Goal: Information Seeking & Learning: Learn about a topic

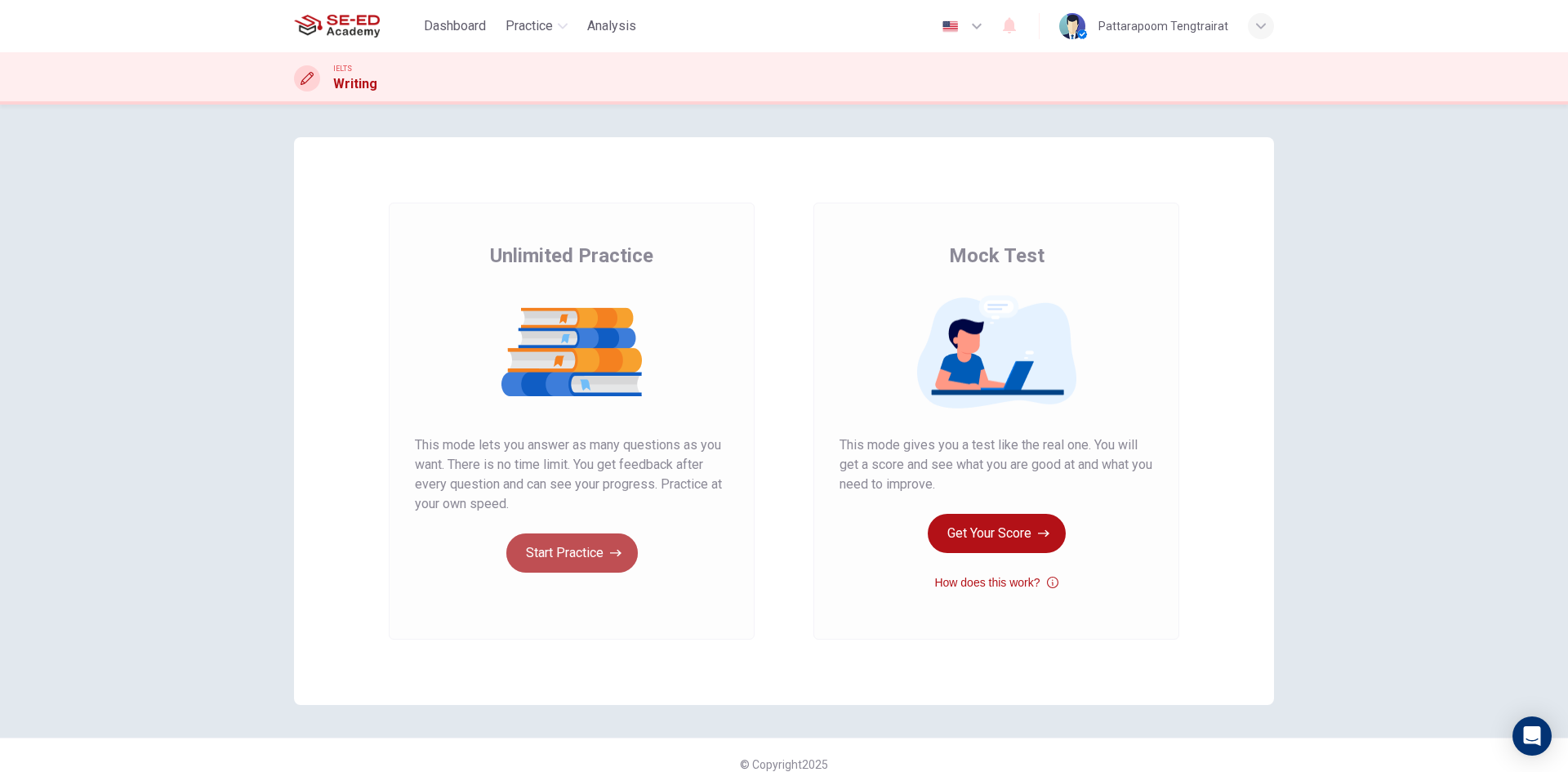
click at [600, 559] on button "Start Practice" at bounding box center [572, 553] width 131 height 39
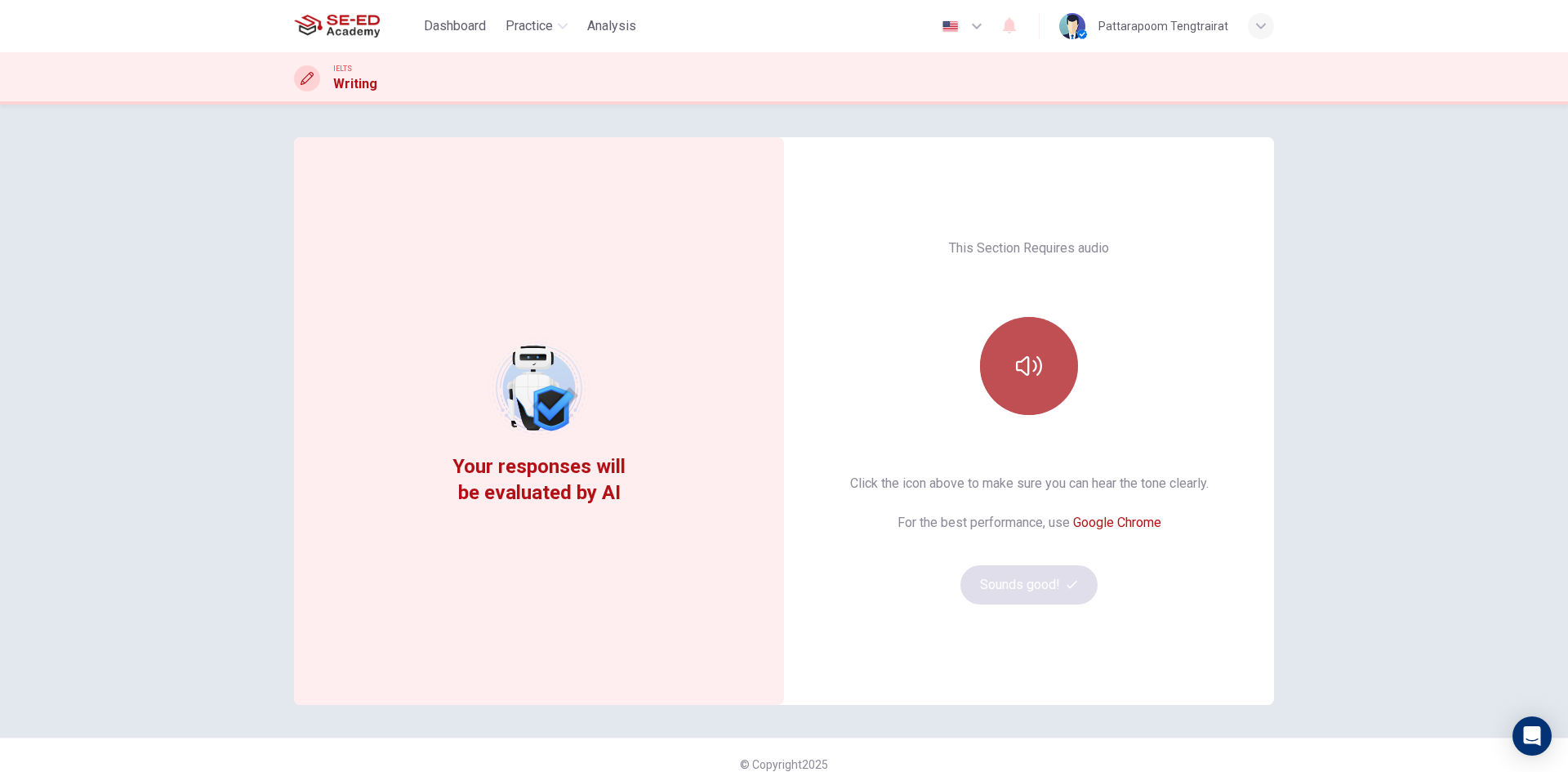
click at [1038, 367] on button "button" at bounding box center [1028, 365] width 98 height 98
click at [1026, 586] on button "Sounds good!" at bounding box center [1028, 585] width 137 height 39
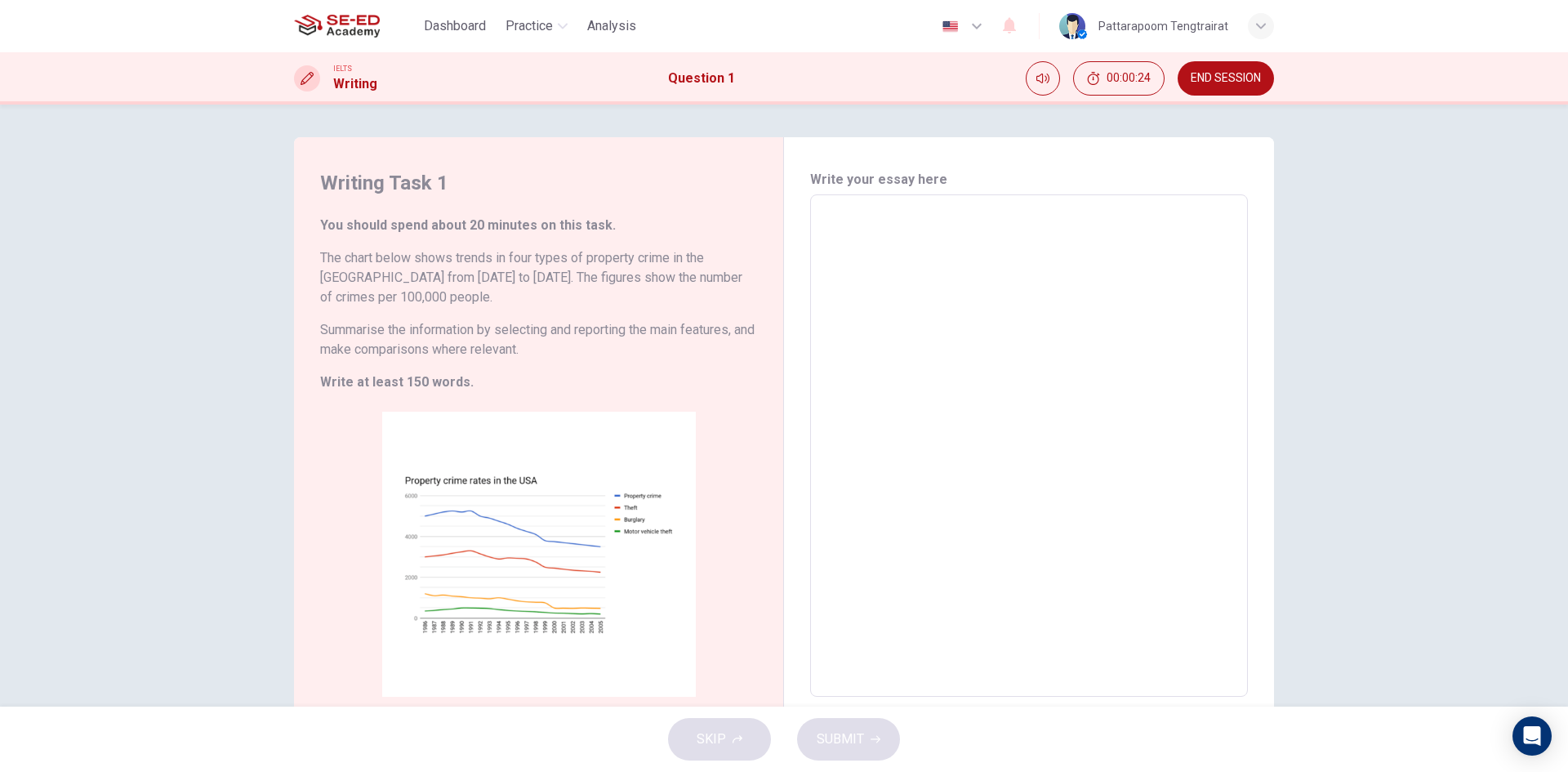
click at [866, 225] on textarea at bounding box center [1028, 446] width 415 height 476
type textarea "I"
type textarea "x"
type textarea "In"
type textarea "x"
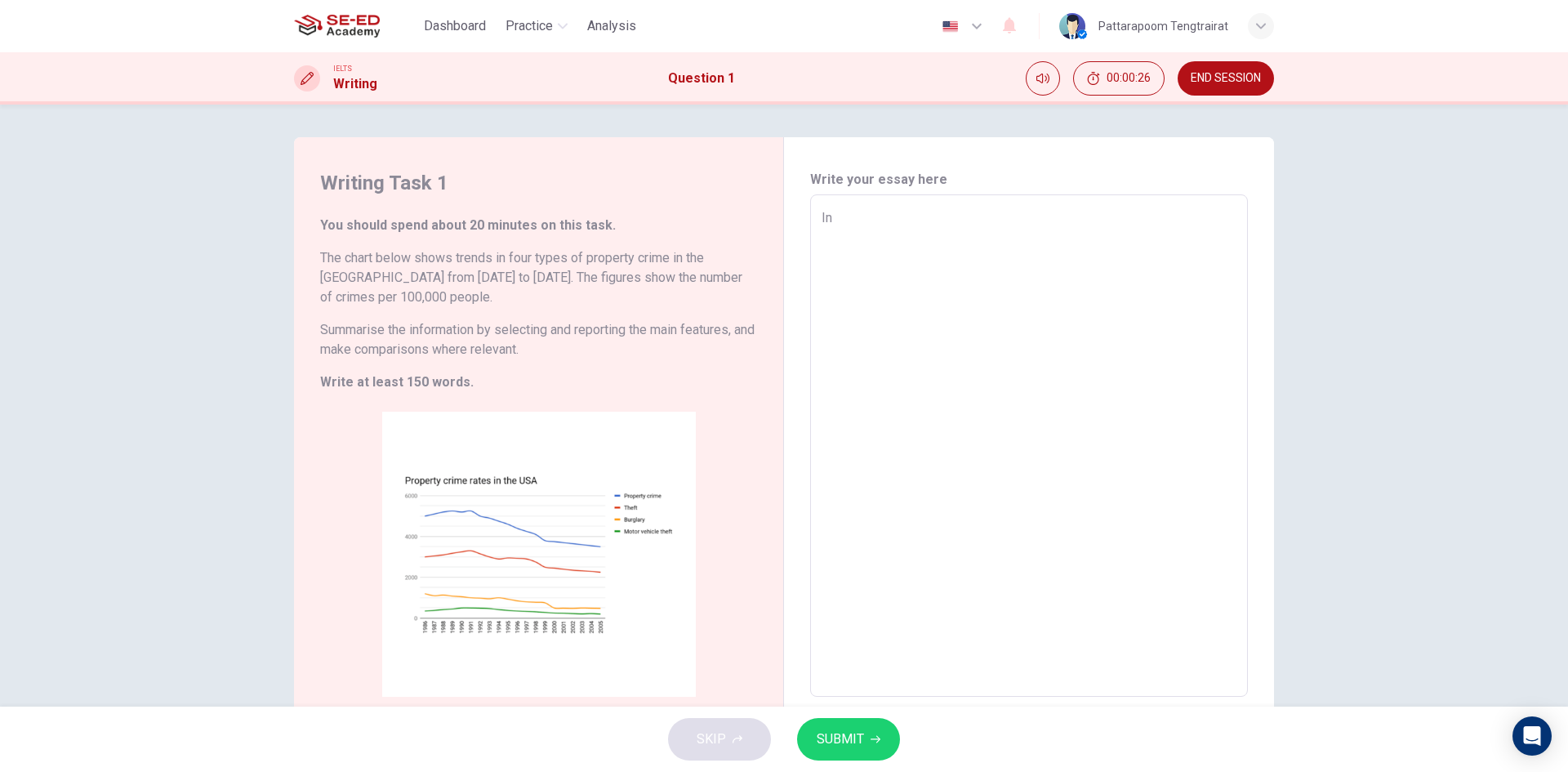
type textarea "In"
type textarea "x"
type textarea "In U"
type textarea "x"
type textarea "In [GEOGRAPHIC_DATA]"
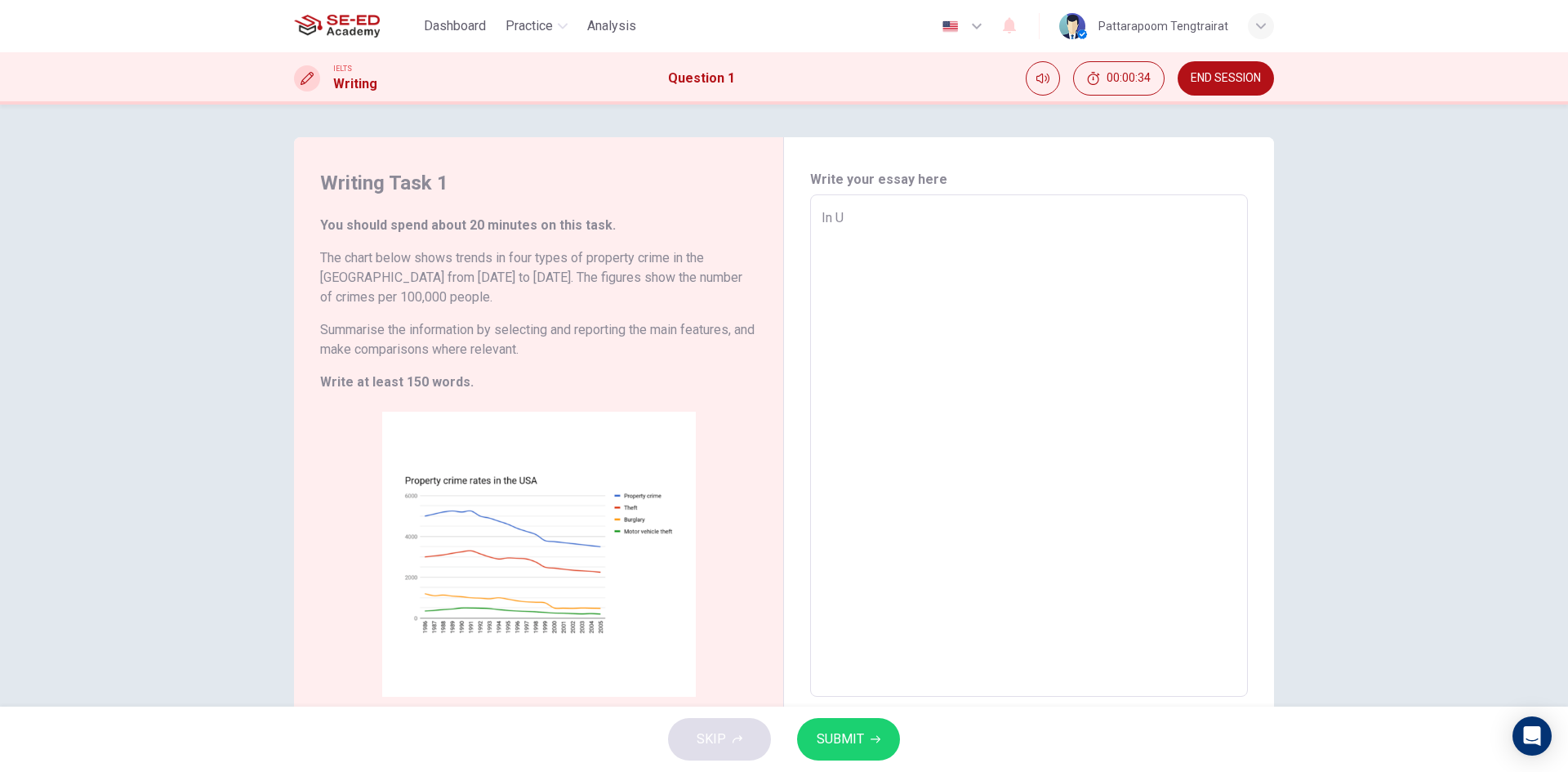
type textarea "x"
type textarea "In [GEOGRAPHIC_DATA]"
type textarea "x"
type textarea "In [GEOGRAPHIC_DATA]"
type textarea "x"
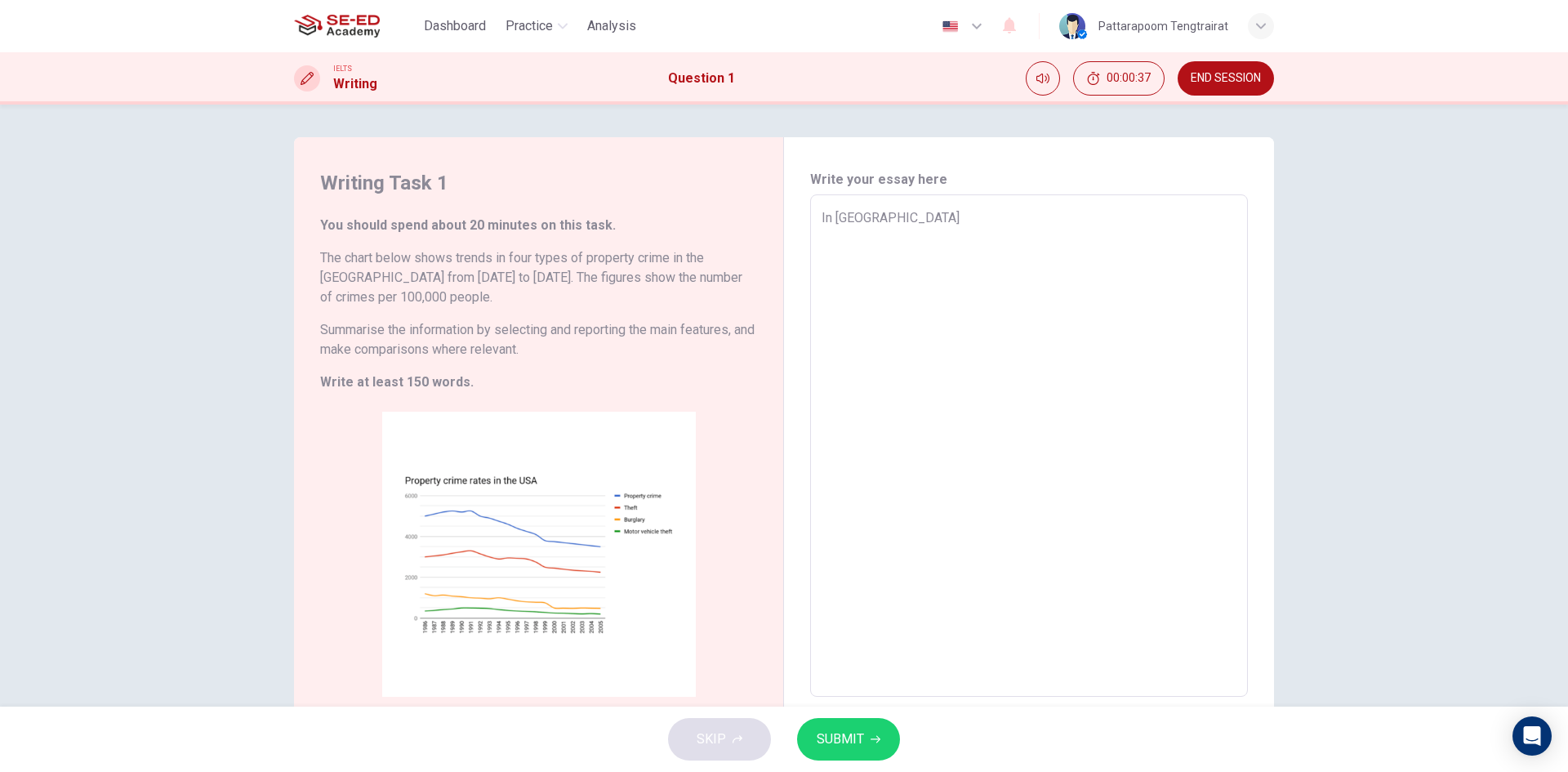
type textarea "In [GEOGRAPHIC_DATA] t"
type textarea "x"
type textarea "In [GEOGRAPHIC_DATA] th"
type textarea "x"
type textarea "In [GEOGRAPHIC_DATA] the"
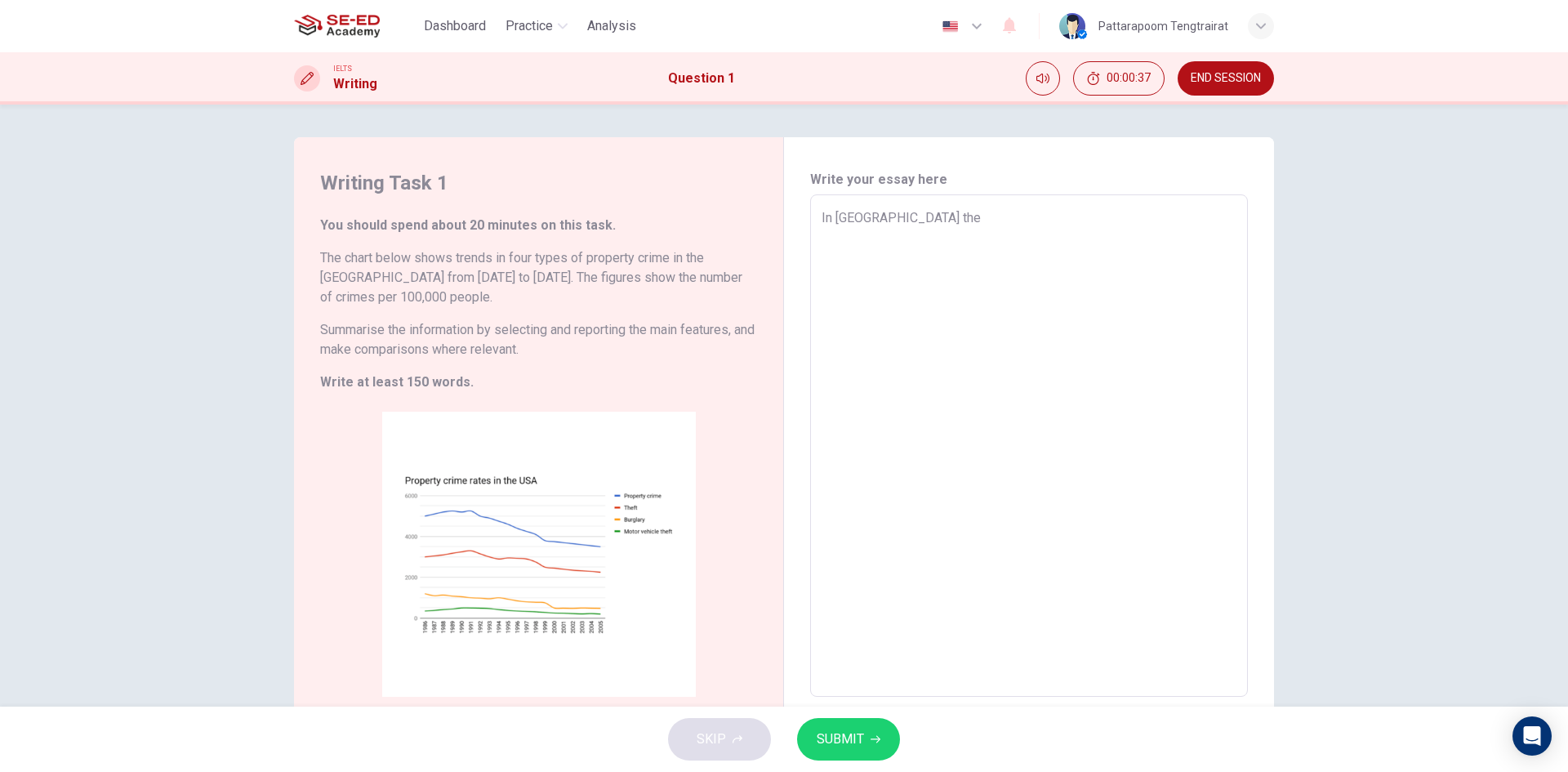
type textarea "x"
type textarea "In [GEOGRAPHIC_DATA] ther"
type textarea "x"
type textarea "In [GEOGRAPHIC_DATA] there"
type textarea "x"
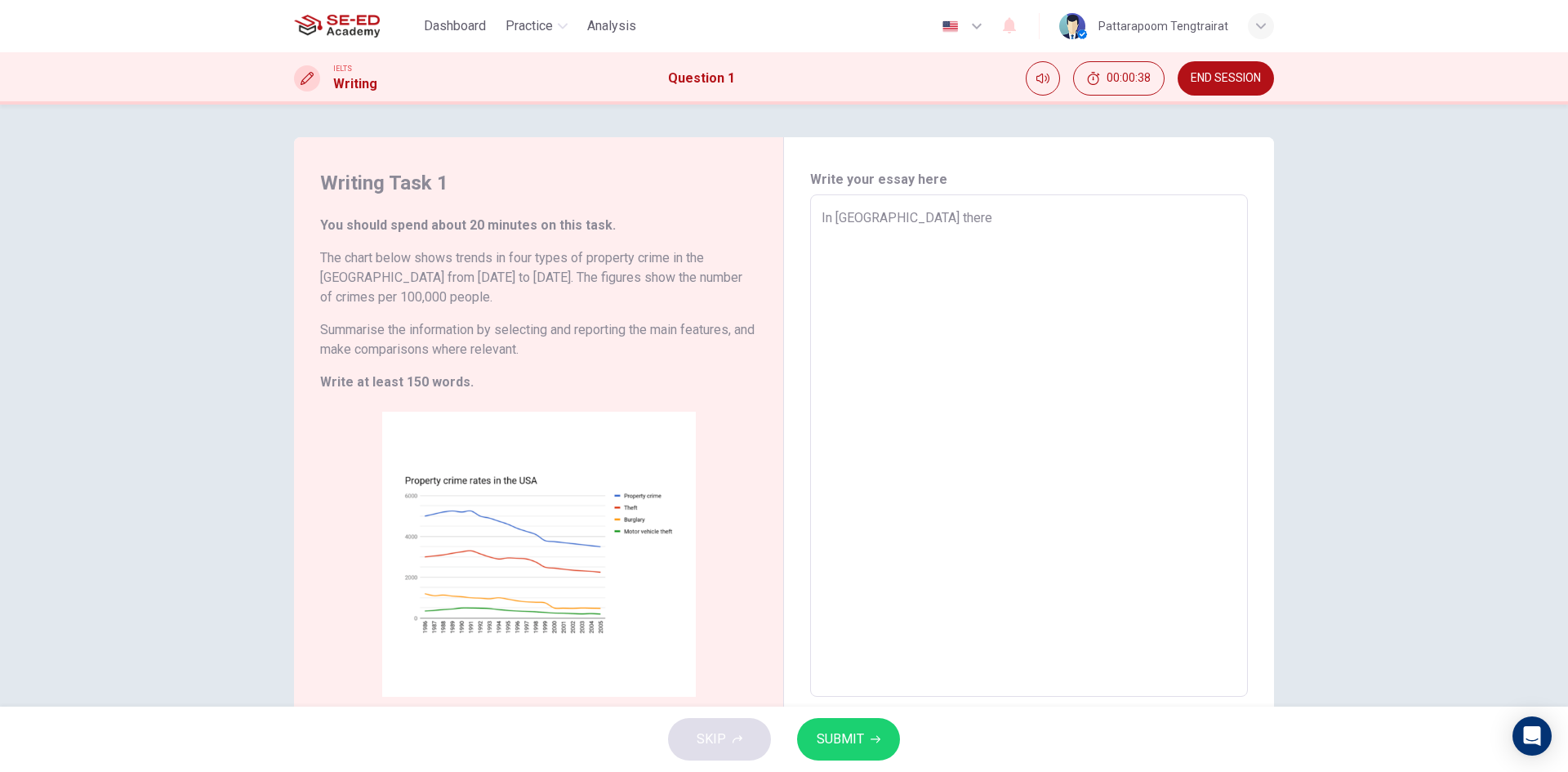
type textarea "In [GEOGRAPHIC_DATA] there"
type textarea "x"
type textarea "In [GEOGRAPHIC_DATA] there h"
type textarea "x"
type textarea "In [GEOGRAPHIC_DATA] there ha"
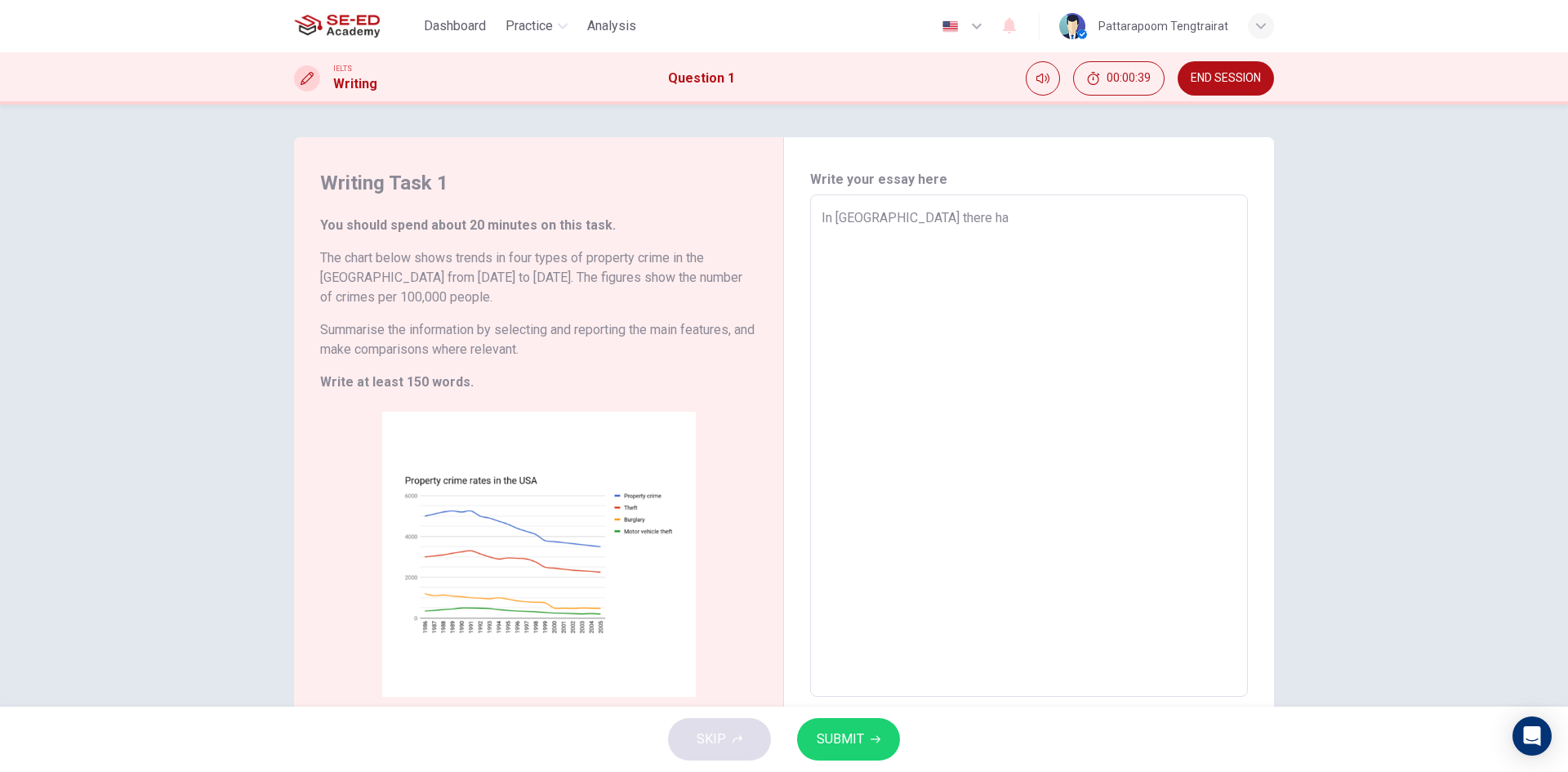
type textarea "x"
type textarea "In [GEOGRAPHIC_DATA] there hav"
type textarea "x"
type textarea "In [GEOGRAPHIC_DATA] there have"
type textarea "x"
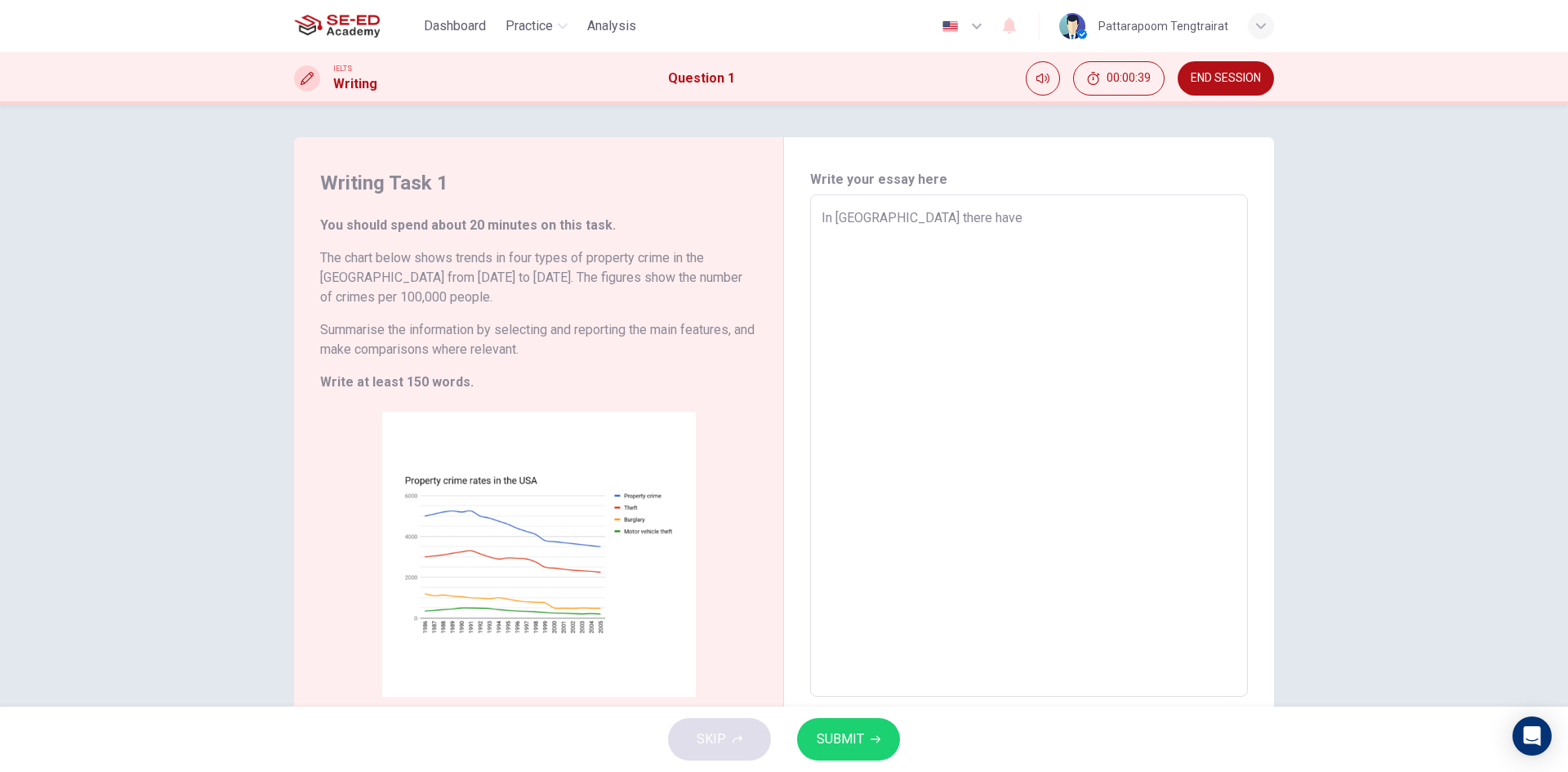
type textarea "In [GEOGRAPHIC_DATA] there have"
type textarea "x"
type textarea "In [GEOGRAPHIC_DATA] there have v"
type textarea "x"
type textarea "In [GEOGRAPHIC_DATA] there have va"
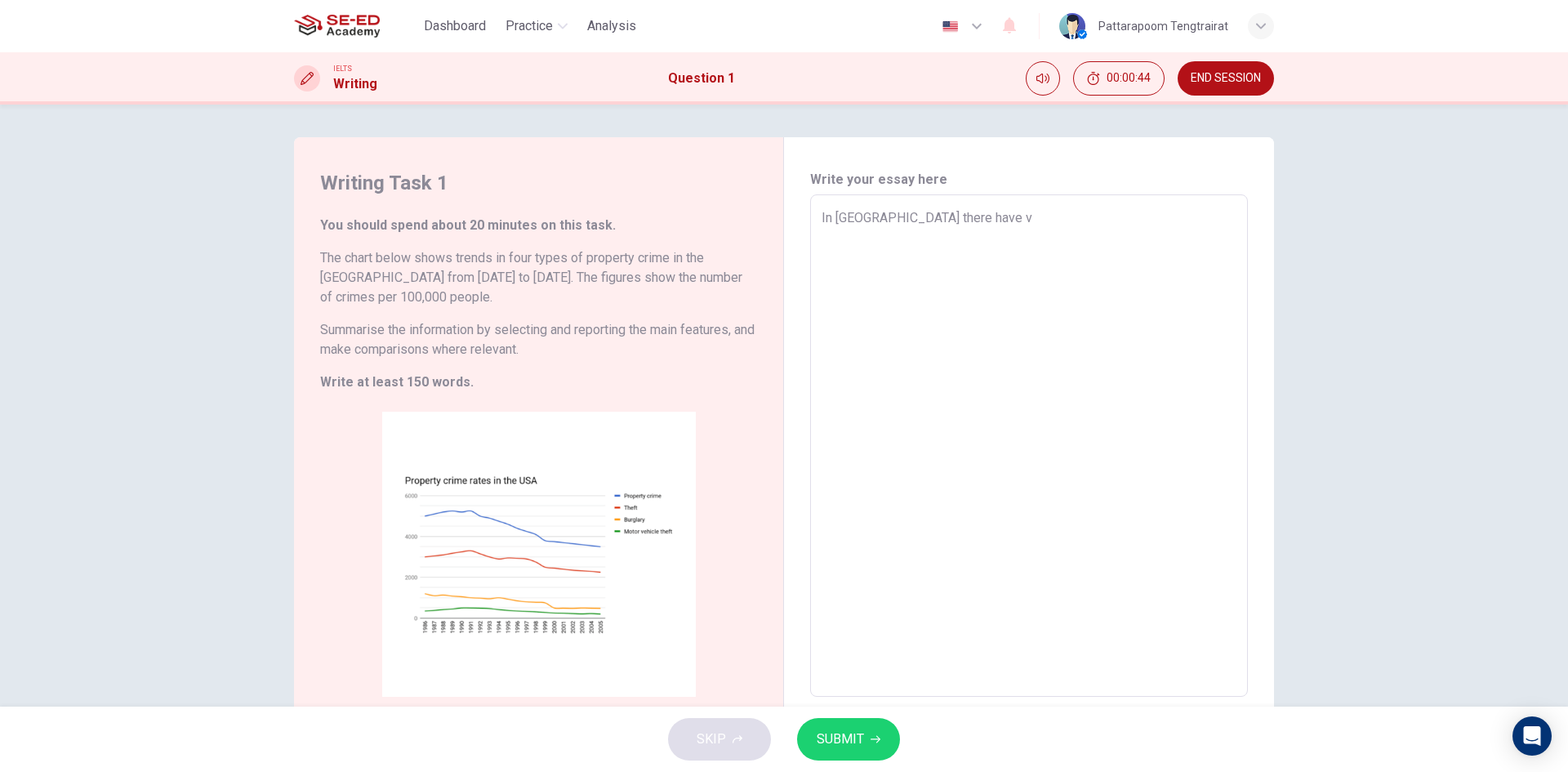
type textarea "x"
type textarea "In [GEOGRAPHIC_DATA] there have var"
type textarea "x"
type textarea "In [GEOGRAPHIC_DATA] there have vari"
type textarea "x"
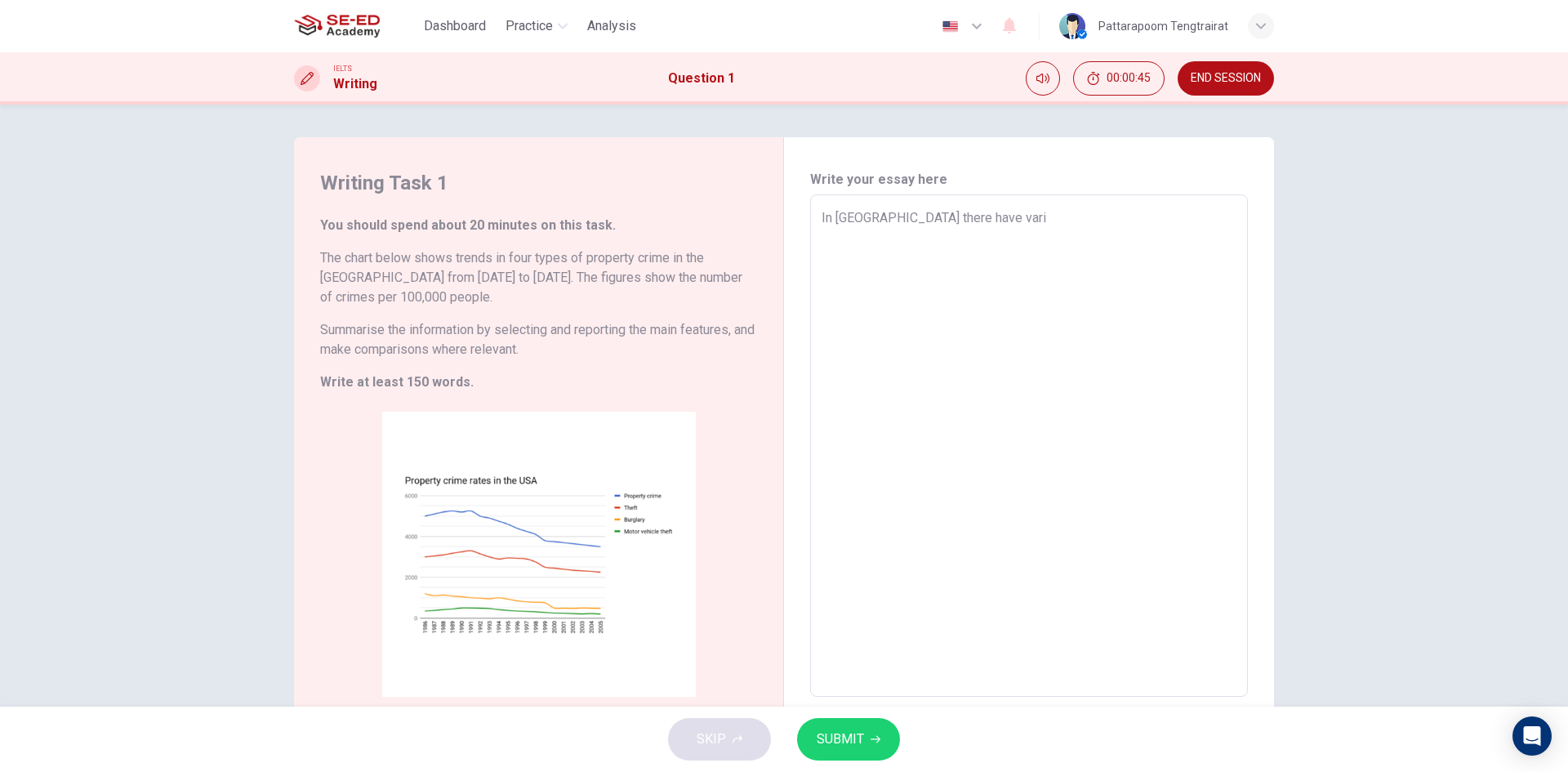
type textarea "In [GEOGRAPHIC_DATA] there have varie"
type textarea "x"
type textarea "In [GEOGRAPHIC_DATA] there have variet"
type textarea "x"
type textarea "In [GEOGRAPHIC_DATA] there have variety"
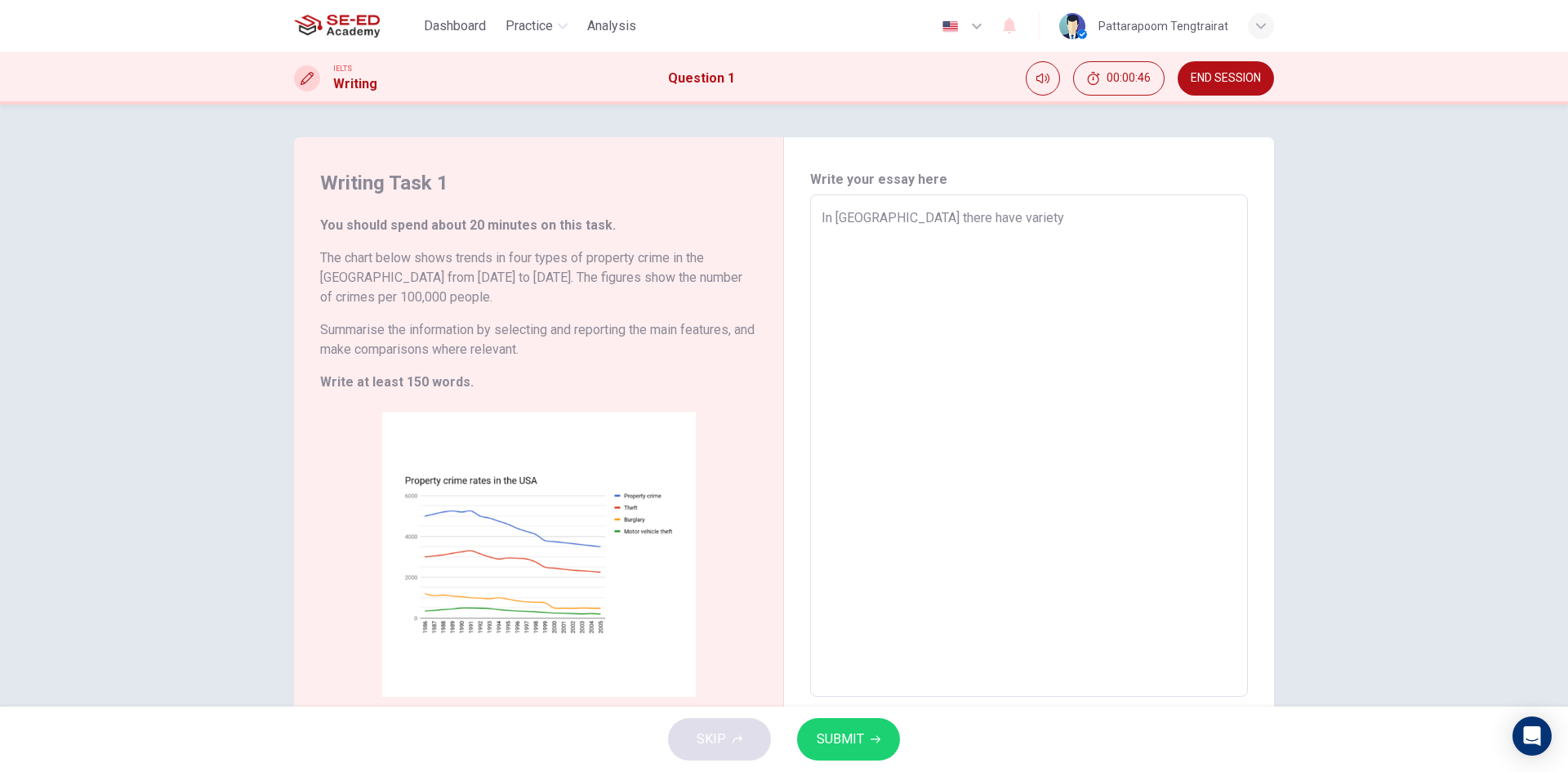
type textarea "x"
type textarea "In [GEOGRAPHIC_DATA] there have mvariety"
type textarea "x"
type textarea "In [GEOGRAPHIC_DATA] there have mavariety"
type textarea "x"
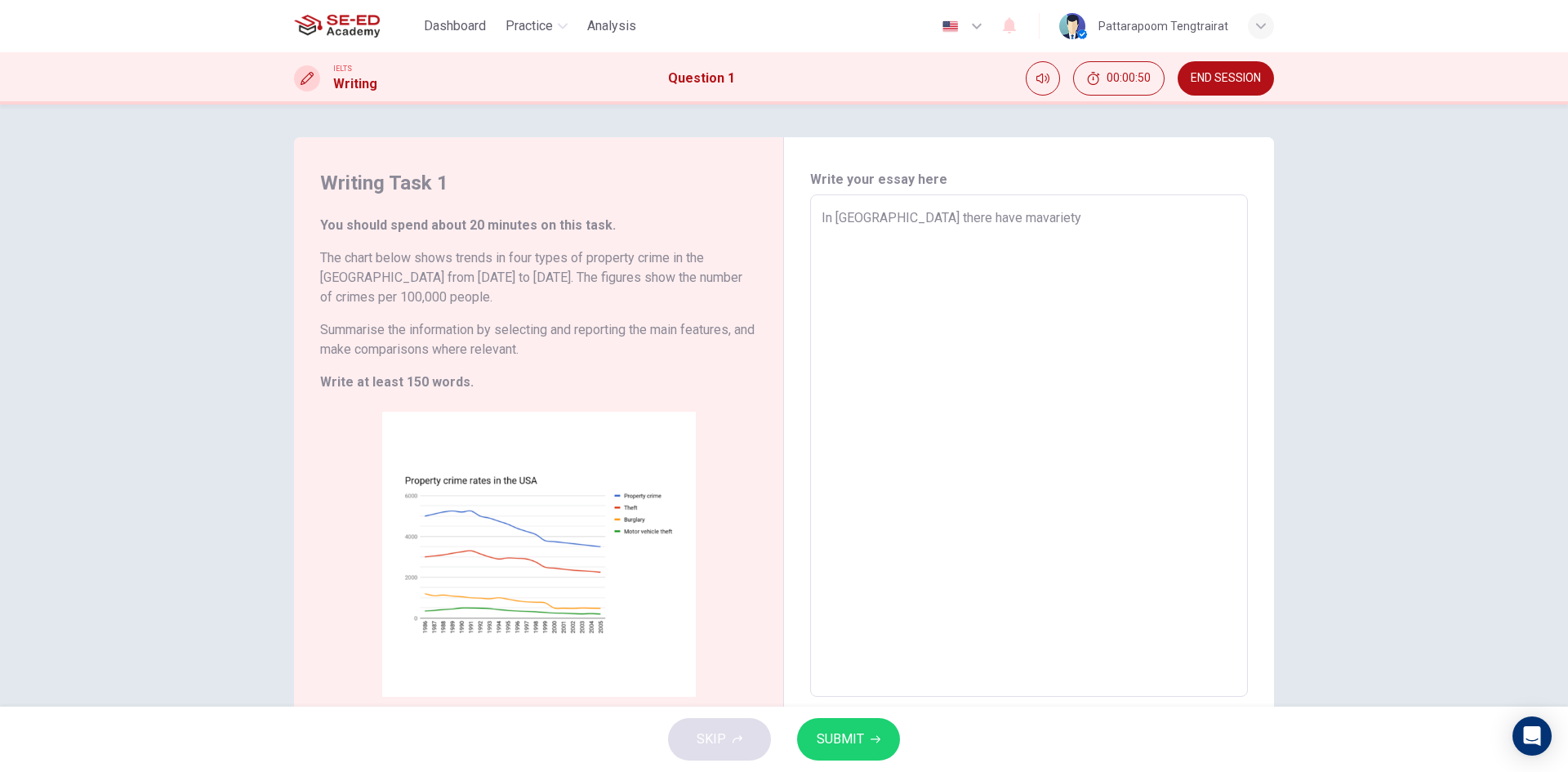
type textarea "In [GEOGRAPHIC_DATA] there have manvariety"
type textarea "x"
type textarea "In [GEOGRAPHIC_DATA] there have manyvariety"
type textarea "x"
type textarea "In [GEOGRAPHIC_DATA] there have many variety"
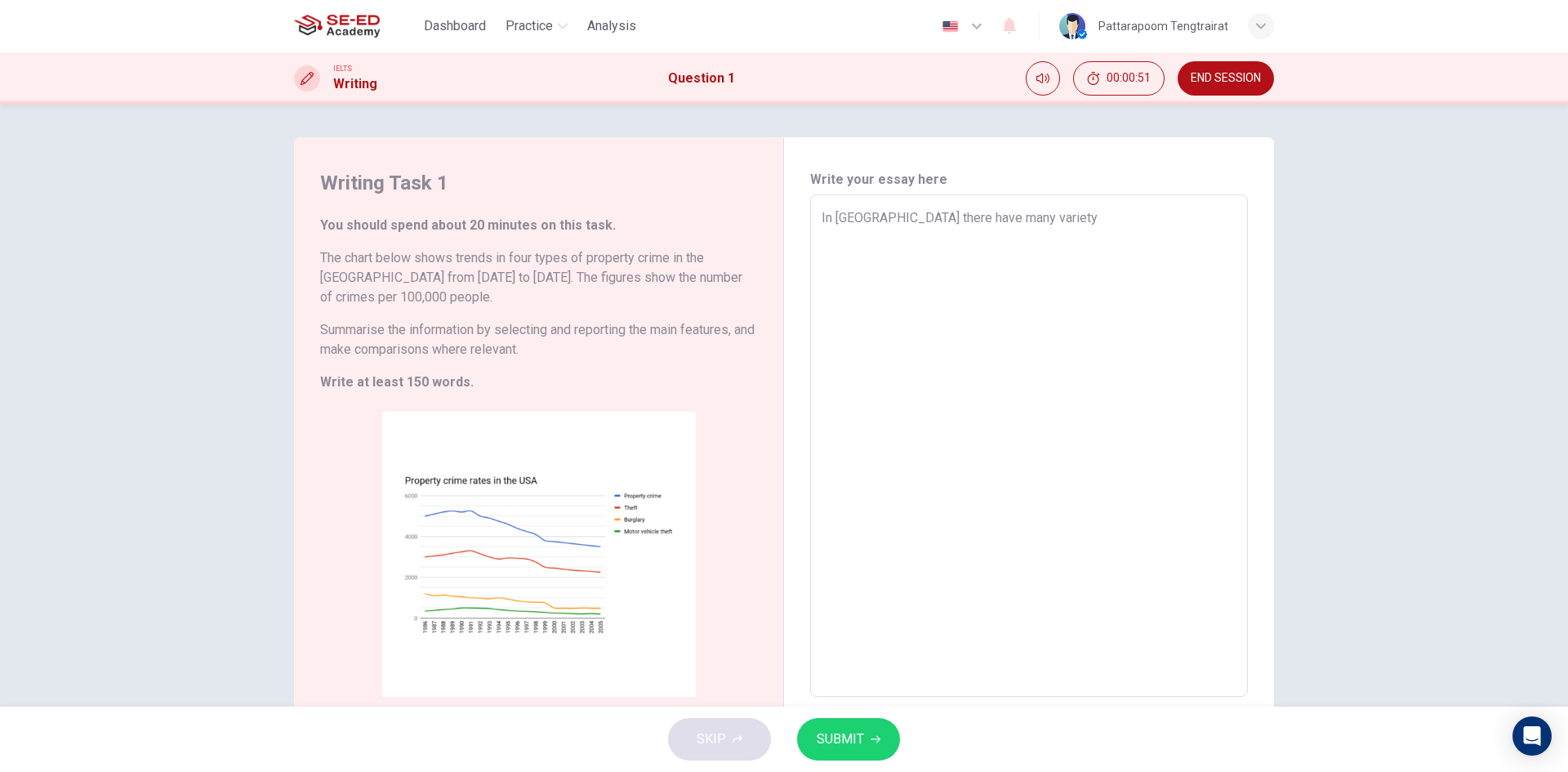
type textarea "x"
type textarea "In [GEOGRAPHIC_DATA] there have many variety"
type textarea "x"
type textarea "In [GEOGRAPHIC_DATA] there have many variety o"
type textarea "x"
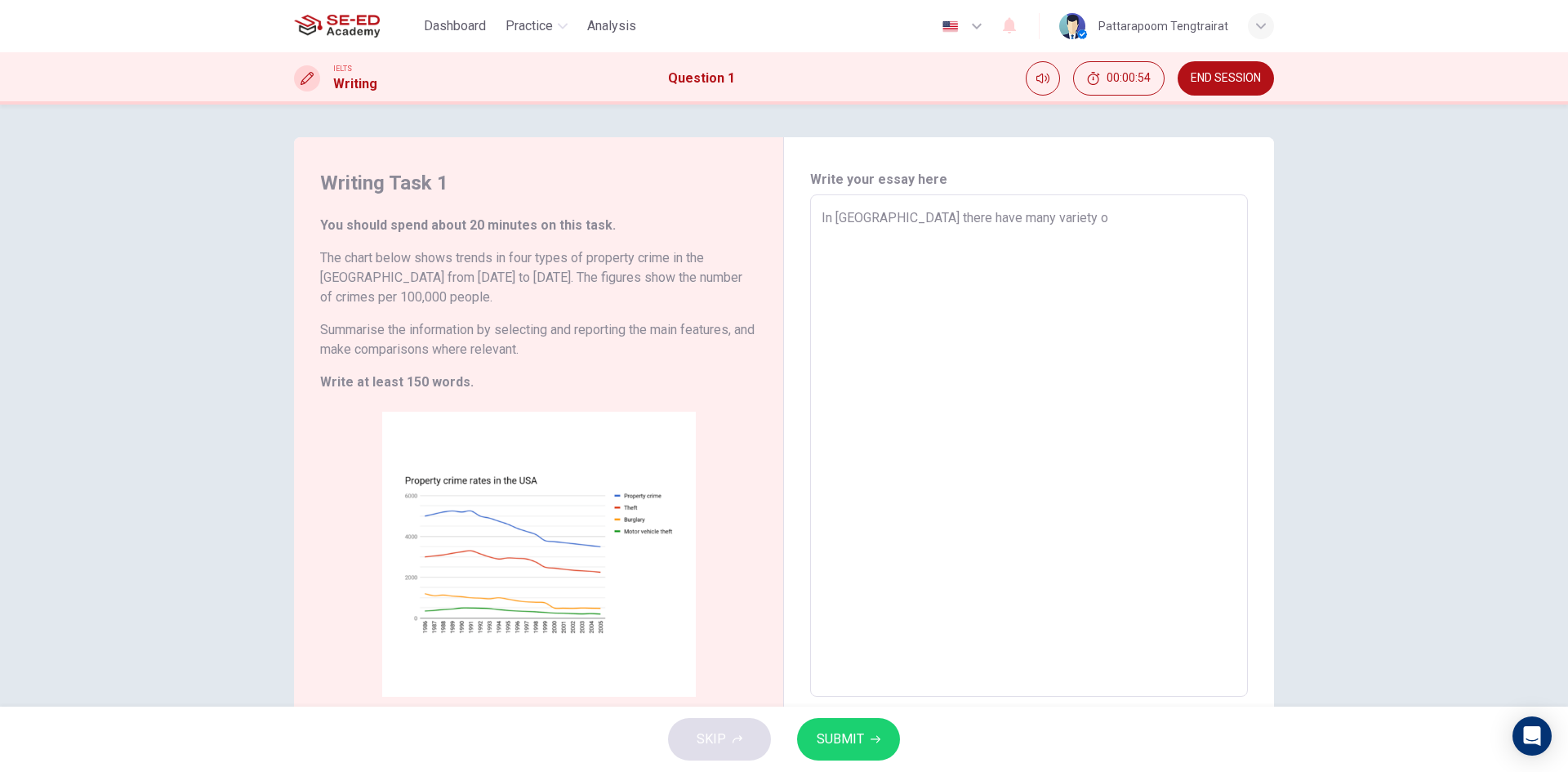
type textarea "In [GEOGRAPHIC_DATA] there have many variety of"
type textarea "x"
type textarea "In [GEOGRAPHIC_DATA] there have many variety of"
type textarea "x"
type textarea "In [GEOGRAPHIC_DATA] there have many variety of c"
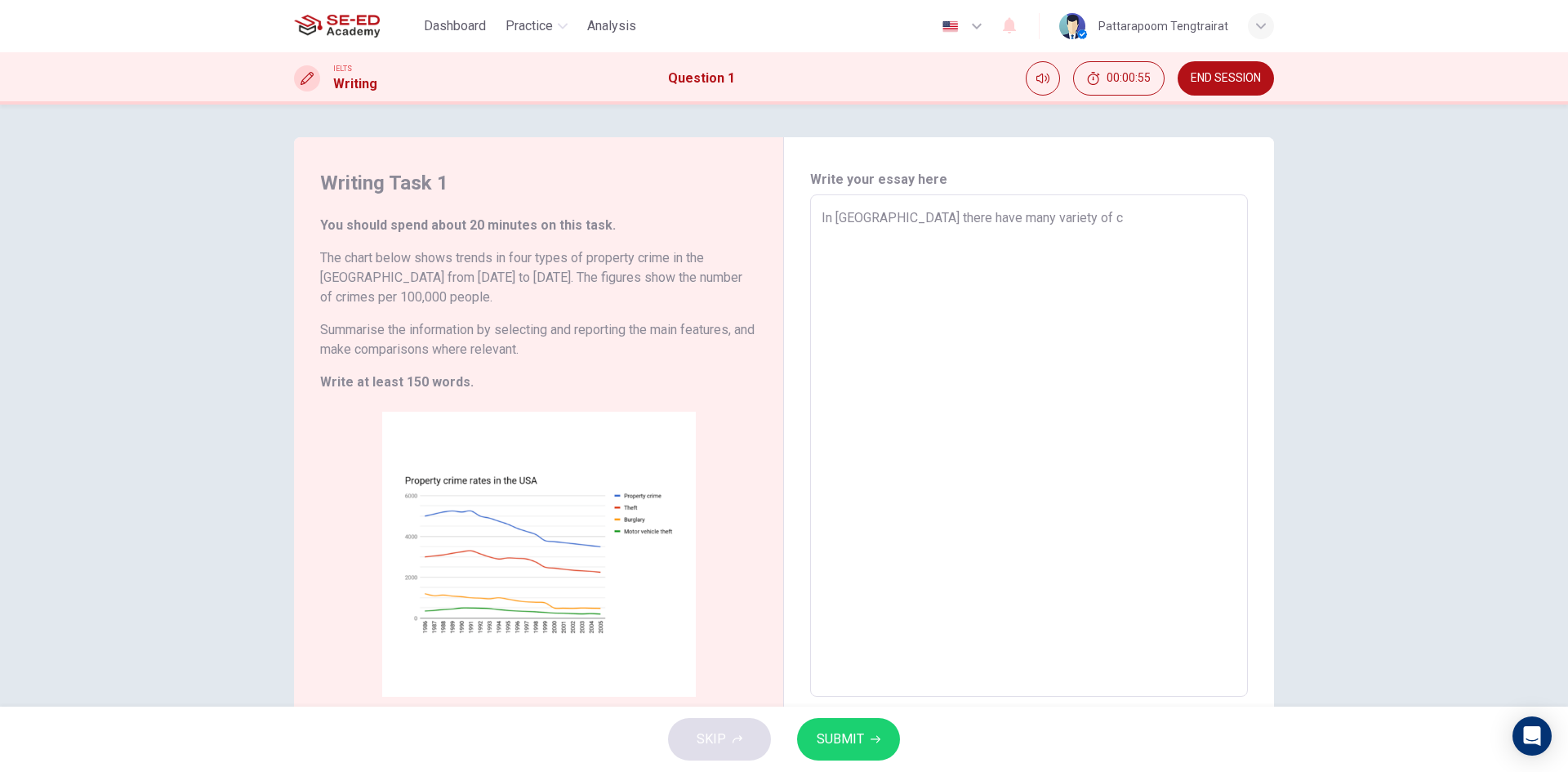
type textarea "x"
type textarea "In [GEOGRAPHIC_DATA] there have many variety of cr"
type textarea "x"
type textarea "In [GEOGRAPHIC_DATA] there have many variety of cri"
type textarea "x"
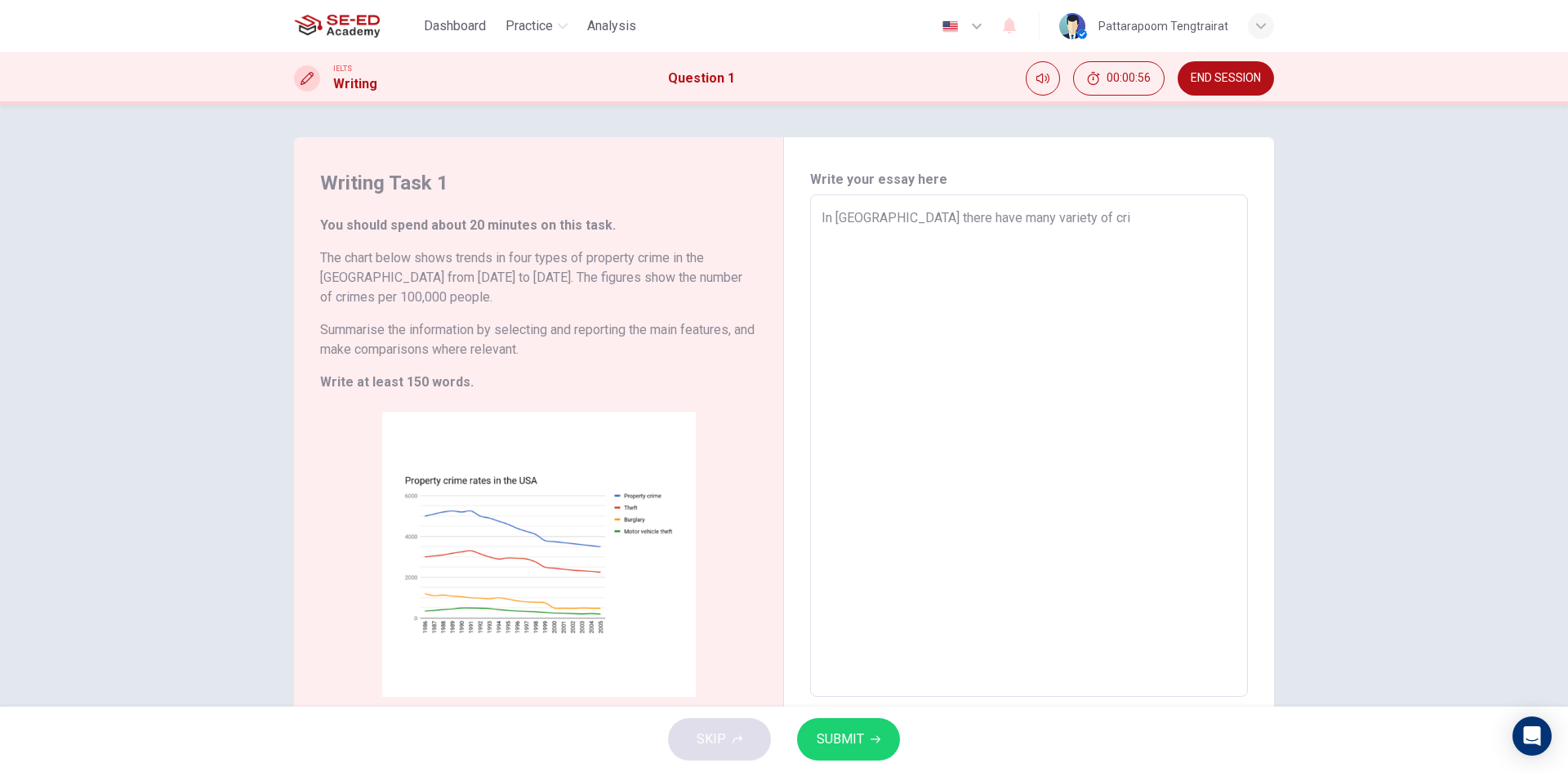
type textarea "In [GEOGRAPHIC_DATA] there have many variety of [PERSON_NAME]"
type textarea "x"
type textarea "In [GEOGRAPHIC_DATA] there have many variety of crime"
type textarea "x"
type textarea "In [GEOGRAPHIC_DATA] there have many variety of crimes"
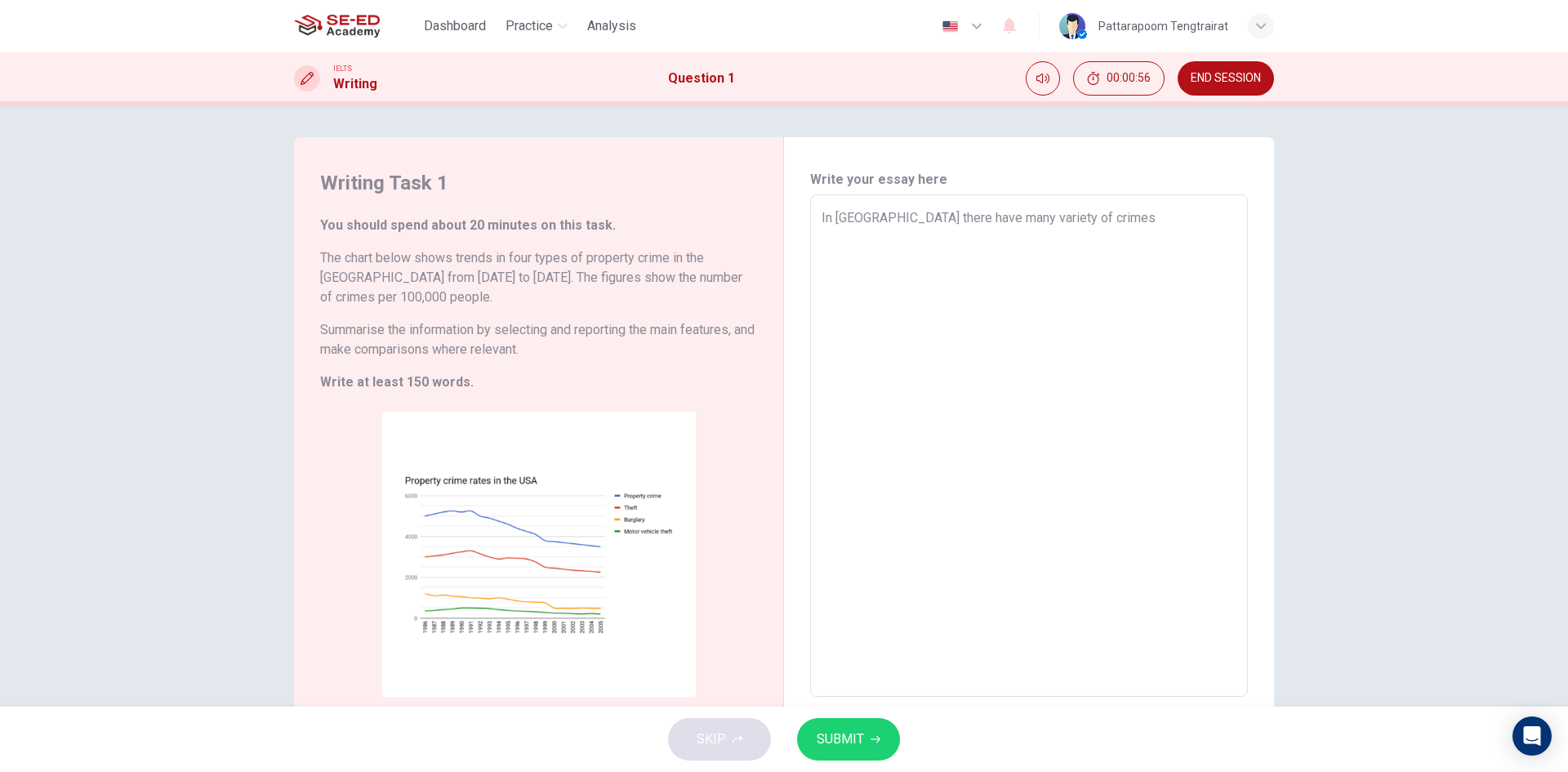
type textarea "x"
type textarea "In [GEOGRAPHIC_DATA] there have many variety of crimes"
type textarea "x"
type textarea "In [GEOGRAPHIC_DATA] there have many variety of crimes"
type textarea "x"
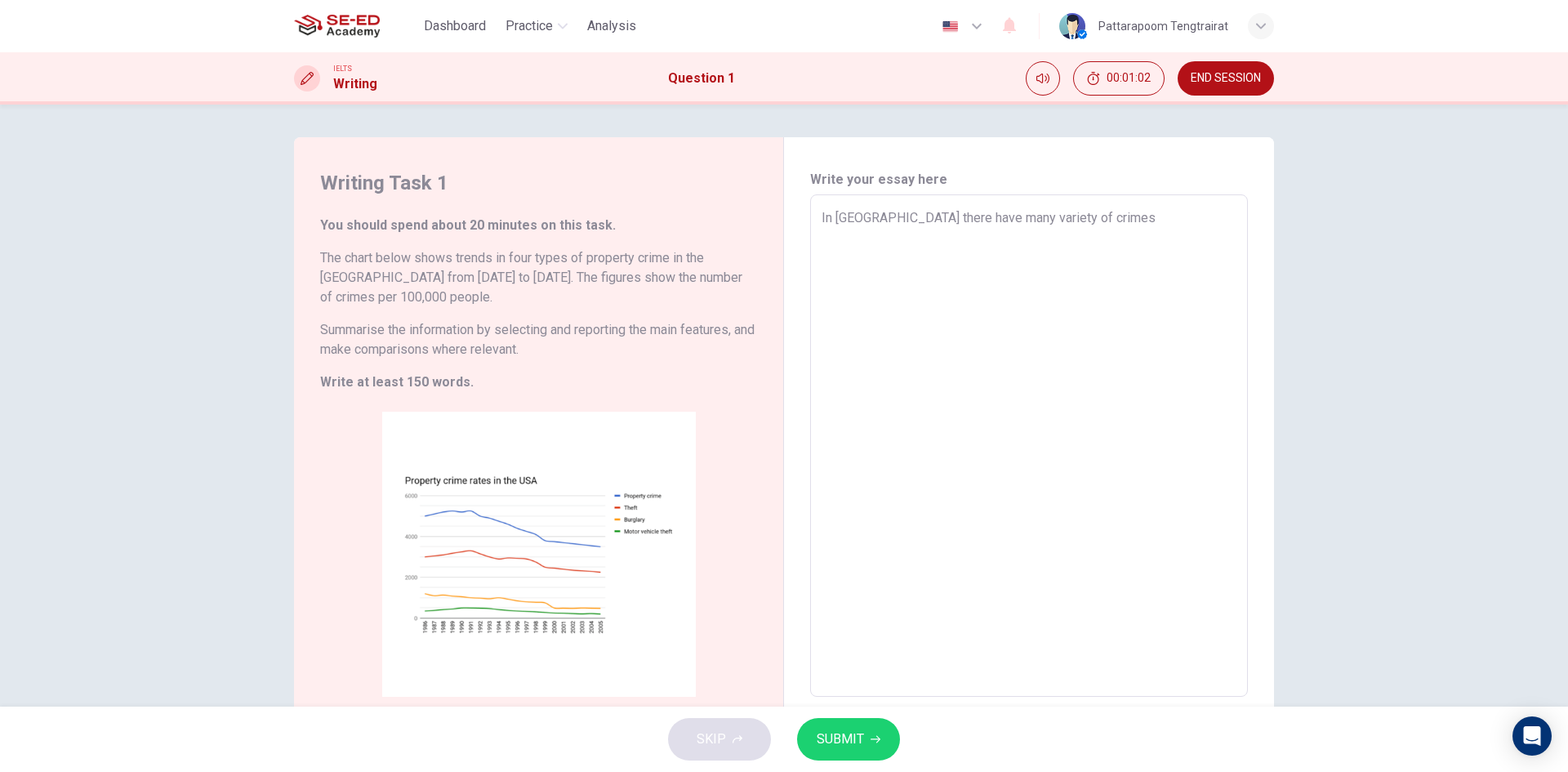
type textarea "In [GEOGRAPHIC_DATA] there have many variety of crimes;"
type textarea "x"
type textarea "In [GEOGRAPHIC_DATA] there have many variety of crimes;"
type textarea "x"
type textarea "In [GEOGRAPHIC_DATA] there have many variety of crimes; d"
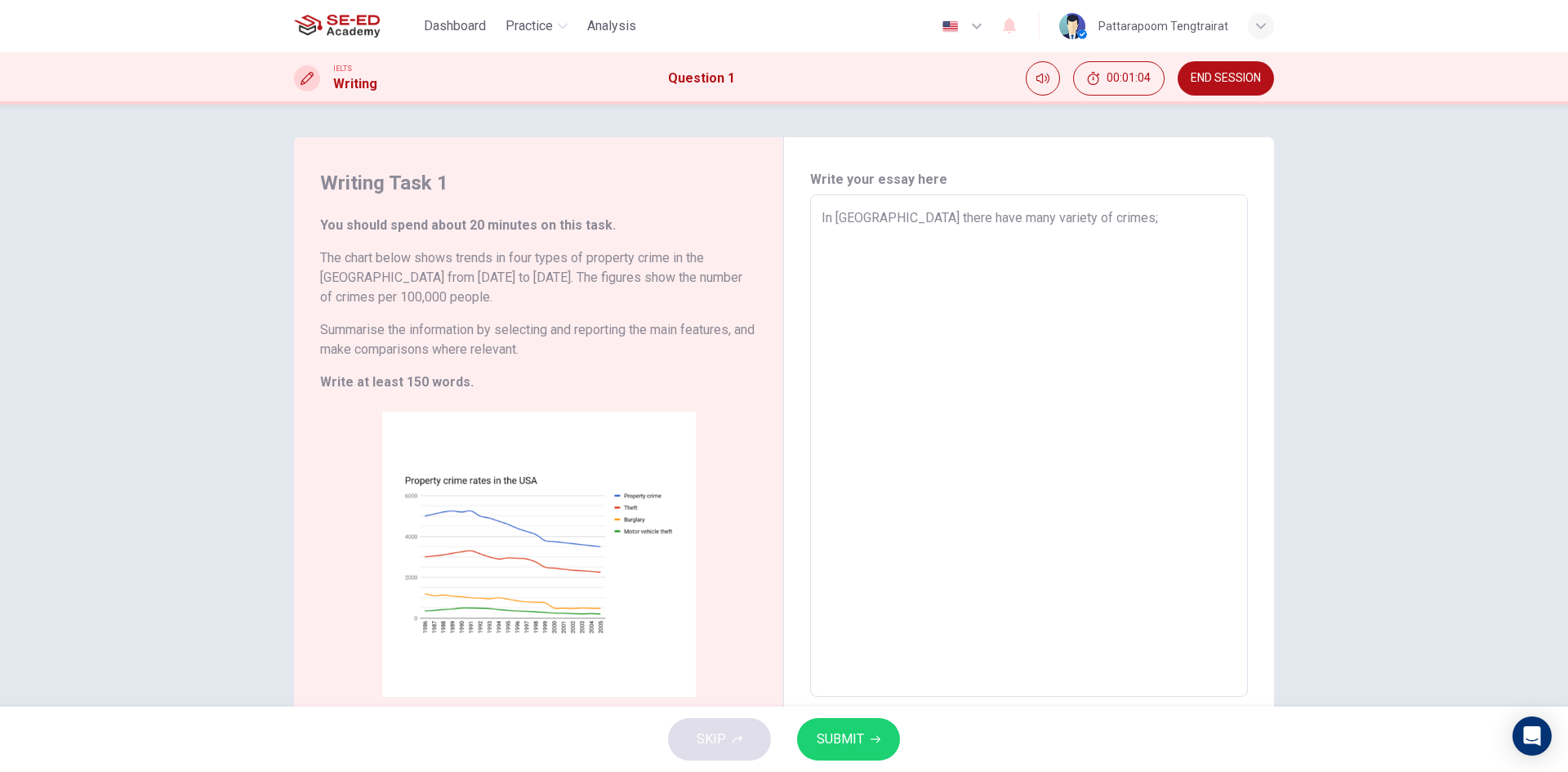
type textarea "x"
type textarea "In [GEOGRAPHIC_DATA] there have many variety of crimes; du"
type textarea "x"
type textarea "In [GEOGRAPHIC_DATA] there have many variety of crimes; dur"
type textarea "x"
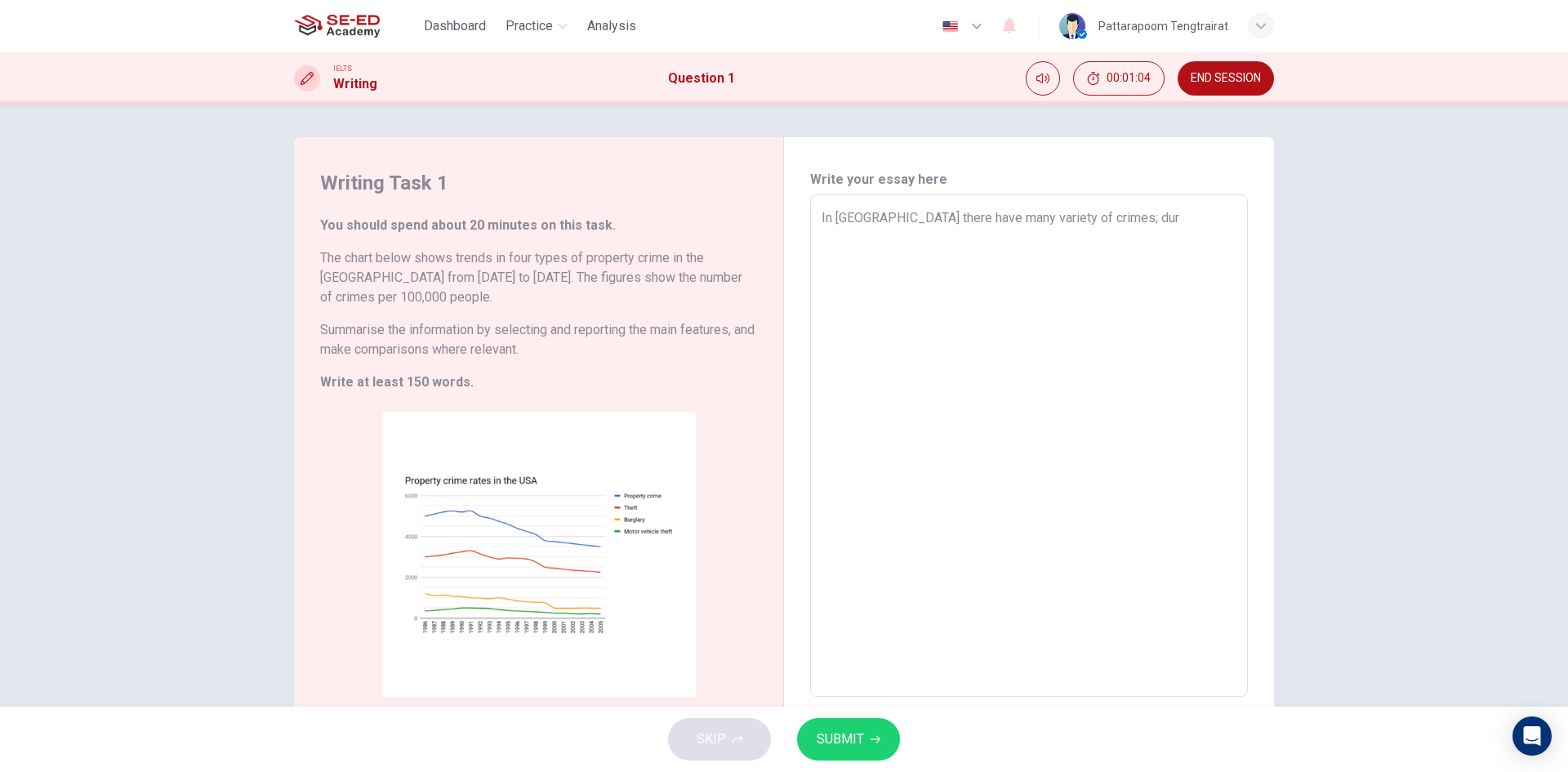
type textarea "In [GEOGRAPHIC_DATA] there have many variety of crimes; dur"
type textarea "x"
type textarea "In [GEOGRAPHIC_DATA] there have many variety of crimes; dur t"
type textarea "x"
type textarea "In [GEOGRAPHIC_DATA] there have many variety of crimes; dur to"
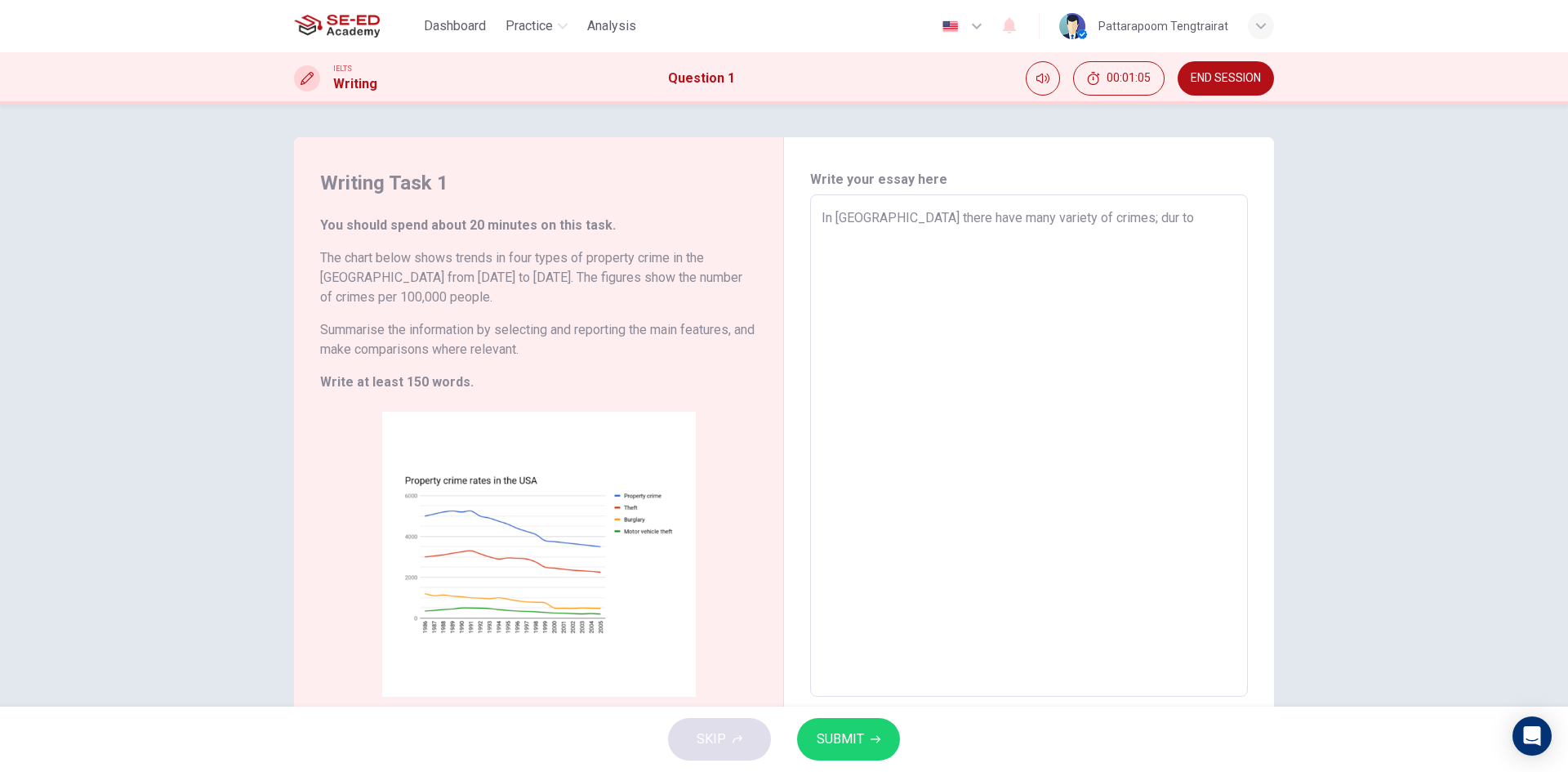
type textarea "x"
type textarea "In [GEOGRAPHIC_DATA] there have many variety of crimes; dur to"
type textarea "x"
type textarea "In [GEOGRAPHIC_DATA] there have many variety of crimes; dur to"
type textarea "x"
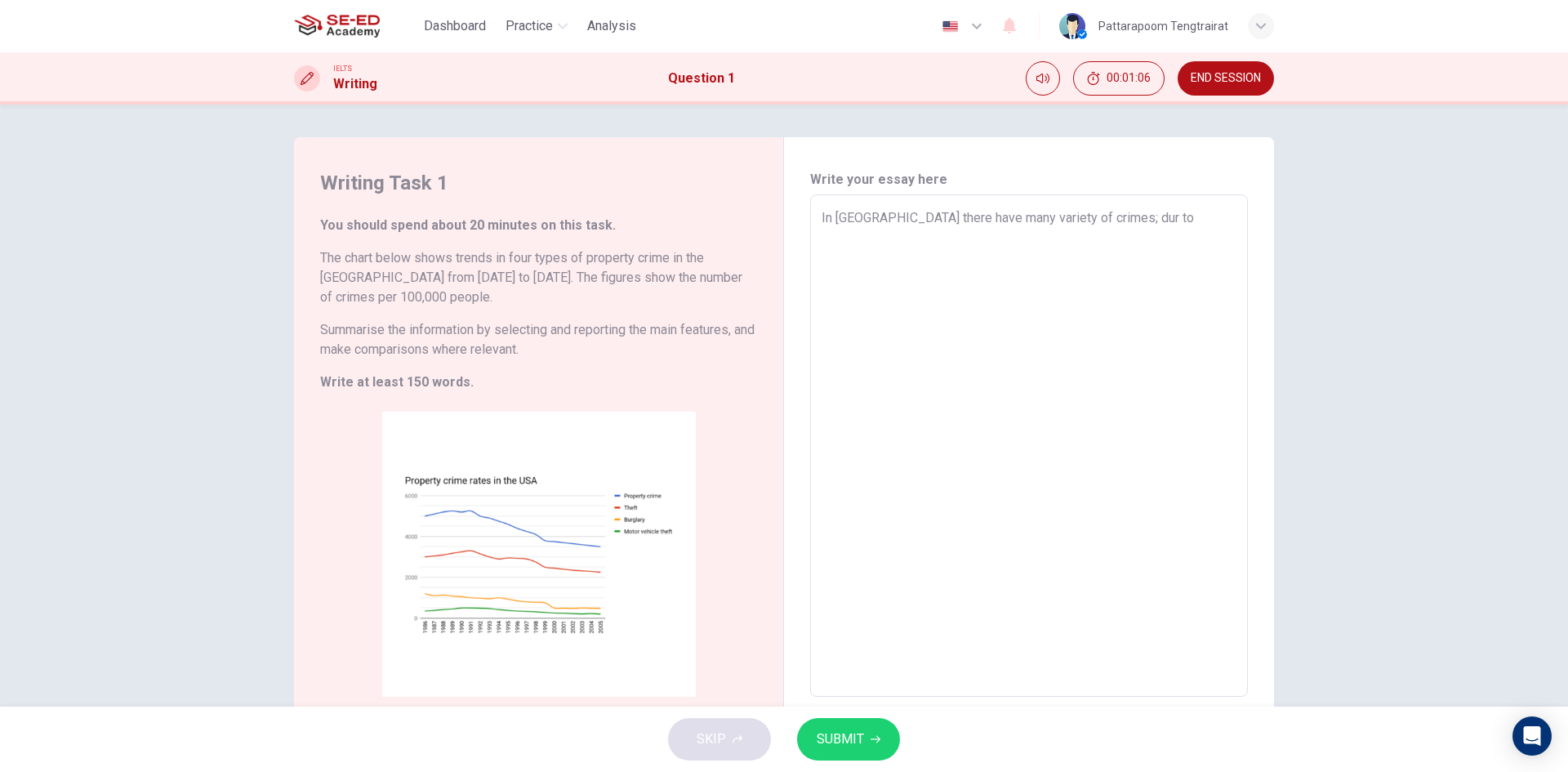
type textarea "In [GEOGRAPHIC_DATA] there have many variety of crimes; dur t"
type textarea "x"
type textarea "In [GEOGRAPHIC_DATA] there have many variety of crimes; dur"
type textarea "x"
type textarea "In [GEOGRAPHIC_DATA] there have many variety of crimes; dur"
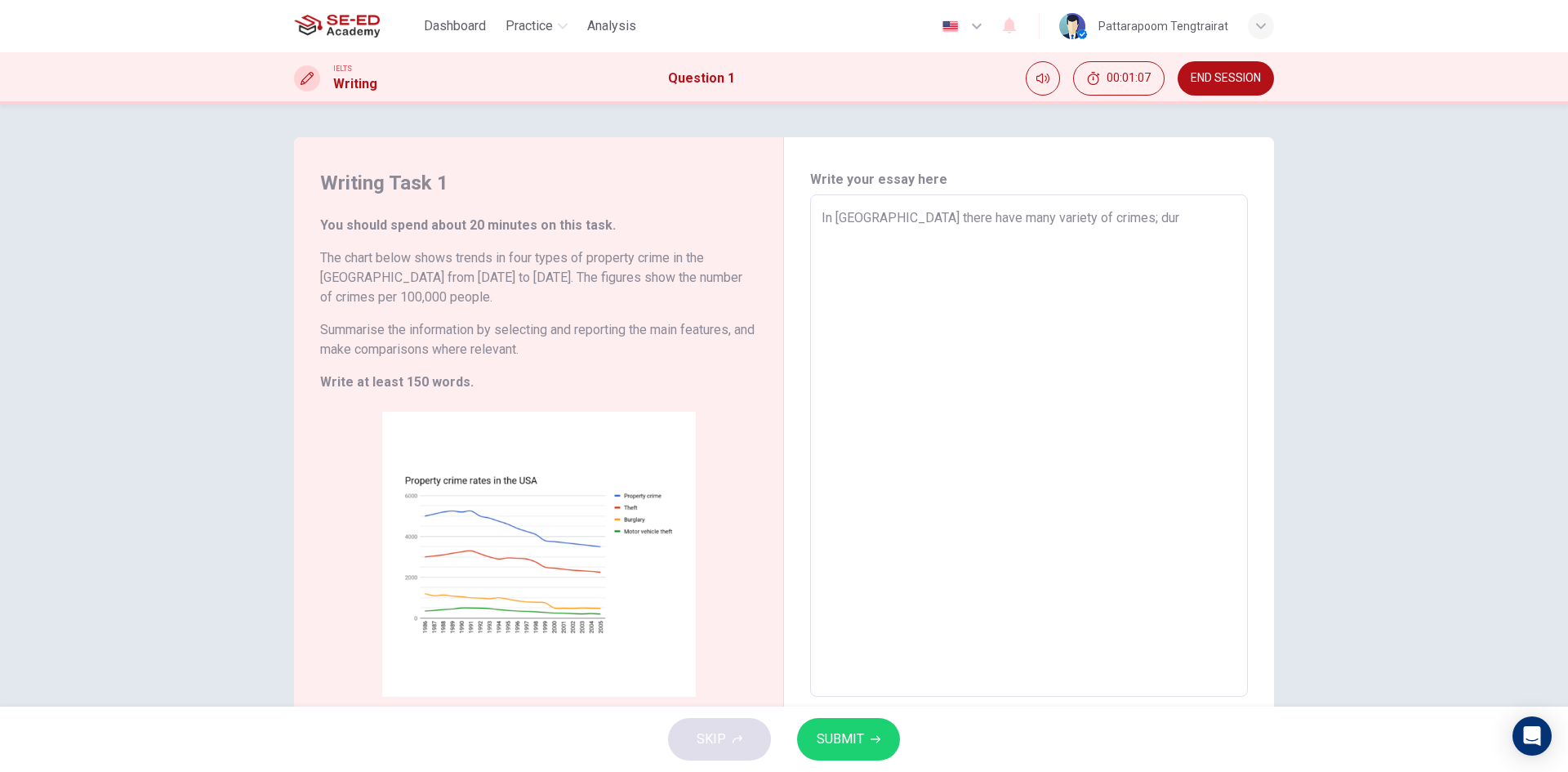
type textarea "x"
type textarea "In [GEOGRAPHIC_DATA] there have many variety of crimes; du"
type textarea "x"
type textarea "In [GEOGRAPHIC_DATA] there have many variety of crimes; due"
type textarea "x"
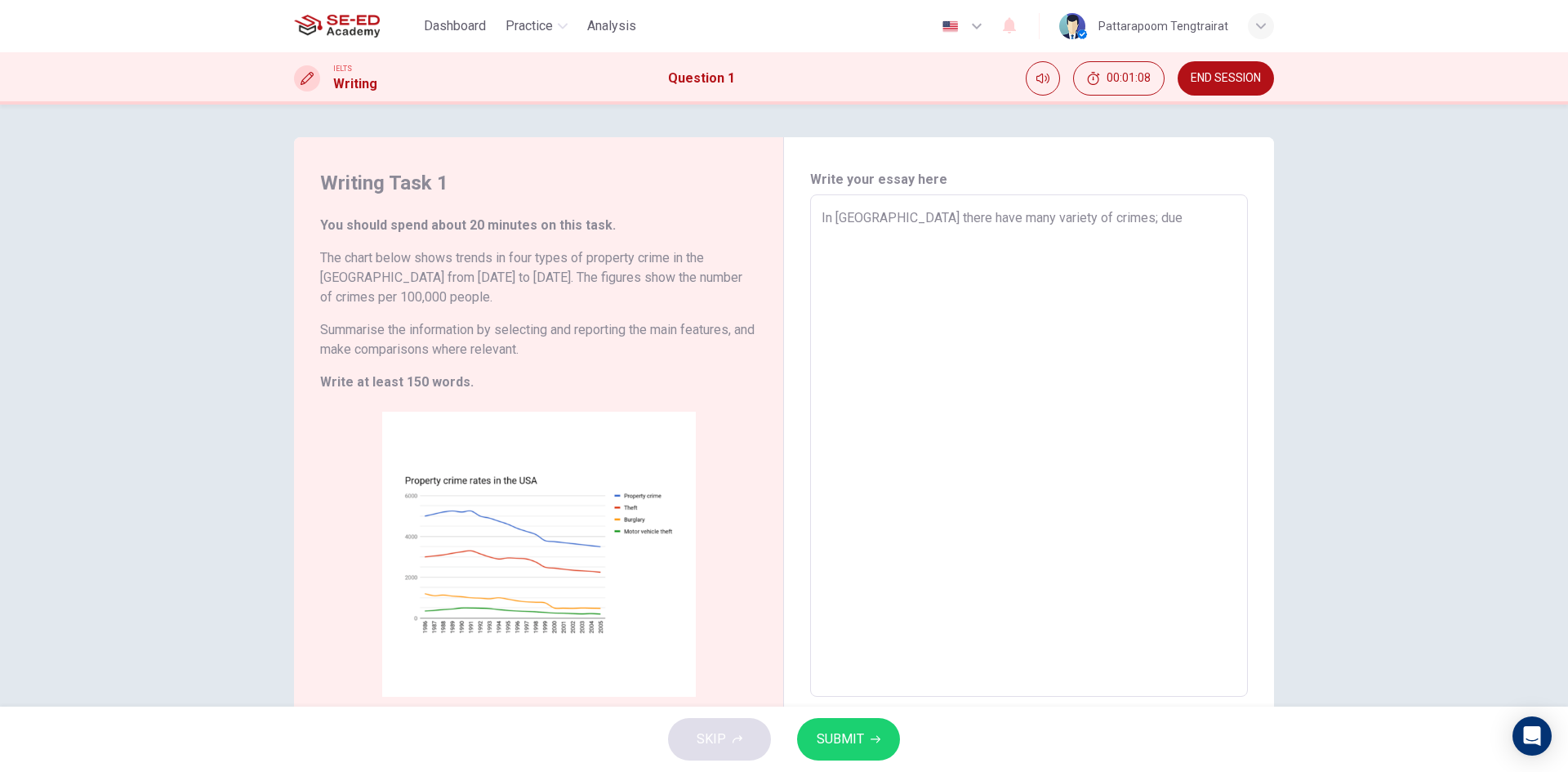
type textarea "In [GEOGRAPHIC_DATA] there have many variety of crimes; due"
type textarea "x"
type textarea "In [GEOGRAPHIC_DATA] there have many variety of crimes; due t"
type textarea "x"
type textarea "In [GEOGRAPHIC_DATA] there have many variety of crimes; due to"
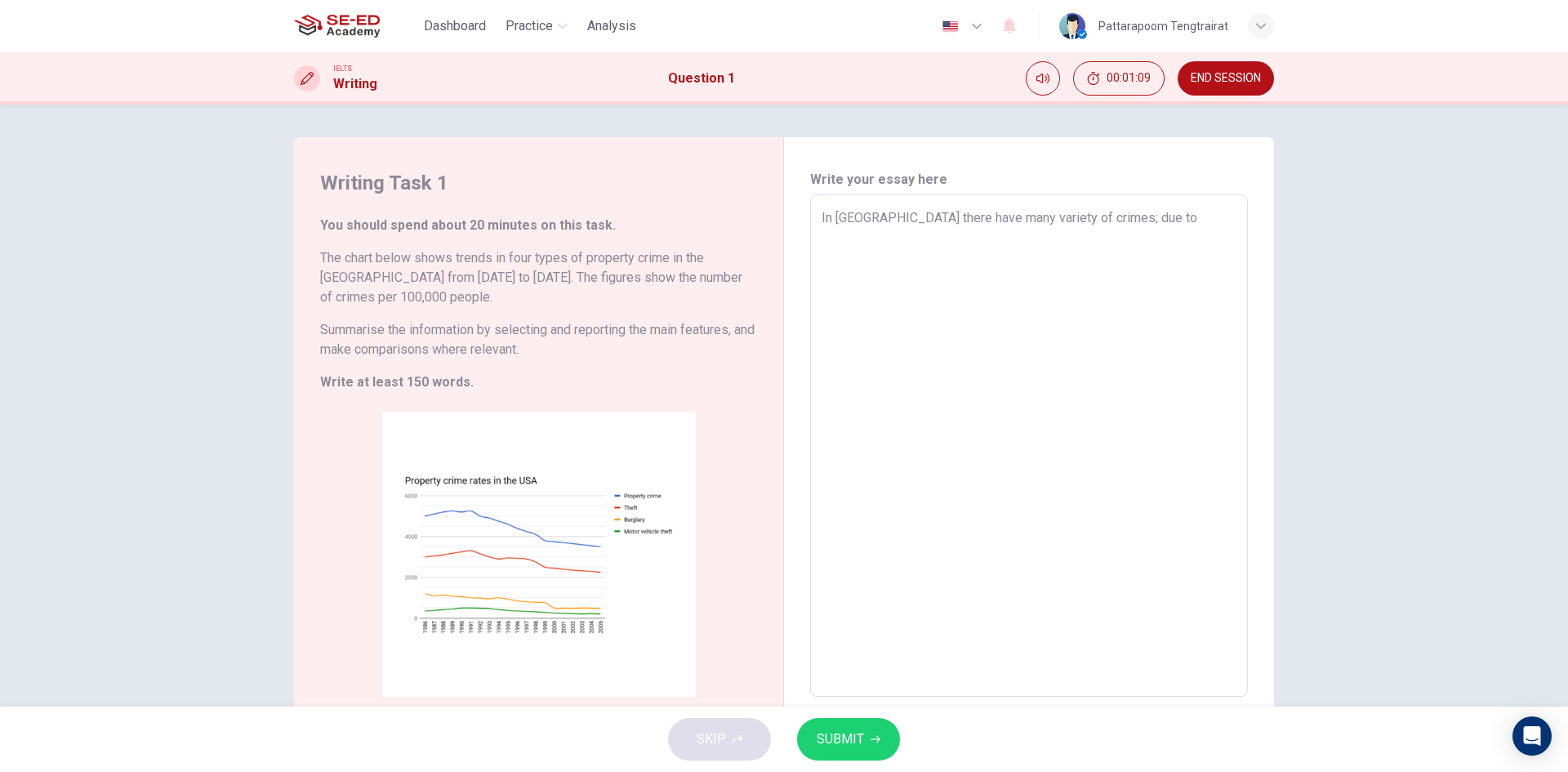
type textarea "x"
type textarea "In [GEOGRAPHIC_DATA] there have many variety of crimes; due to"
type textarea "x"
type textarea "In [GEOGRAPHIC_DATA] there have many variety of crimes; due to t"
type textarea "x"
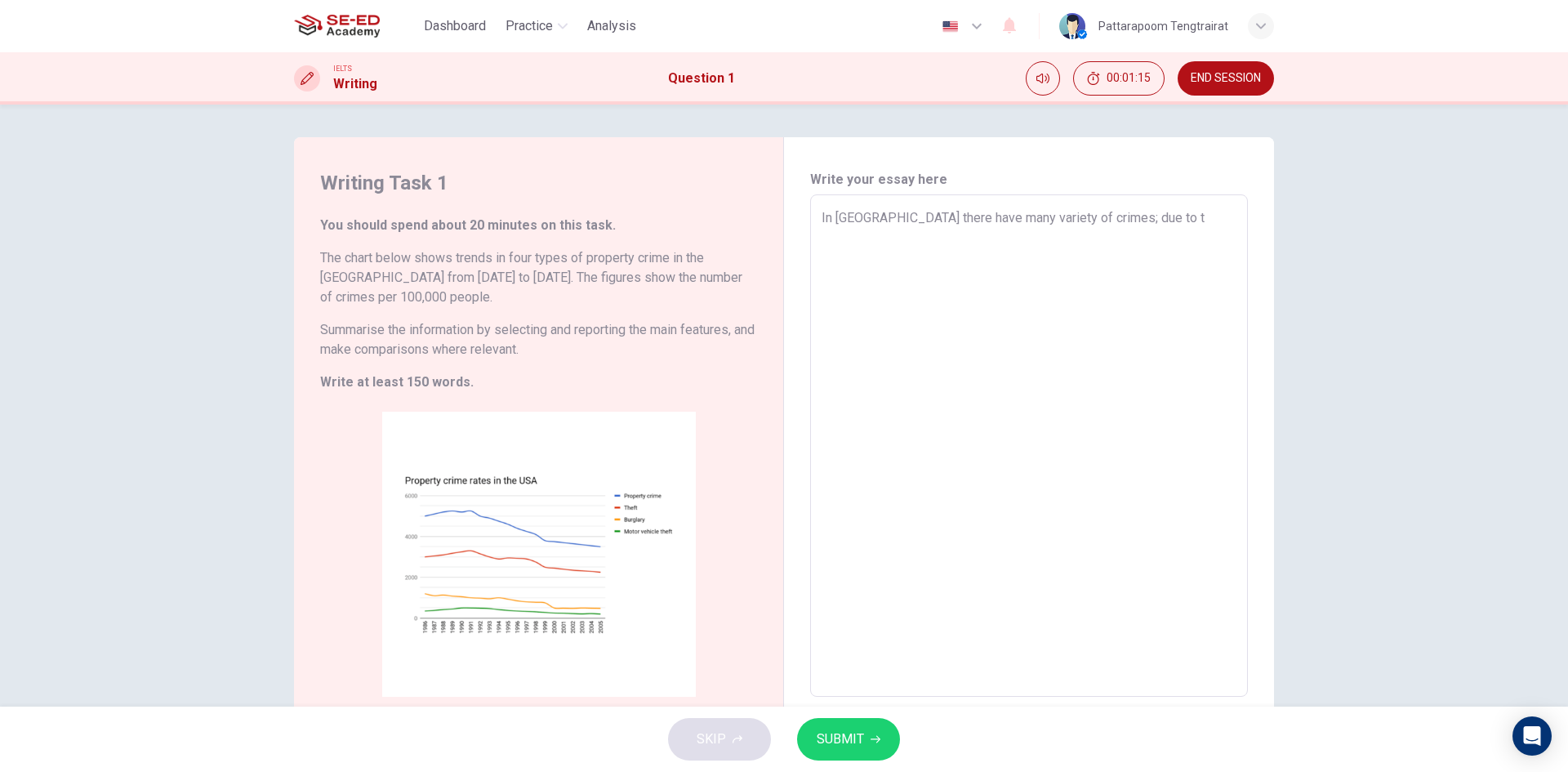
type textarea "In [GEOGRAPHIC_DATA] there have many variety of crimes; due to th"
type textarea "x"
type textarea "In [GEOGRAPHIC_DATA] there have many variety of crimes; due to the"
type textarea "x"
type textarea "In [GEOGRAPHIC_DATA] there have many variety of crimes; due to the"
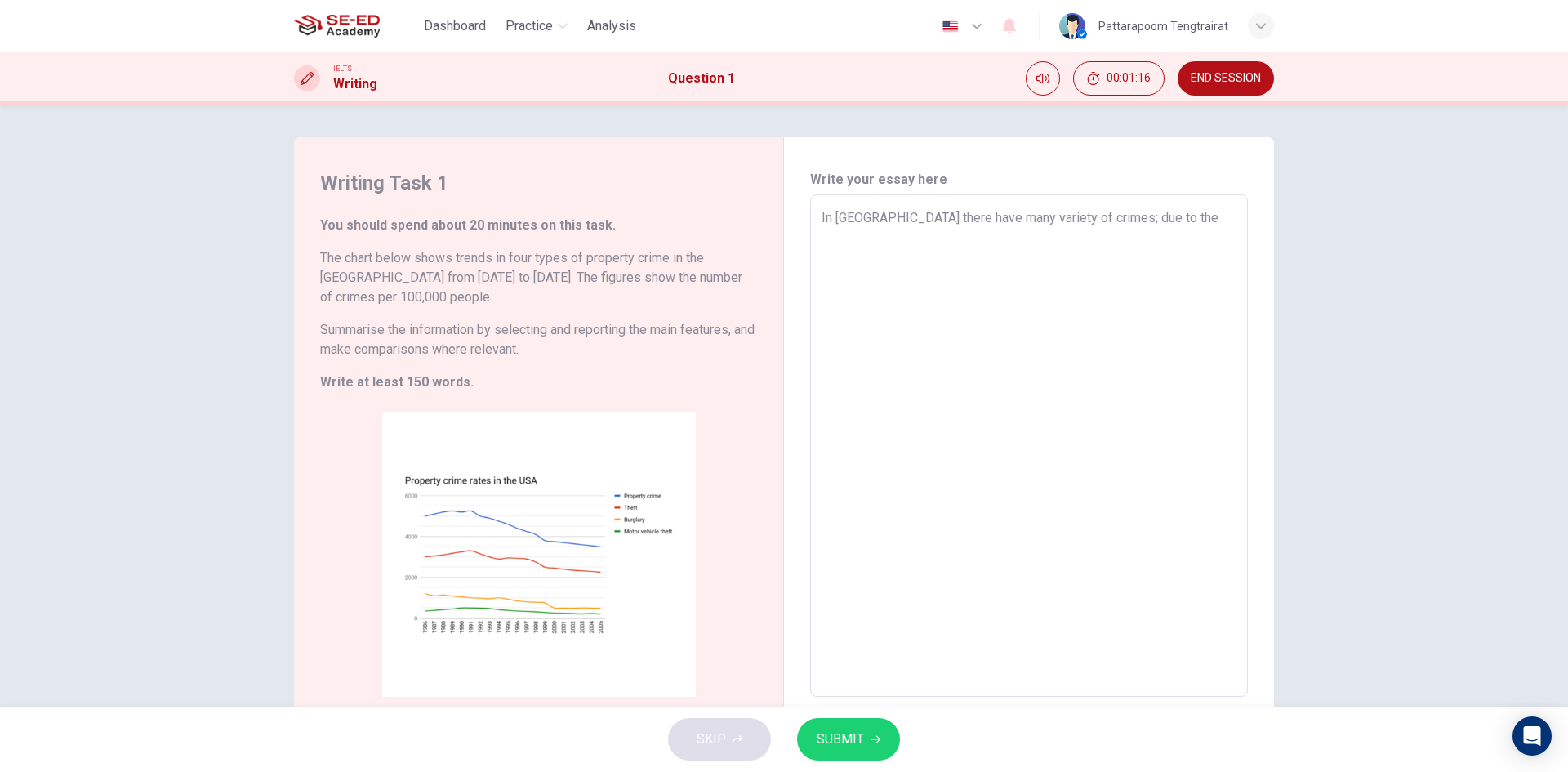
type textarea "x"
type textarea "In [GEOGRAPHIC_DATA] there have many variety of crimes; due to the q"
type textarea "x"
type textarea "In [GEOGRAPHIC_DATA] there have many variety of crimes; due to the qu"
type textarea "x"
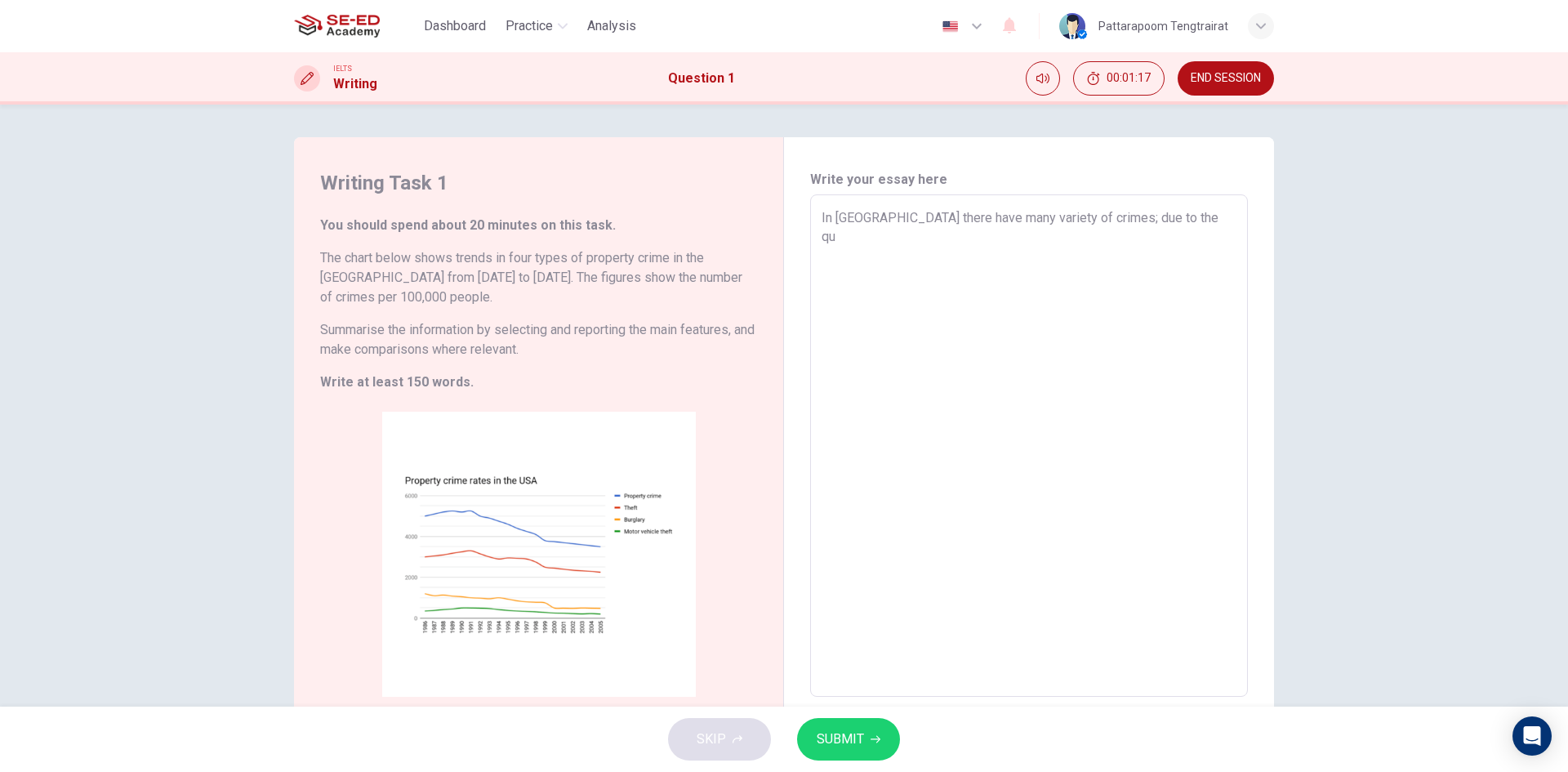
type textarea "In [GEOGRAPHIC_DATA] there have many variety of crimes; due to the quw"
type textarea "x"
type textarea "In [GEOGRAPHIC_DATA] there have many variety of crimes; due to the qu"
type textarea "x"
type textarea "In [GEOGRAPHIC_DATA] there have many variety of crimes; due to the que"
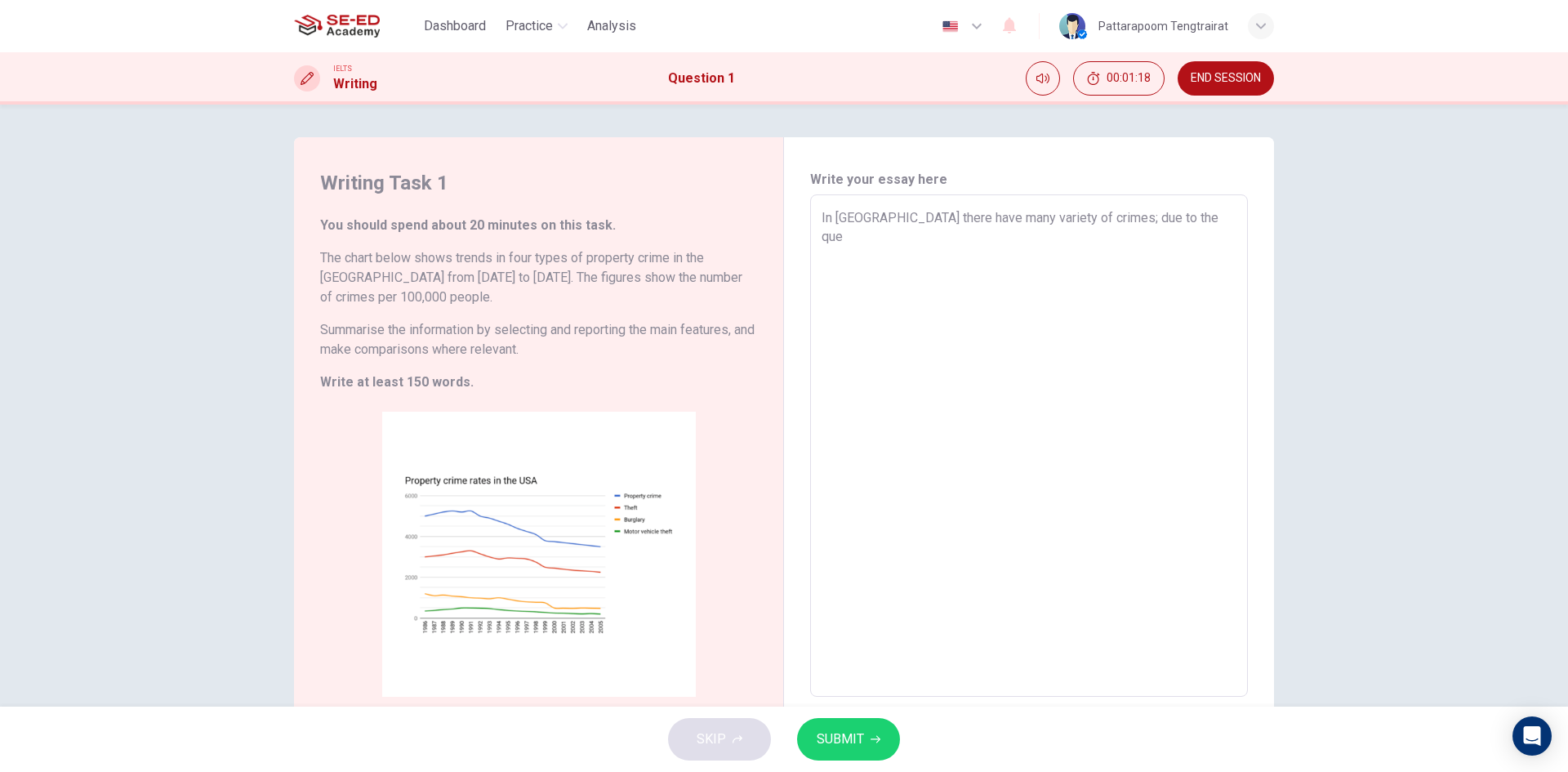
type textarea "x"
type textarea "In [GEOGRAPHIC_DATA] there have many variety of crimes; due to the ques"
type textarea "x"
type textarea "In [GEOGRAPHIC_DATA] there have many variety of crimes; due to the quest"
type textarea "x"
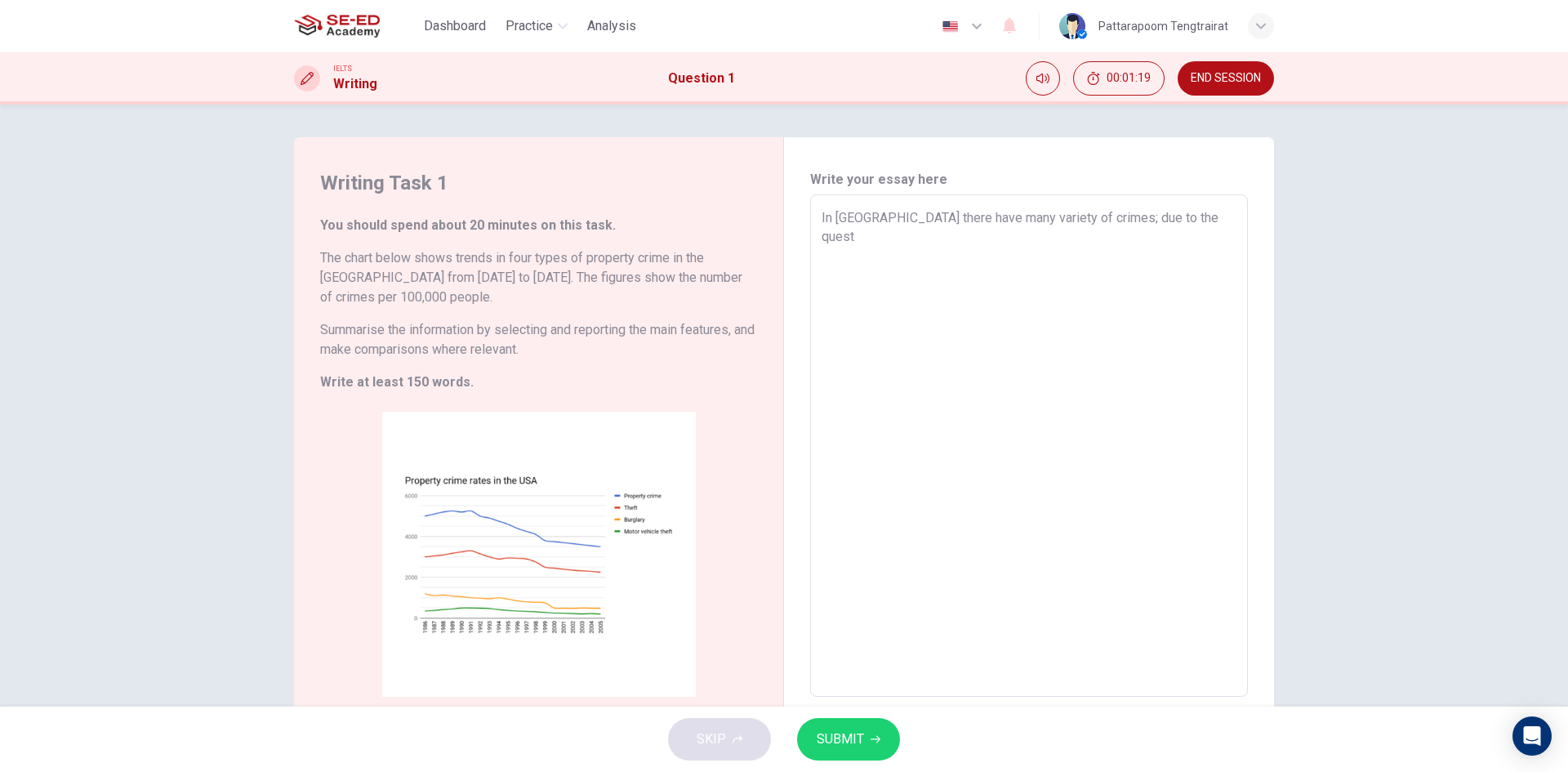
type textarea "In [GEOGRAPHIC_DATA] there have many variety of crimes; due to the questi"
type textarea "x"
type textarea "In [GEOGRAPHIC_DATA] there have many variety of crimes; due to the questio"
type textarea "x"
type textarea "In [GEOGRAPHIC_DATA] there have many variety of crimes; due to the question"
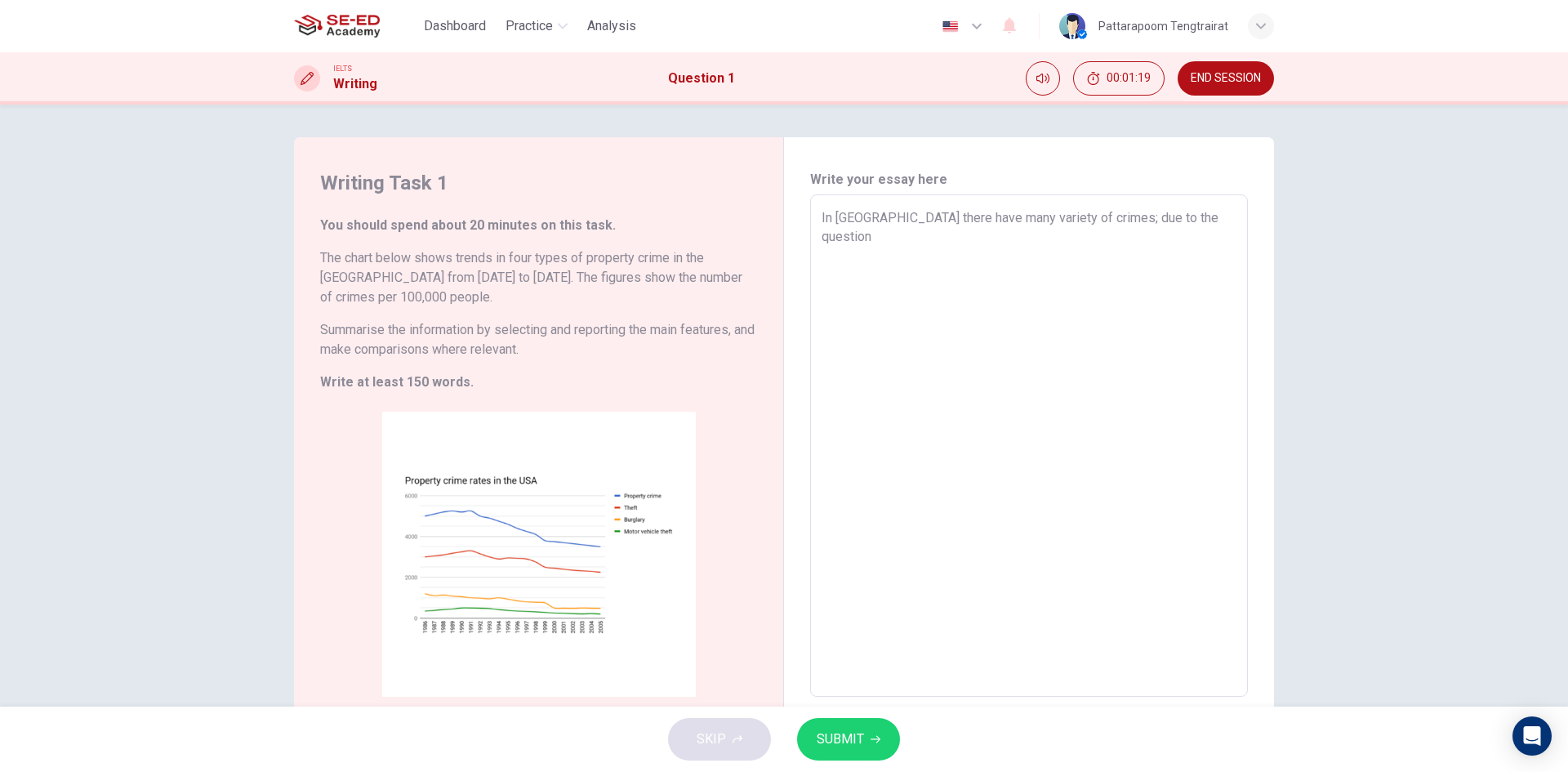
type textarea "x"
type textarea "In [GEOGRAPHIC_DATA] there have many variety of crimes; due to the question"
type textarea "x"
type textarea "In [GEOGRAPHIC_DATA] there have many variety of crimes; due to the question"
type textarea "x"
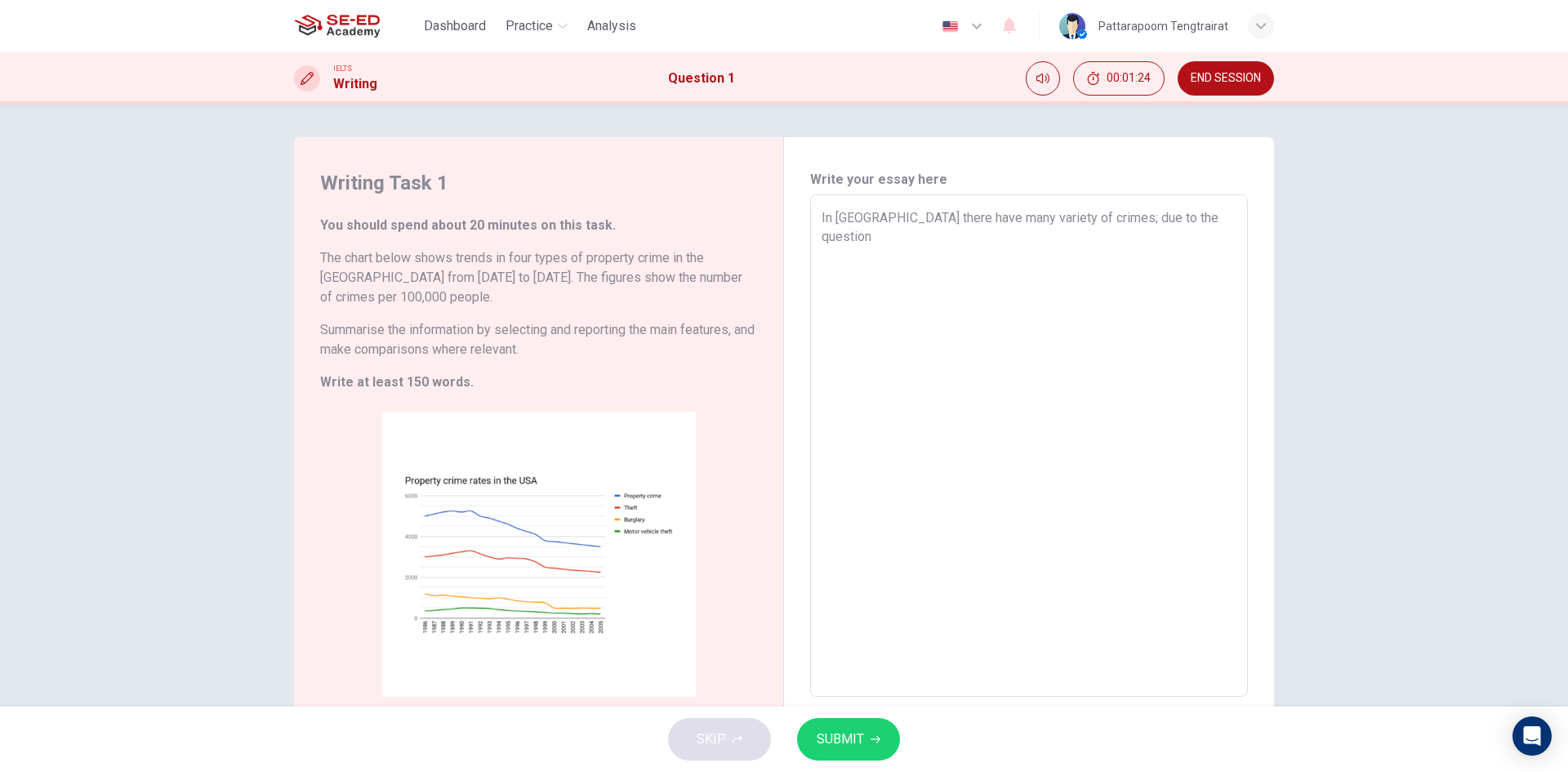
type textarea "In [GEOGRAPHIC_DATA] there have many variety of crimes; due to the questio"
type textarea "x"
type textarea "In [GEOGRAPHIC_DATA] there have many variety of crimes; due to the questi"
type textarea "x"
type textarea "In [GEOGRAPHIC_DATA] there have many variety of crimes; due to the quest"
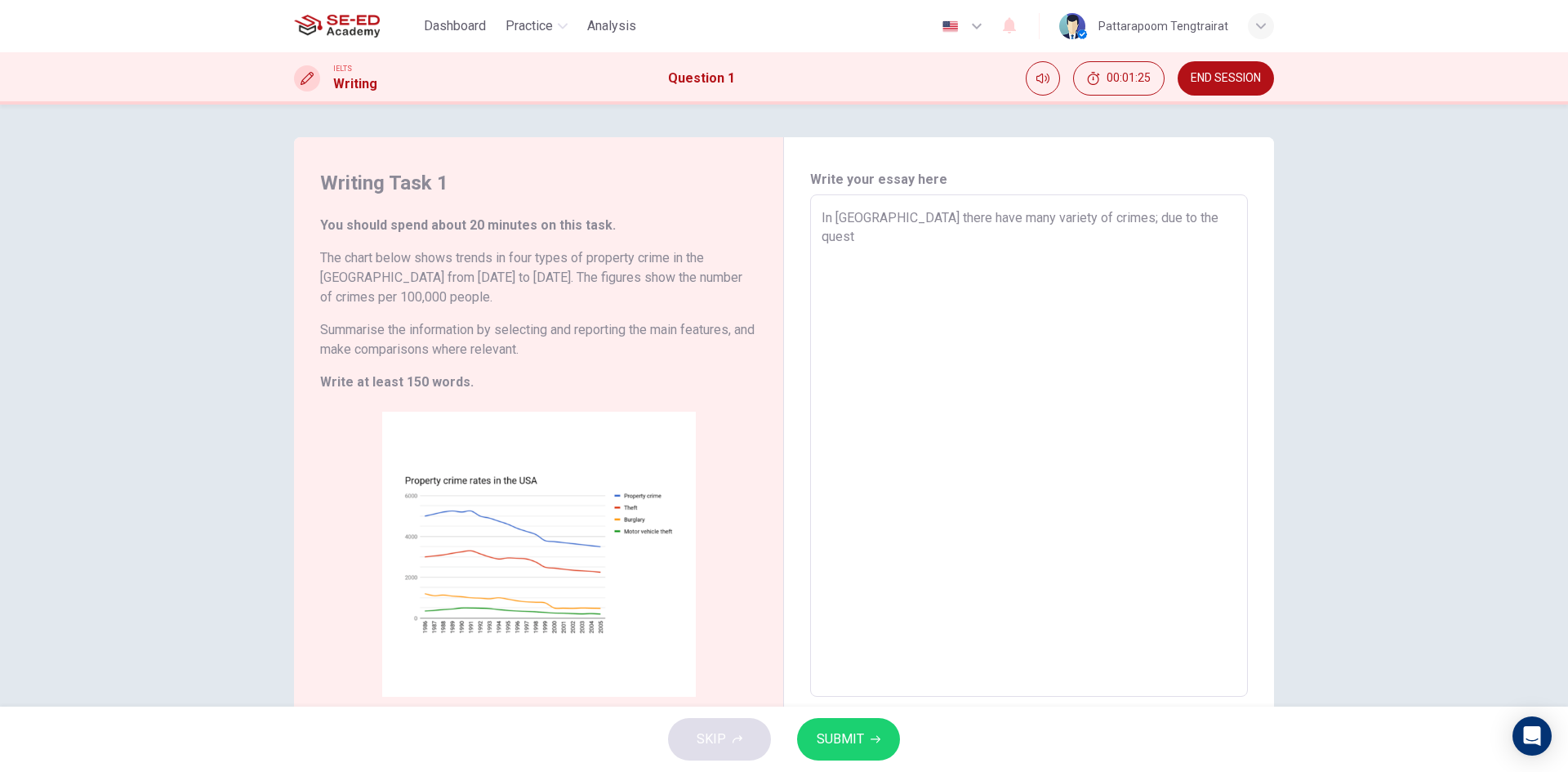
type textarea "x"
type textarea "In [GEOGRAPHIC_DATA] there have many variety of crimes; due to the ques"
type textarea "x"
type textarea "In [GEOGRAPHIC_DATA] there have many variety of crimes; due to the que"
type textarea "x"
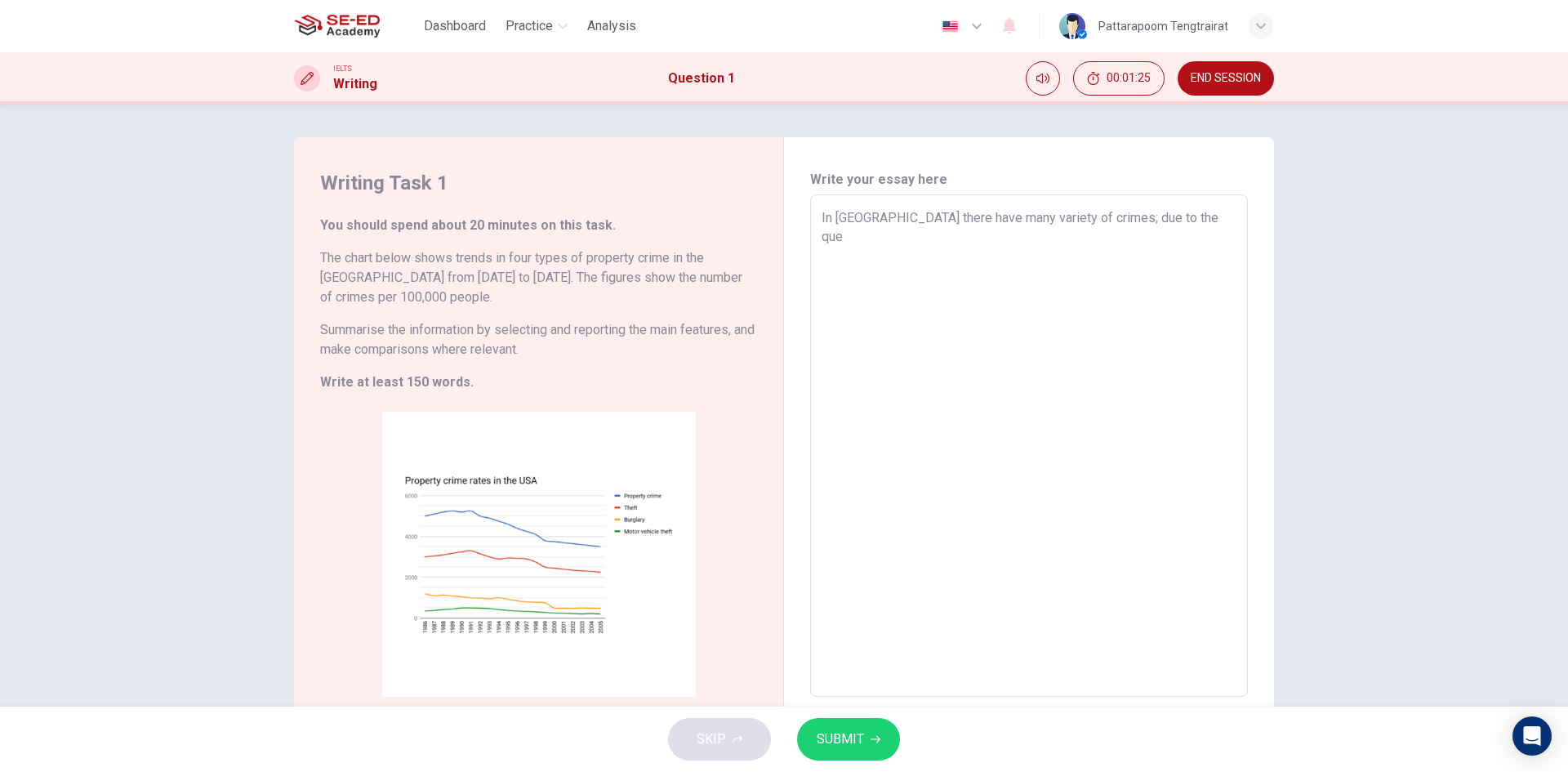
type textarea "In [GEOGRAPHIC_DATA] there have many variety of crimes; due to the qu"
type textarea "x"
type textarea "In [GEOGRAPHIC_DATA] there have many variety of crimes; due to the q"
type textarea "x"
type textarea "In [GEOGRAPHIC_DATA] there have many variety of crimes; due to the"
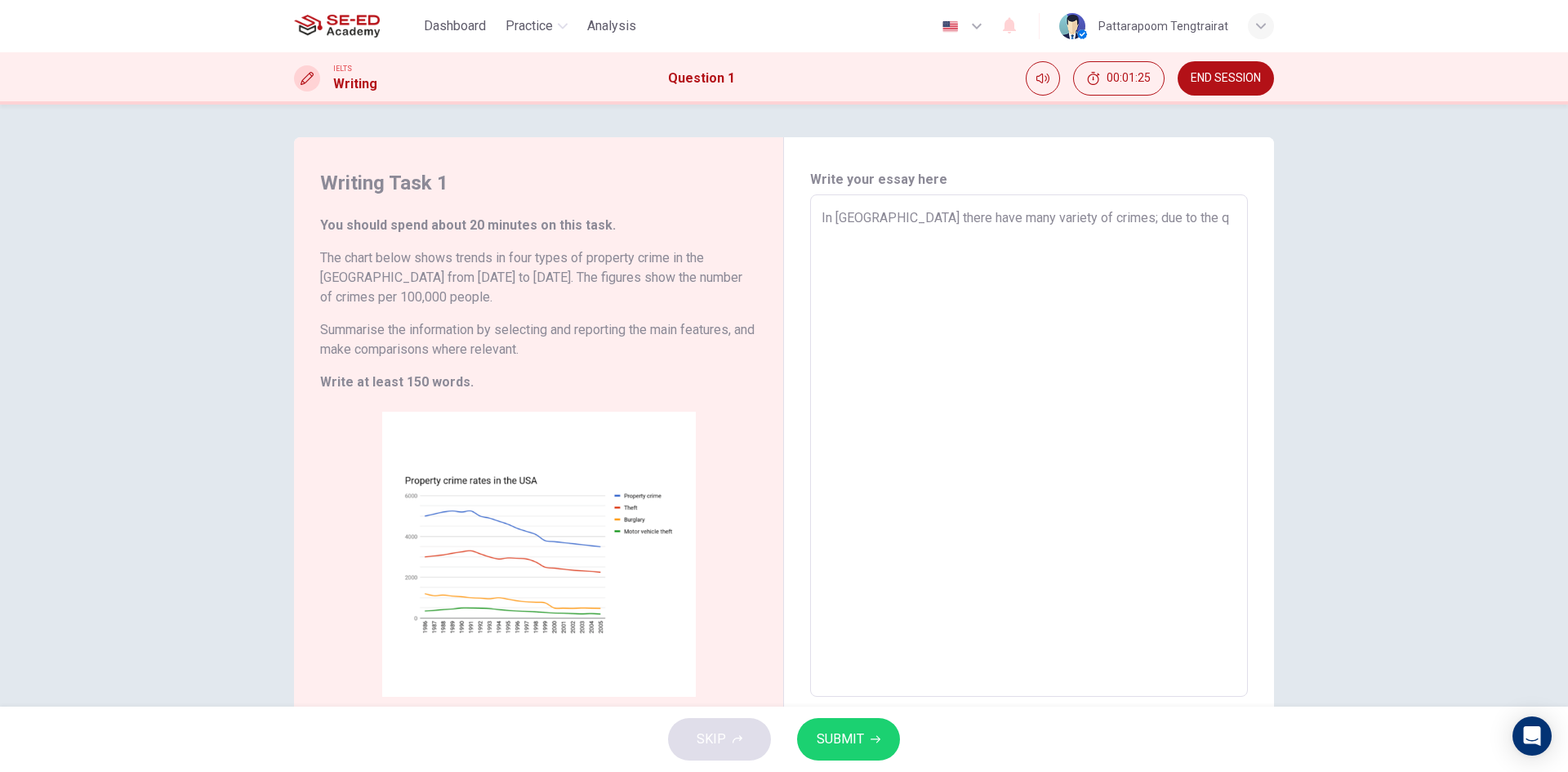
type textarea "x"
type textarea "In [GEOGRAPHIC_DATA] there have many variety of crimes; due to the t"
type textarea "x"
type textarea "In [GEOGRAPHIC_DATA] there have many variety of crimes; due to the to"
type textarea "x"
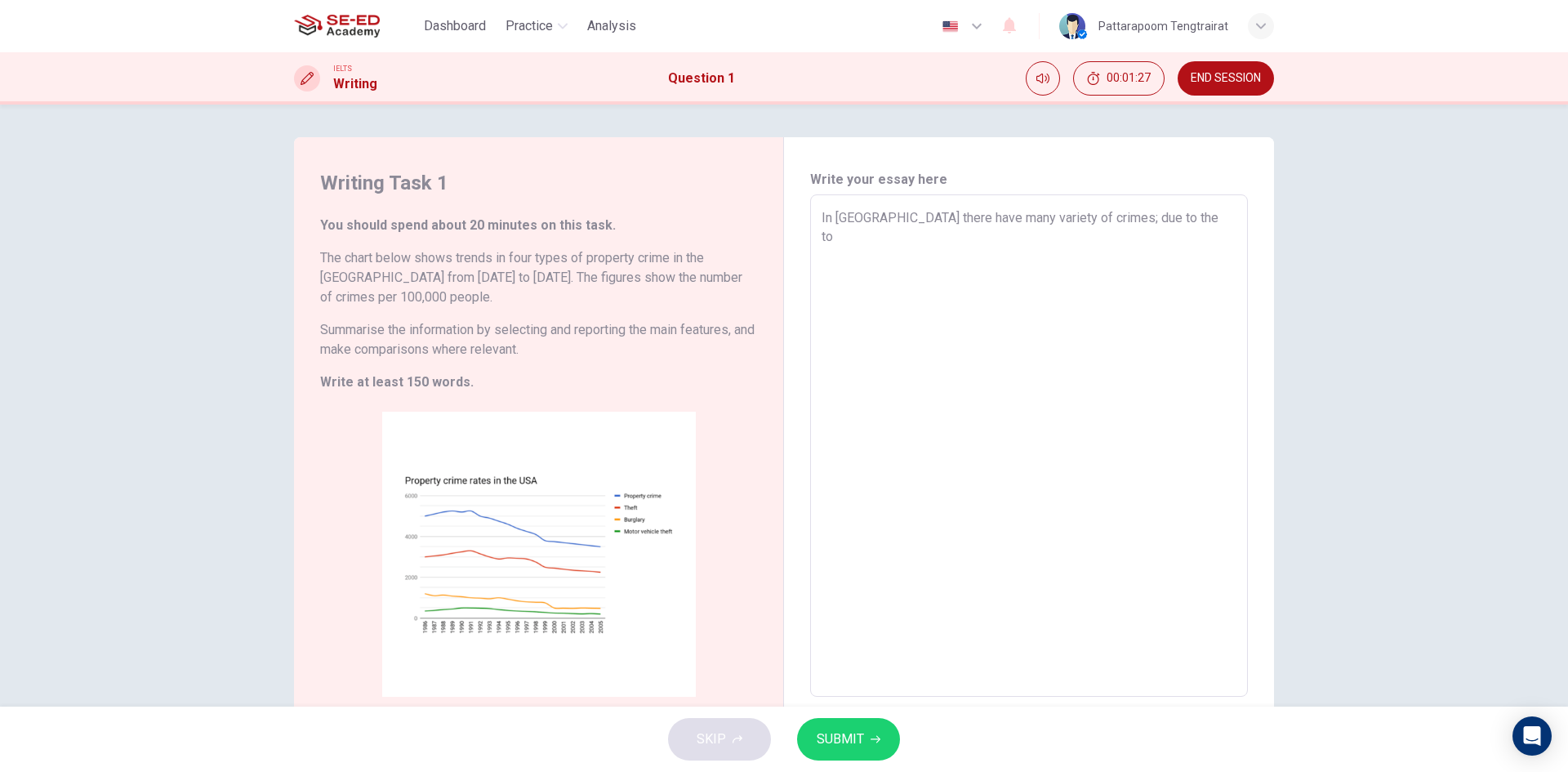
type textarea "In [GEOGRAPHIC_DATA] there have many variety of crimes; due to the top"
type textarea "x"
type textarea "In [GEOGRAPHIC_DATA] there have many variety of crimes; due to the topi"
type textarea "x"
type textarea "In [GEOGRAPHIC_DATA] there have many variety of crimes; due to the topic"
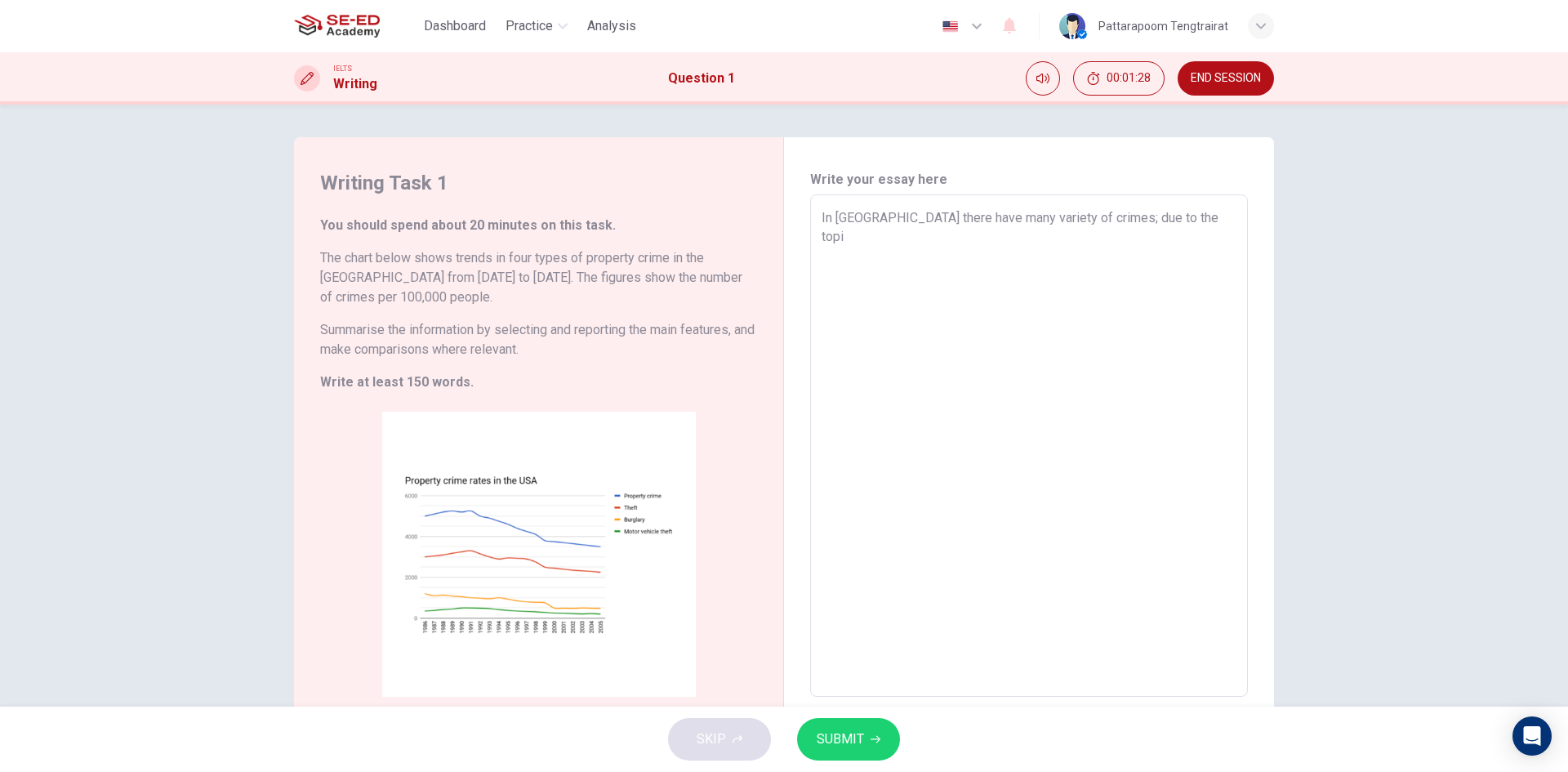
type textarea "x"
type textarea "In [GEOGRAPHIC_DATA] there have many variety of crimes; due to the topic"
type textarea "x"
type textarea "In [GEOGRAPHIC_DATA] there have many variety of crimes; due to the topic t"
type textarea "x"
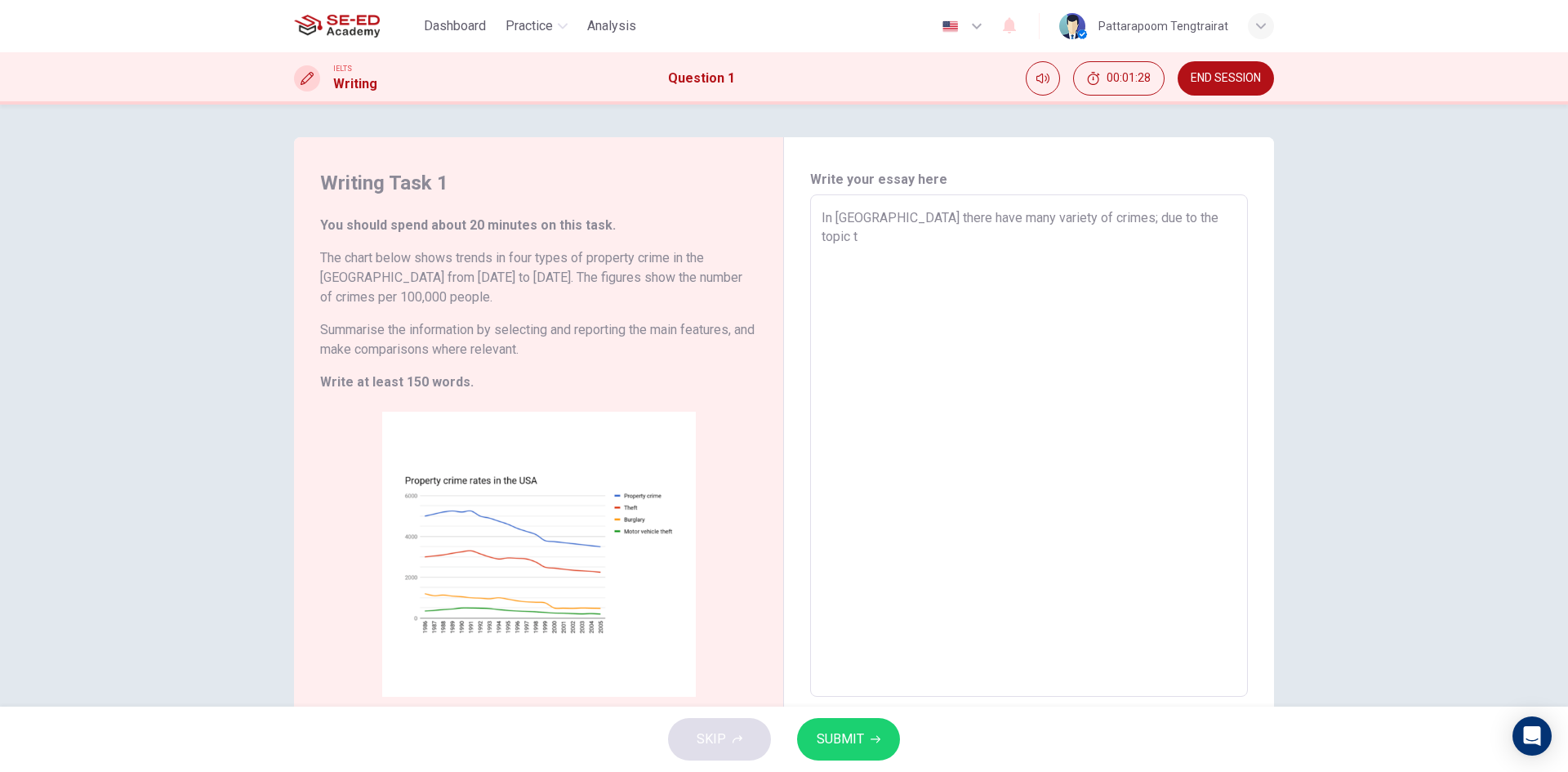
type textarea "In [GEOGRAPHIC_DATA] there have many variety of crimes; due to the topic th"
type textarea "x"
type textarea "In [GEOGRAPHIC_DATA] there have many variety of crimes; due to the topic tha"
type textarea "x"
type textarea "In [GEOGRAPHIC_DATA] there have many variety of crimes; due to the topic that"
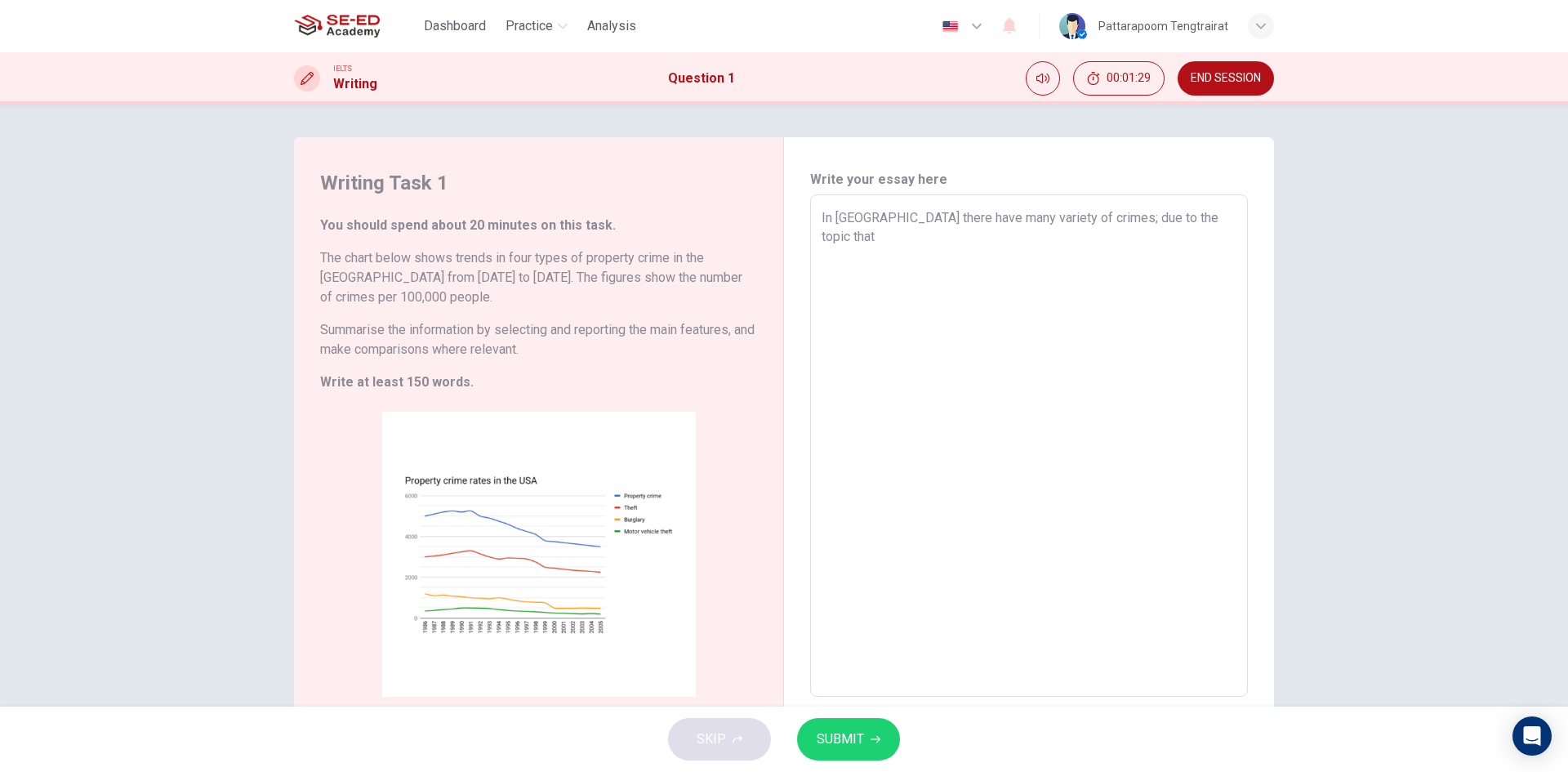
type textarea "x"
type textarea "In [GEOGRAPHIC_DATA] there have many variety of crimes; due to the topic that"
type textarea "x"
type textarea "In [GEOGRAPHIC_DATA] there have many variety of crimes; due to the topic that g"
type textarea "x"
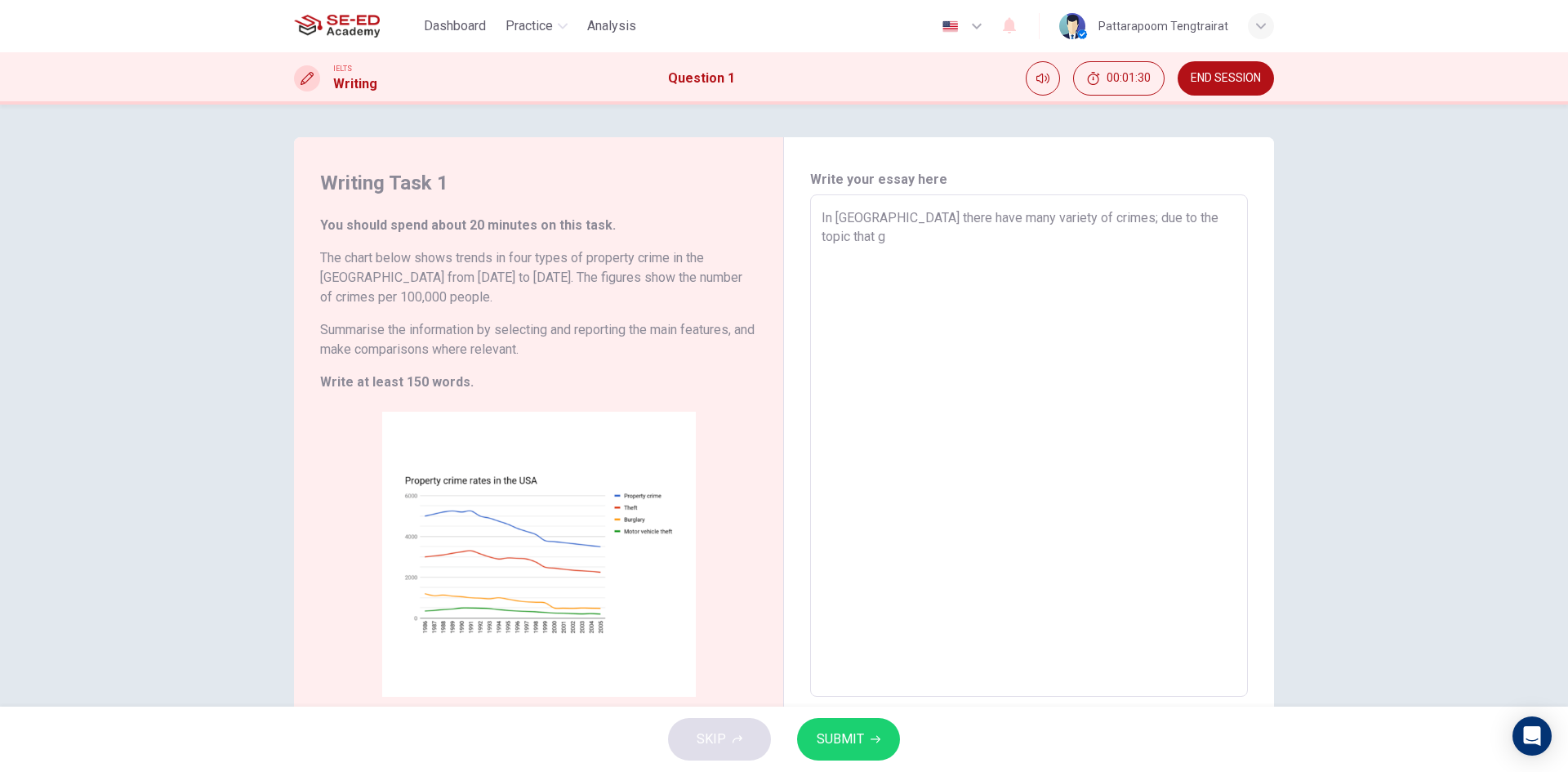
type textarea "In [GEOGRAPHIC_DATA] there have many variety of crimes; due to the topic that gi"
type textarea "x"
type textarea "In [GEOGRAPHIC_DATA] there have many variety of crimes; due to the topic that g…"
type textarea "x"
type textarea "In [GEOGRAPHIC_DATA] there have many variety of crimes; due to the topic that g…"
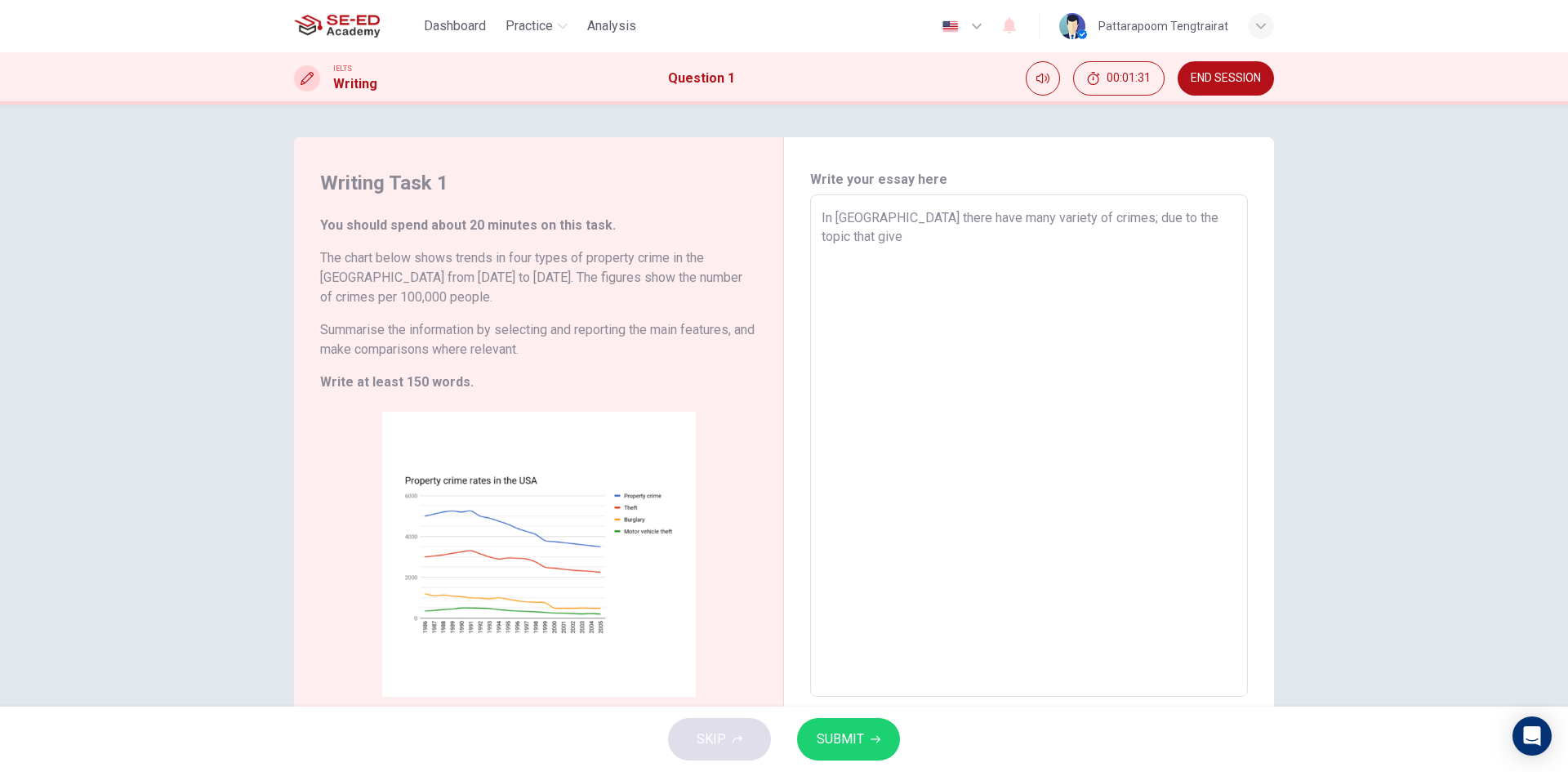
type textarea "x"
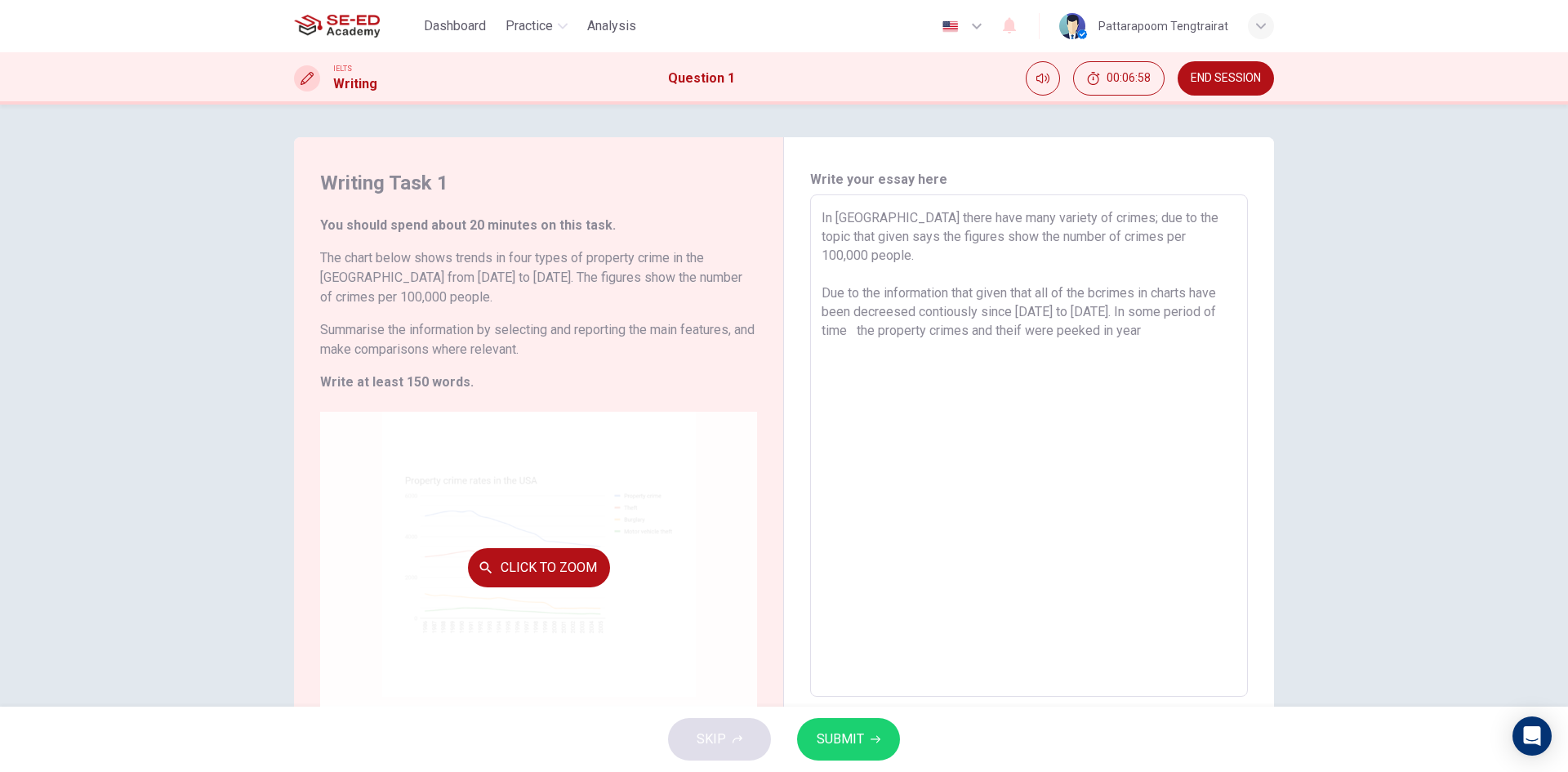
click at [561, 538] on div "Click to Zoom" at bounding box center [539, 567] width 437 height 311
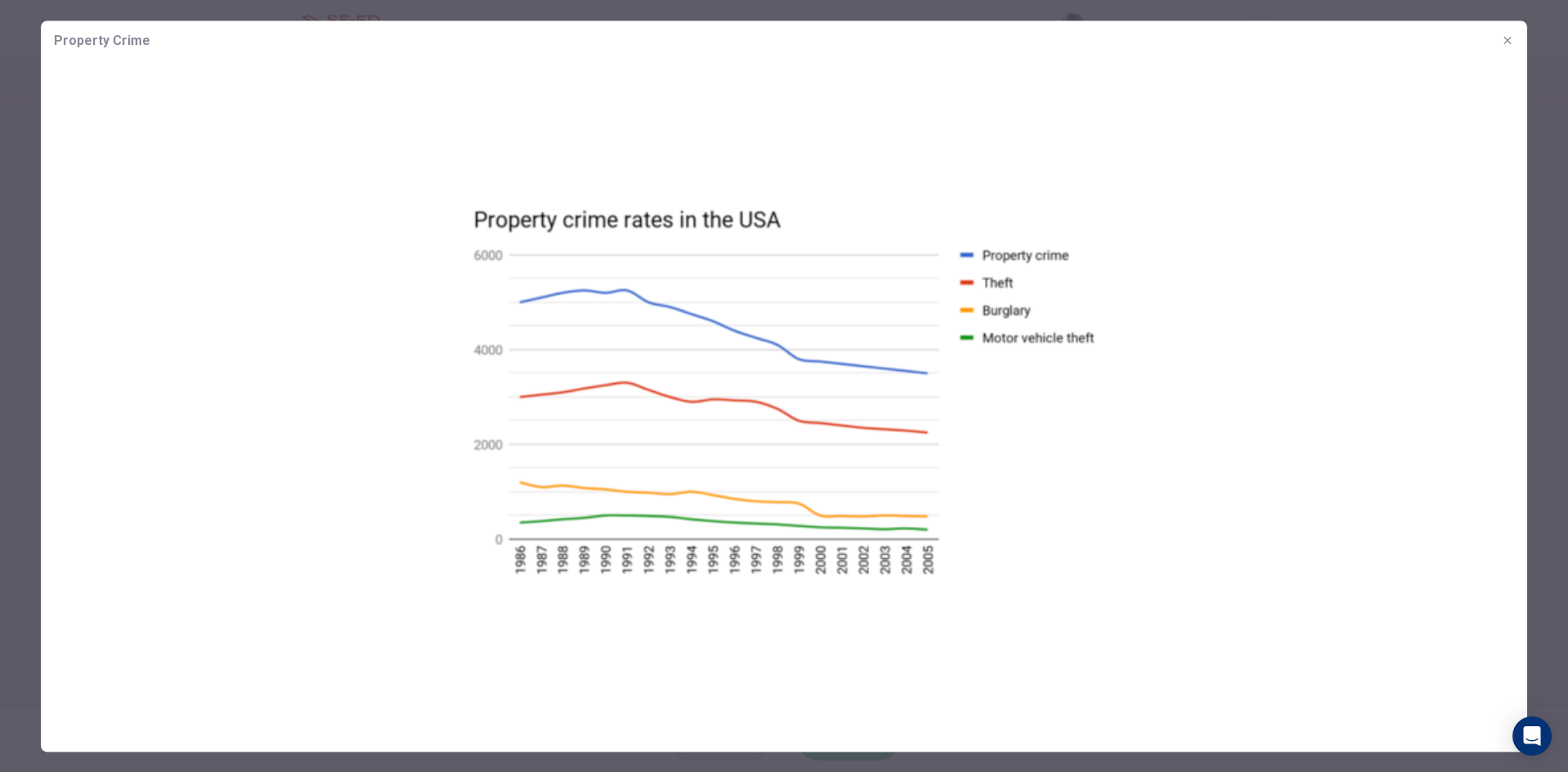
click at [1503, 40] on icon "button" at bounding box center [1508, 40] width 13 height 13
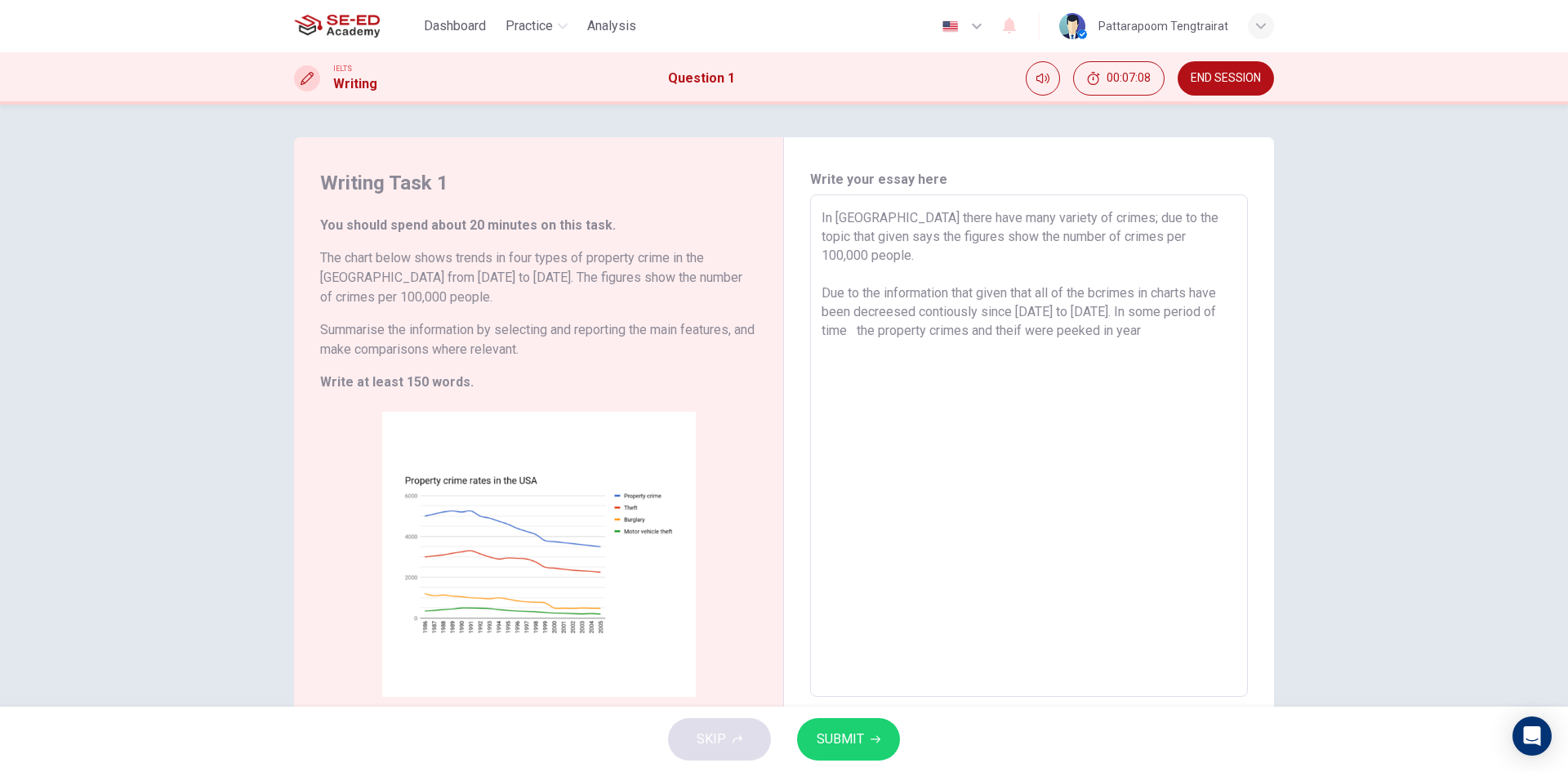
click at [1121, 314] on textarea "In [GEOGRAPHIC_DATA] there have many variety of crimes; due to the topic that g…" at bounding box center [1028, 446] width 415 height 476
click at [1077, 312] on textarea "In [GEOGRAPHIC_DATA] there have many variety of crimes; due to the topic that g…" at bounding box center [1028, 446] width 415 height 476
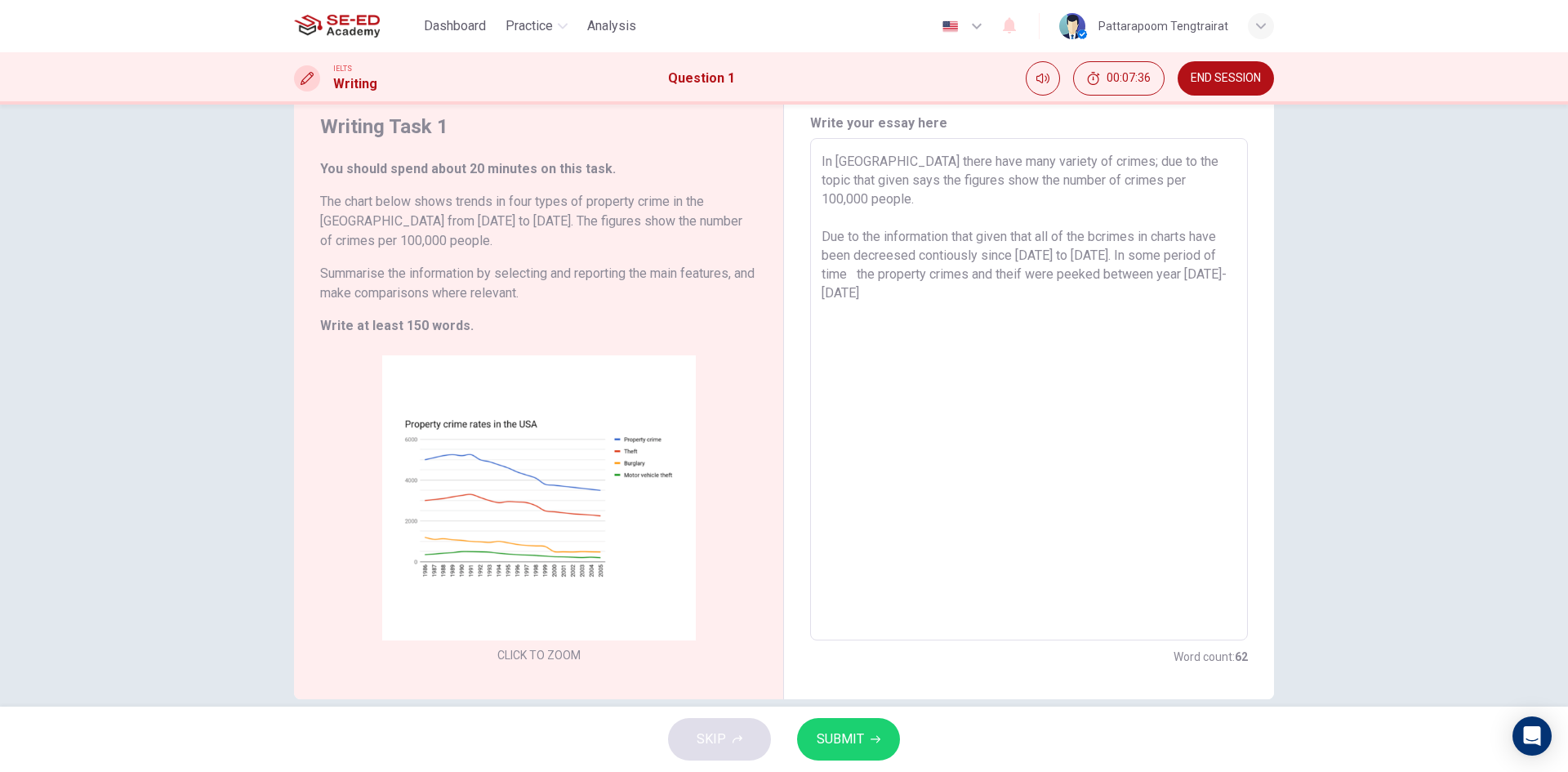
scroll to position [81, 0]
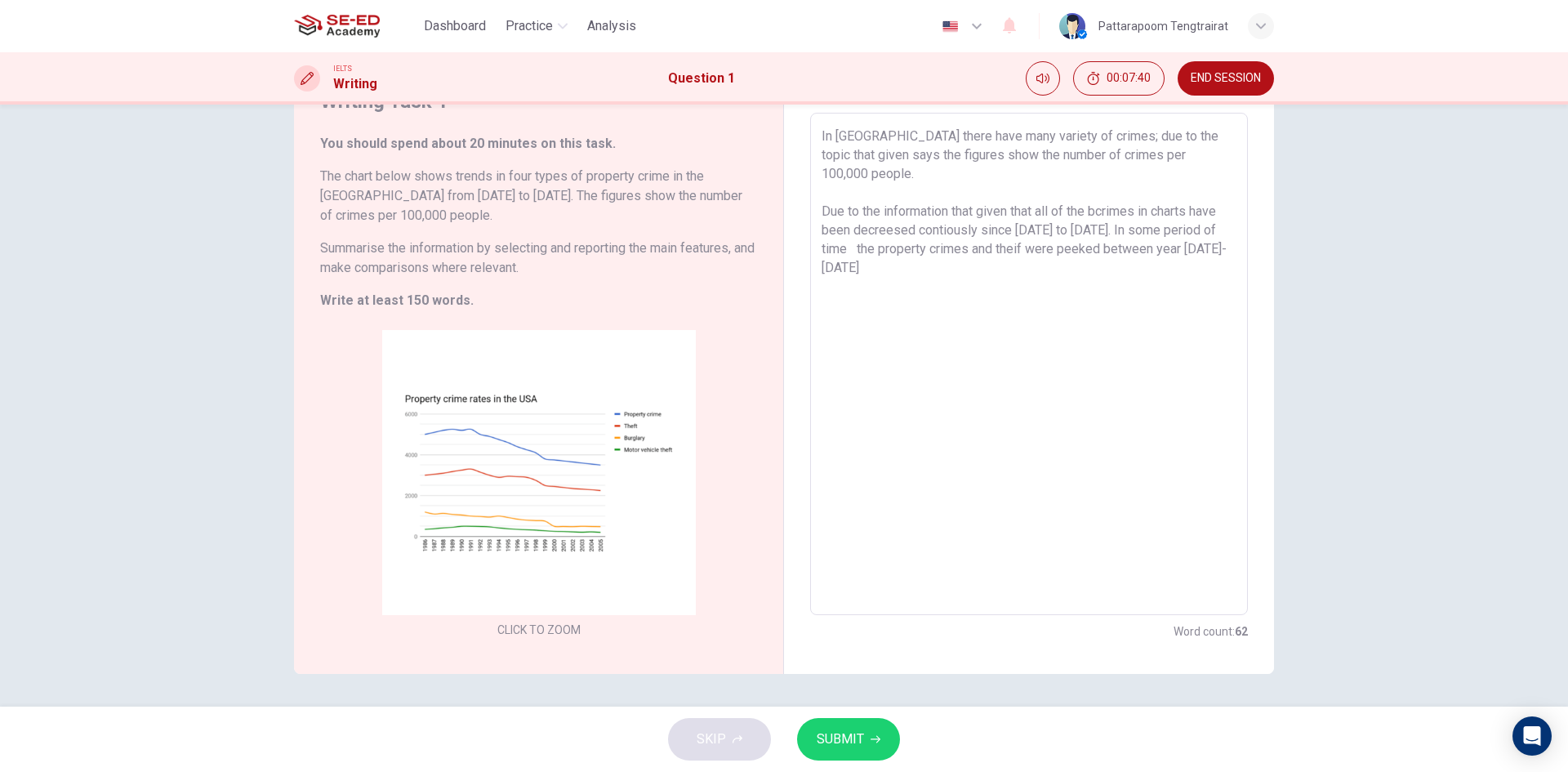
click at [1205, 231] on textarea "In [GEOGRAPHIC_DATA] there have many variety of crimes; due to the topic that g…" at bounding box center [1028, 364] width 415 height 476
click at [890, 213] on textarea "In [GEOGRAPHIC_DATA] there have many variety of crimes; due to the topic that g…" at bounding box center [1028, 364] width 415 height 476
click at [1207, 289] on textarea "In [GEOGRAPHIC_DATA] there have many variety of crimes; due to the topic that g…" at bounding box center [1028, 364] width 415 height 476
click at [1207, 299] on textarea "In [GEOGRAPHIC_DATA] there have many variety of crimes; due to the topic that g…" at bounding box center [1028, 364] width 415 height 476
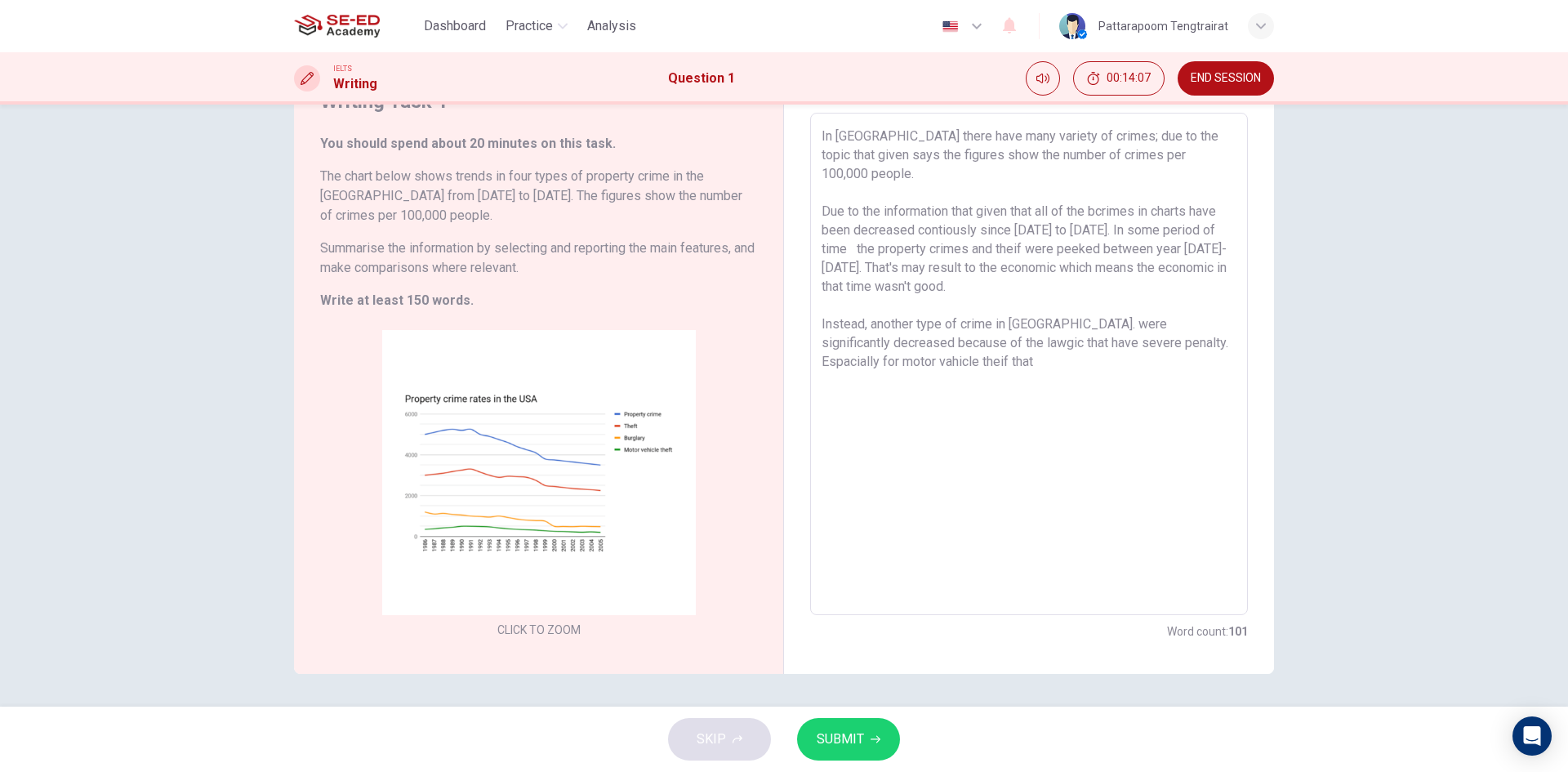
click at [859, 342] on textarea "In [GEOGRAPHIC_DATA] there have many variety of crimes; due to the topic that g…" at bounding box center [1028, 364] width 415 height 476
click at [887, 345] on textarea "In [GEOGRAPHIC_DATA] there have many variety of crimes; due to the topic that g…" at bounding box center [1028, 364] width 415 height 476
click at [892, 342] on textarea "In [GEOGRAPHIC_DATA] there have many variety of crimes; due to the topic that g…" at bounding box center [1028, 364] width 415 height 476
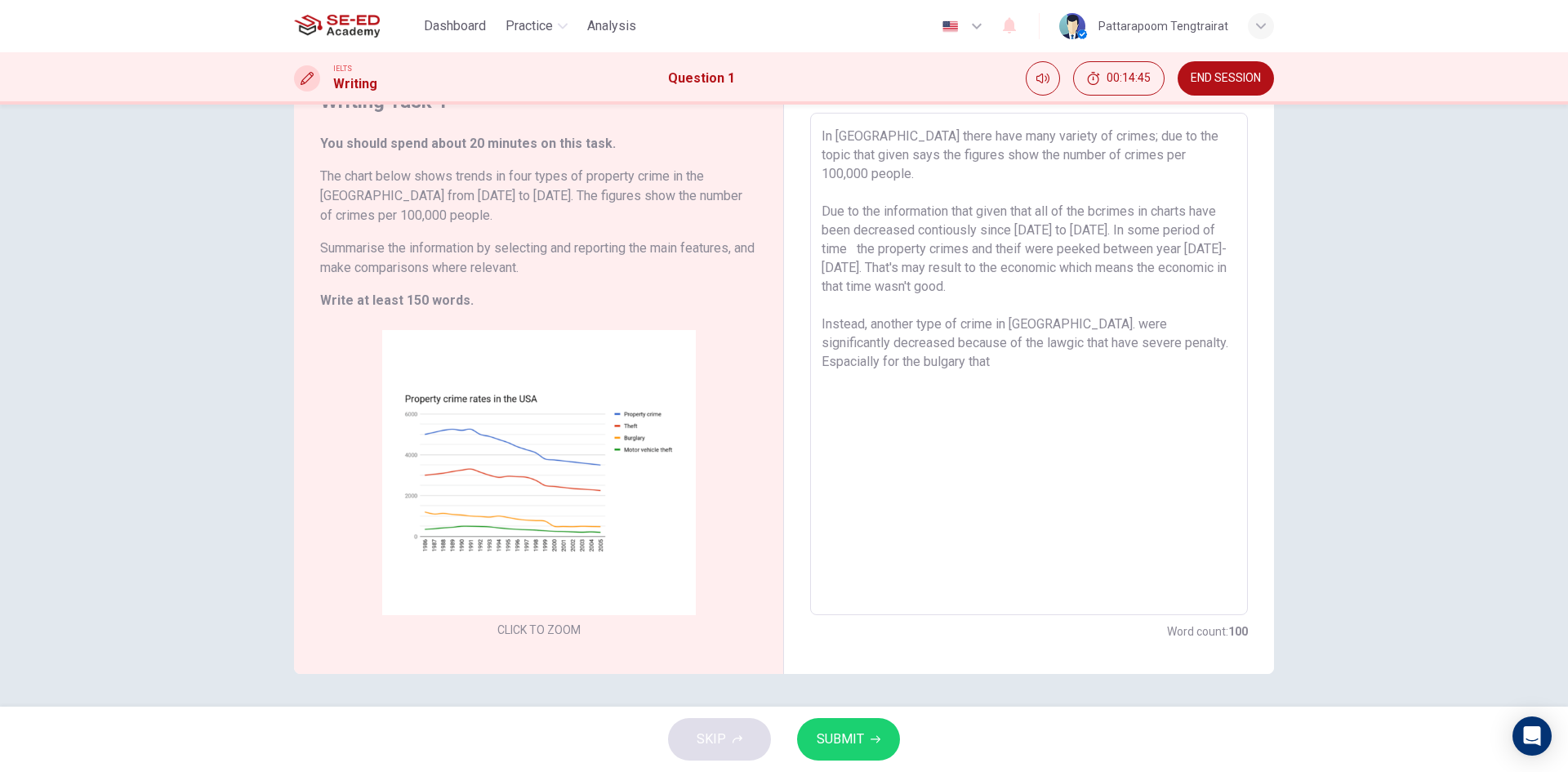
click at [861, 348] on textarea "In [GEOGRAPHIC_DATA] there have many variety of crimes; due to the topic that g…" at bounding box center [1028, 364] width 415 height 476
click at [966, 344] on textarea "In [GEOGRAPHIC_DATA] there have many variety of crimes; due to the topic that g…" at bounding box center [1028, 364] width 415 height 476
click at [1219, 341] on textarea "In [GEOGRAPHIC_DATA] there have many variety of crimes; due to the topic that g…" at bounding box center [1028, 364] width 415 height 476
click at [910, 365] on textarea "In [GEOGRAPHIC_DATA] there have many variety of crimes; due to the topic that g…" at bounding box center [1028, 364] width 415 height 476
click at [879, 363] on textarea "In [GEOGRAPHIC_DATA] there have many variety of crimes; due to the topic that g…" at bounding box center [1028, 364] width 415 height 476
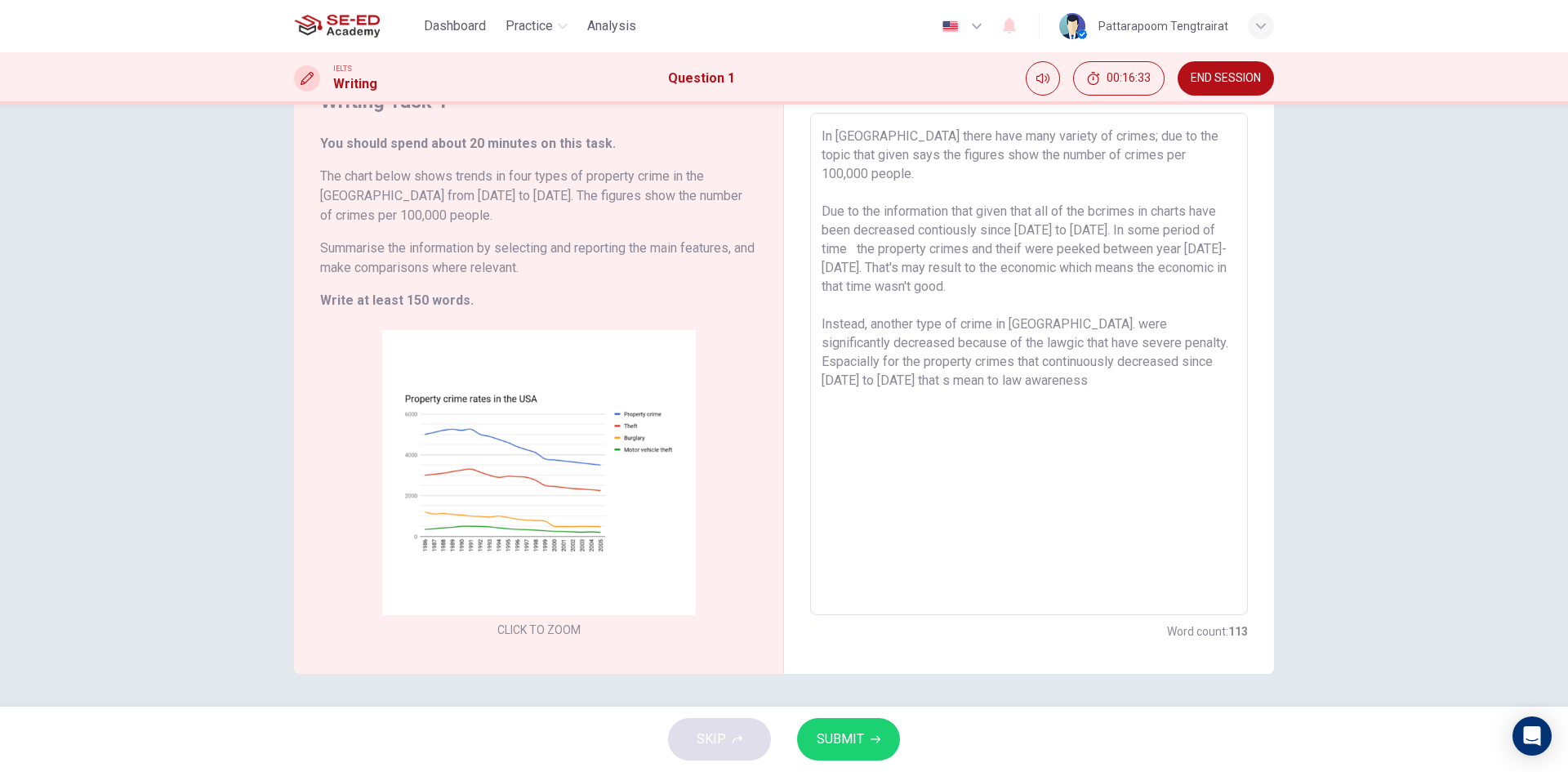
click at [967, 366] on textarea "In [GEOGRAPHIC_DATA] there have many variety of crimes; due to the topic that g…" at bounding box center [1028, 364] width 415 height 476
click at [900, 361] on textarea "In [GEOGRAPHIC_DATA] there have many variety of crimes; due to the topic that g…" at bounding box center [1028, 364] width 415 height 476
click at [945, 362] on textarea "In [GEOGRAPHIC_DATA] there have many variety of crimes; due to the topic that g…" at bounding box center [1028, 364] width 415 height 476
click at [880, 363] on textarea "In [GEOGRAPHIC_DATA] there have many variety of crimes; due to the topic that g…" at bounding box center [1028, 364] width 415 height 476
click at [993, 363] on textarea "In [GEOGRAPHIC_DATA] there have many variety of crimes; due to the topic that g…" at bounding box center [1028, 364] width 415 height 476
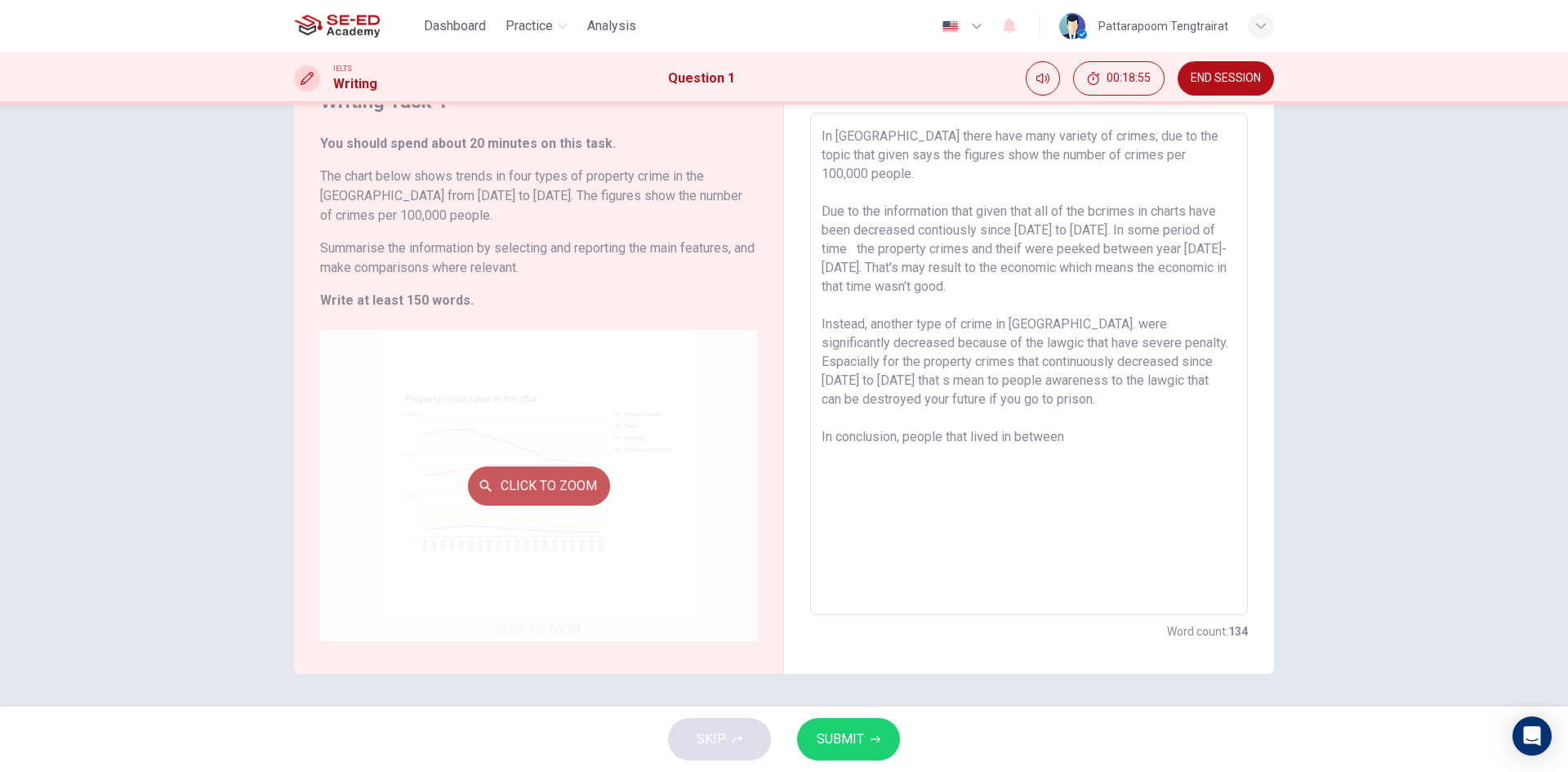
click at [515, 474] on button "Click to Zoom" at bounding box center [539, 486] width 142 height 39
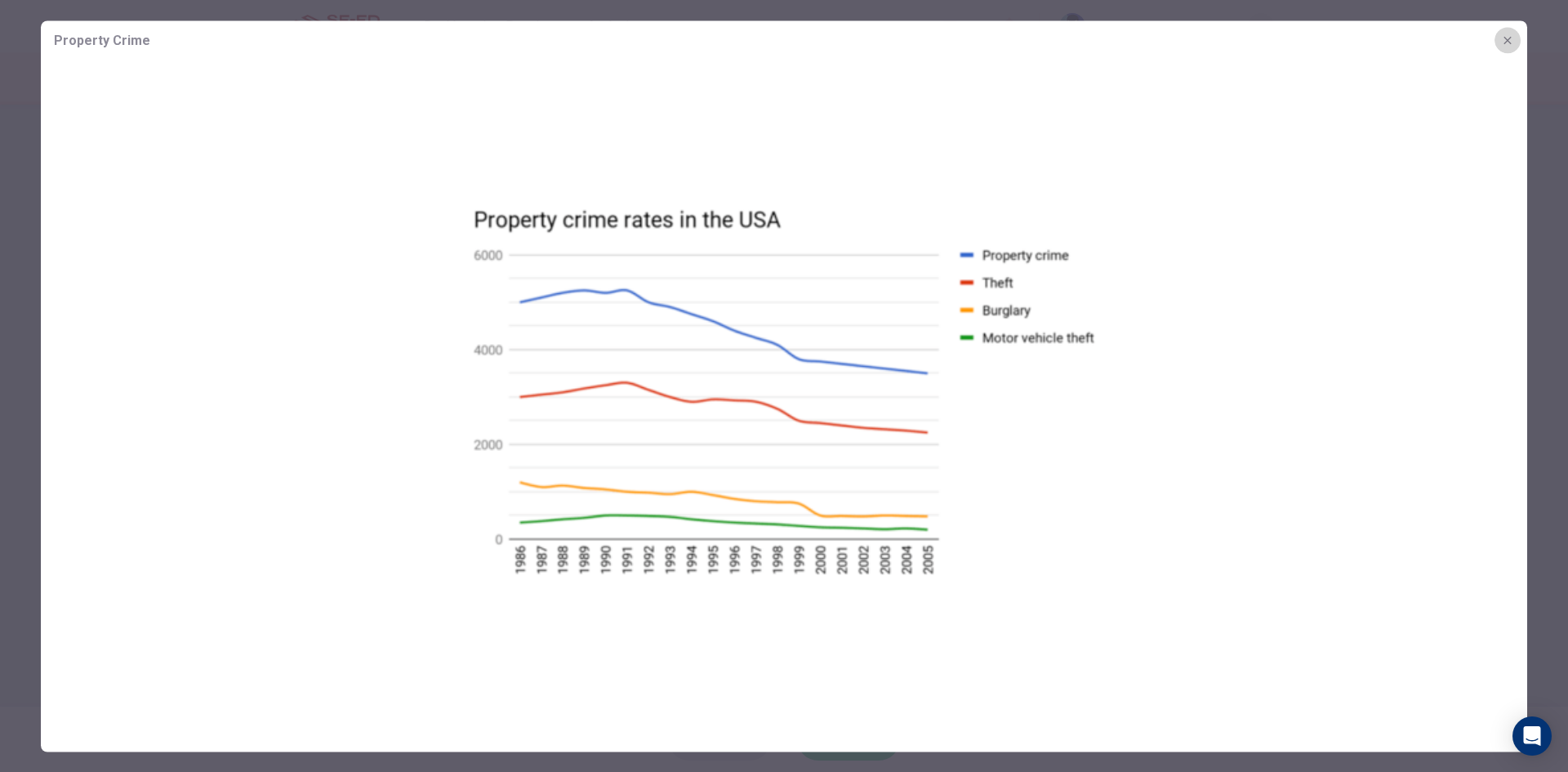
click at [1508, 41] on icon "button" at bounding box center [1508, 40] width 13 height 13
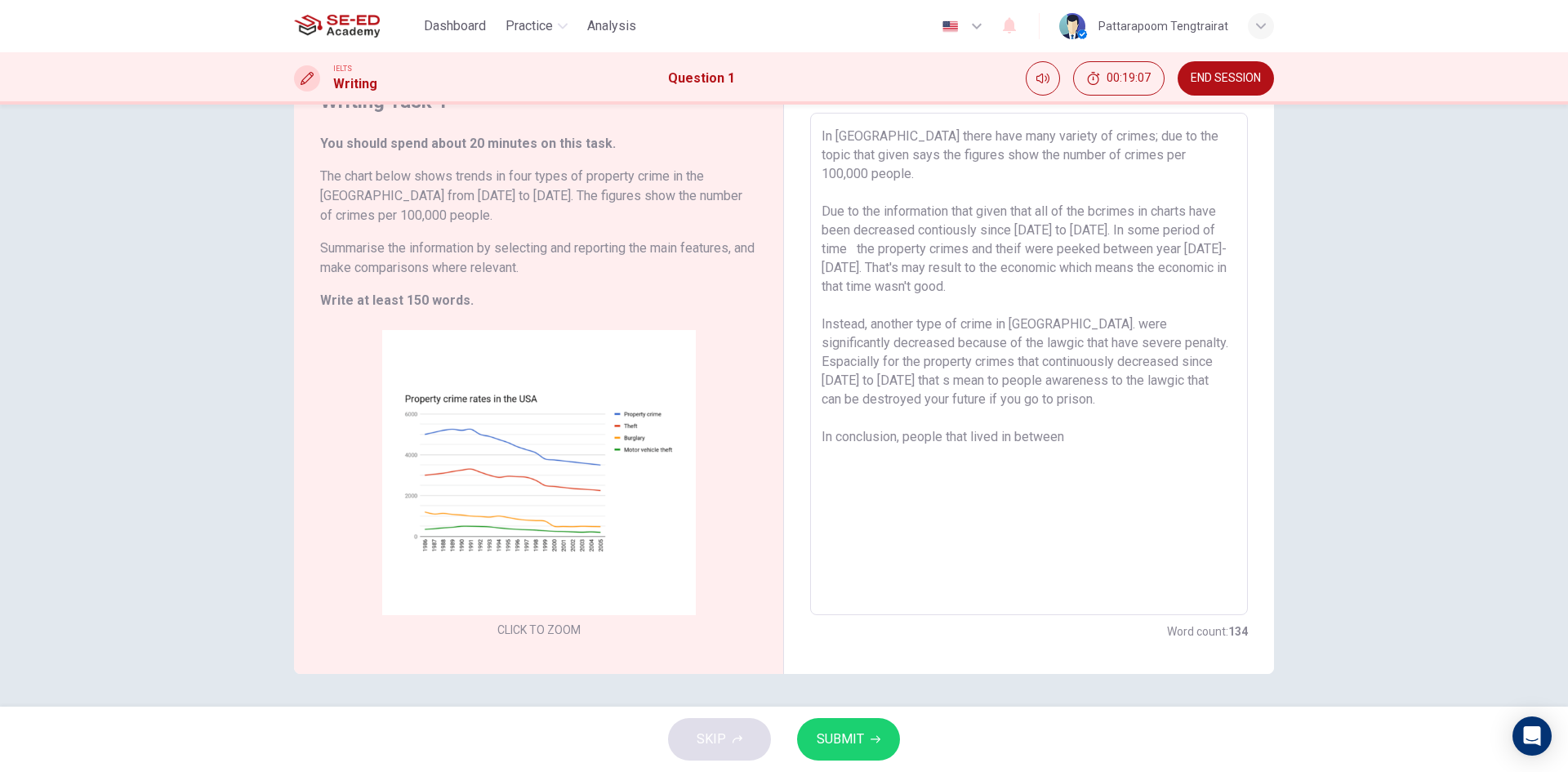
click at [1101, 446] on textarea "In [GEOGRAPHIC_DATA] there have many variety of crimes; due to the topic that g…" at bounding box center [1028, 364] width 415 height 476
click at [901, 416] on textarea "In [GEOGRAPHIC_DATA] there have many variety of crimes; due to the topic that g…" at bounding box center [1028, 364] width 415 height 476
click at [1204, 428] on textarea "In [GEOGRAPHIC_DATA] there have many variety of crimes; due to the topic that g…" at bounding box center [1028, 364] width 415 height 476
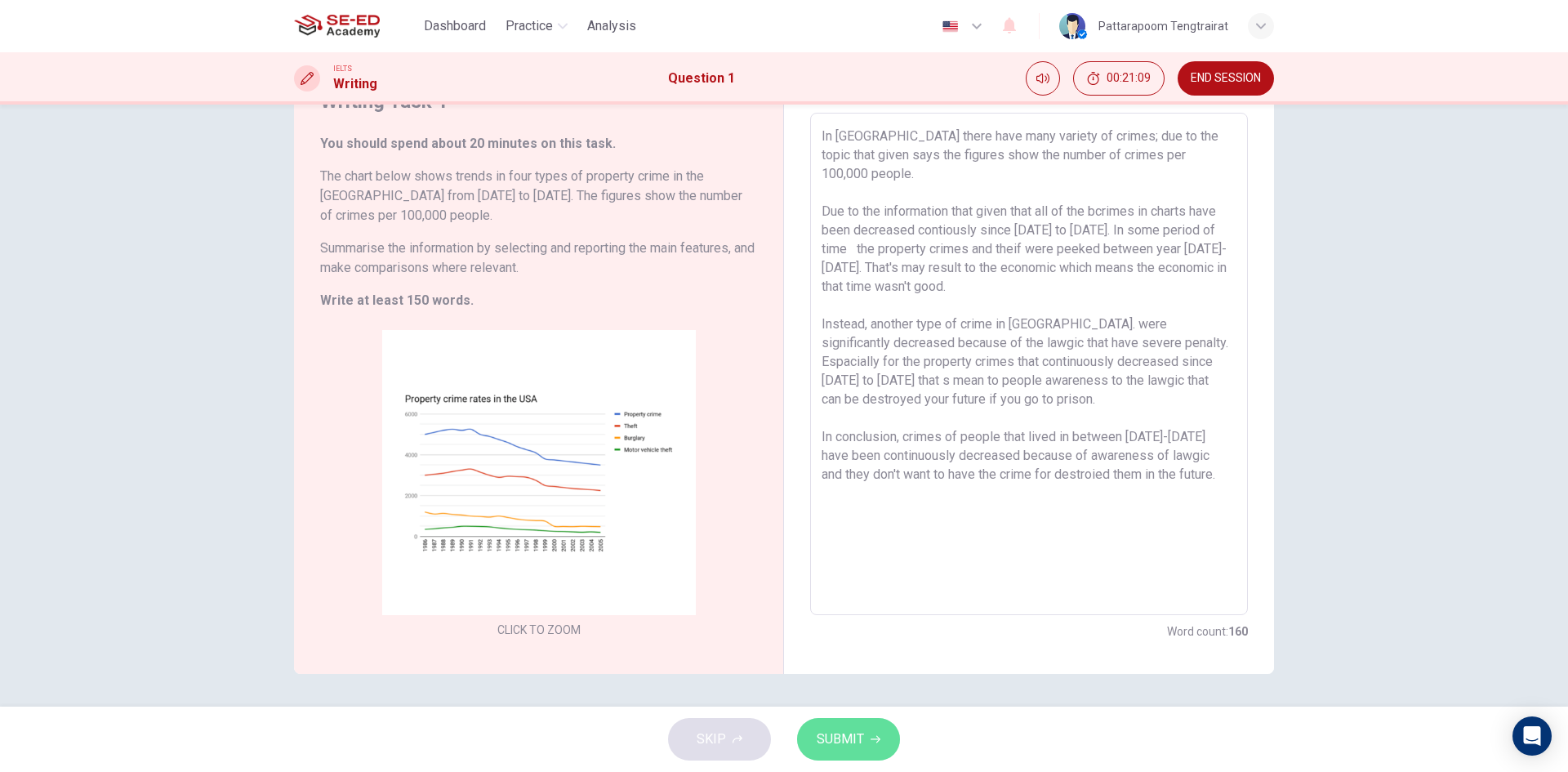
click at [841, 746] on span "SUBMIT" at bounding box center [840, 739] width 48 height 23
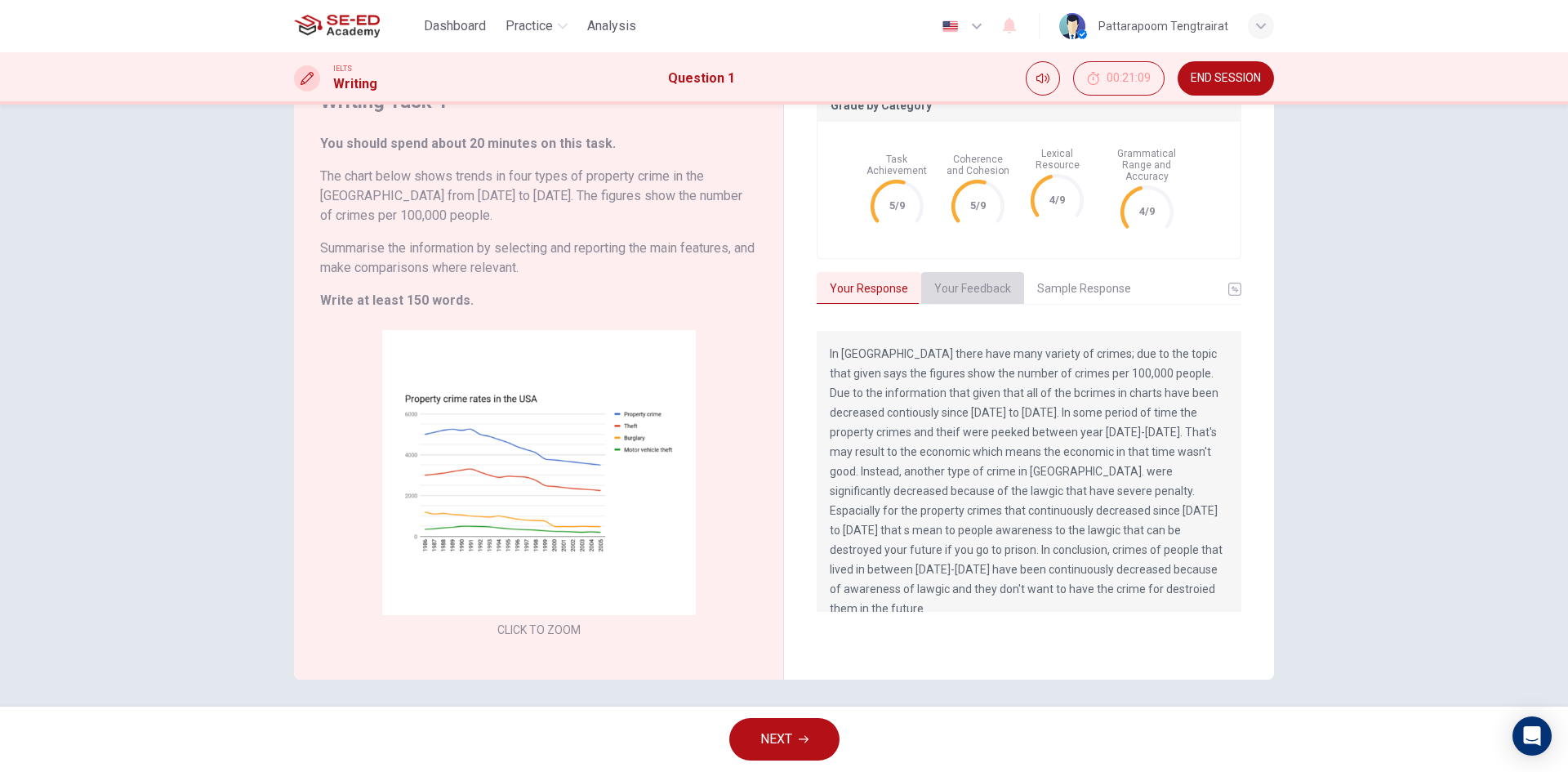
click at [969, 276] on button "Your Feedback" at bounding box center [973, 289] width 103 height 34
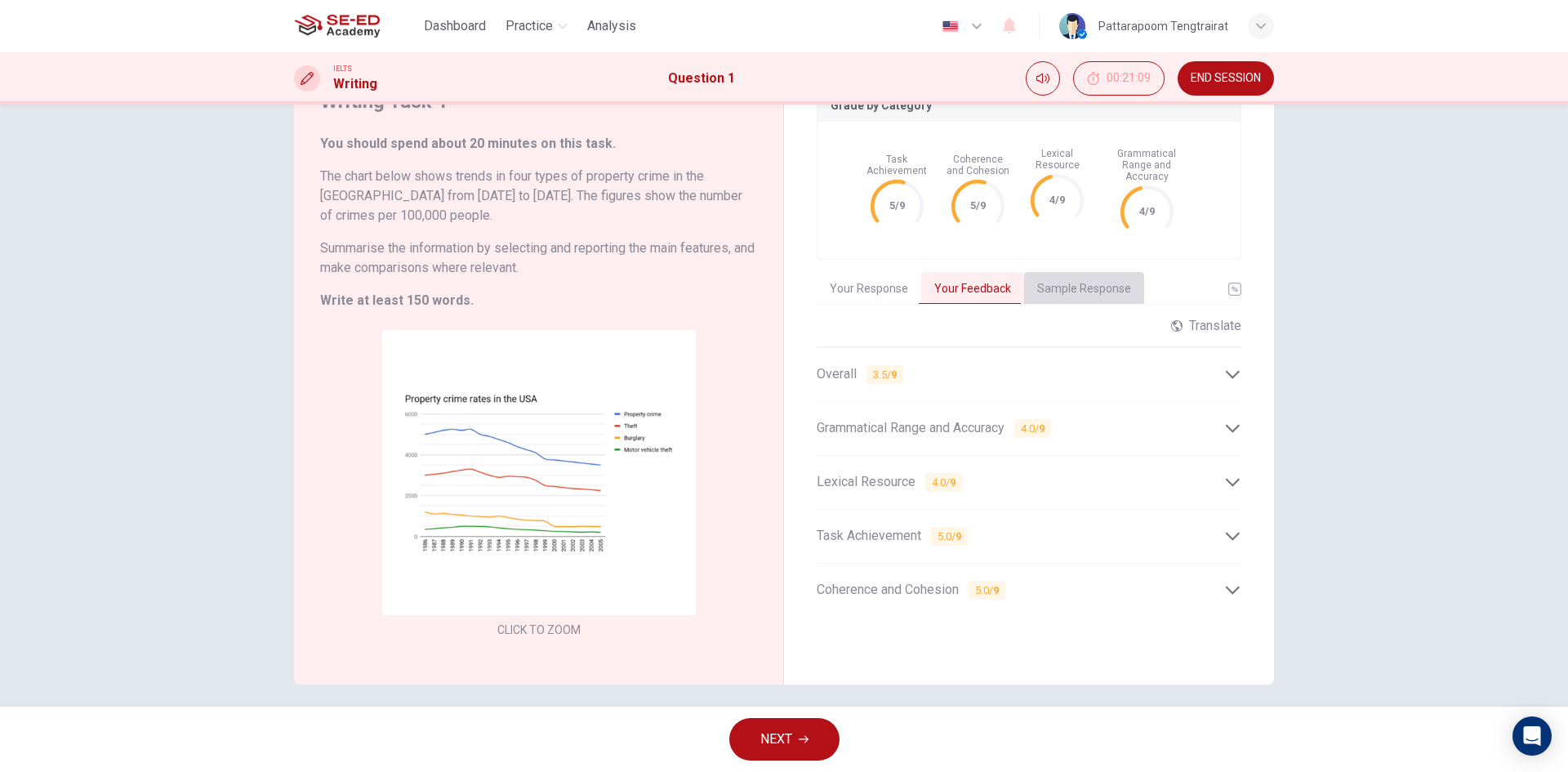
click at [1072, 282] on button "Sample Response" at bounding box center [1084, 289] width 120 height 34
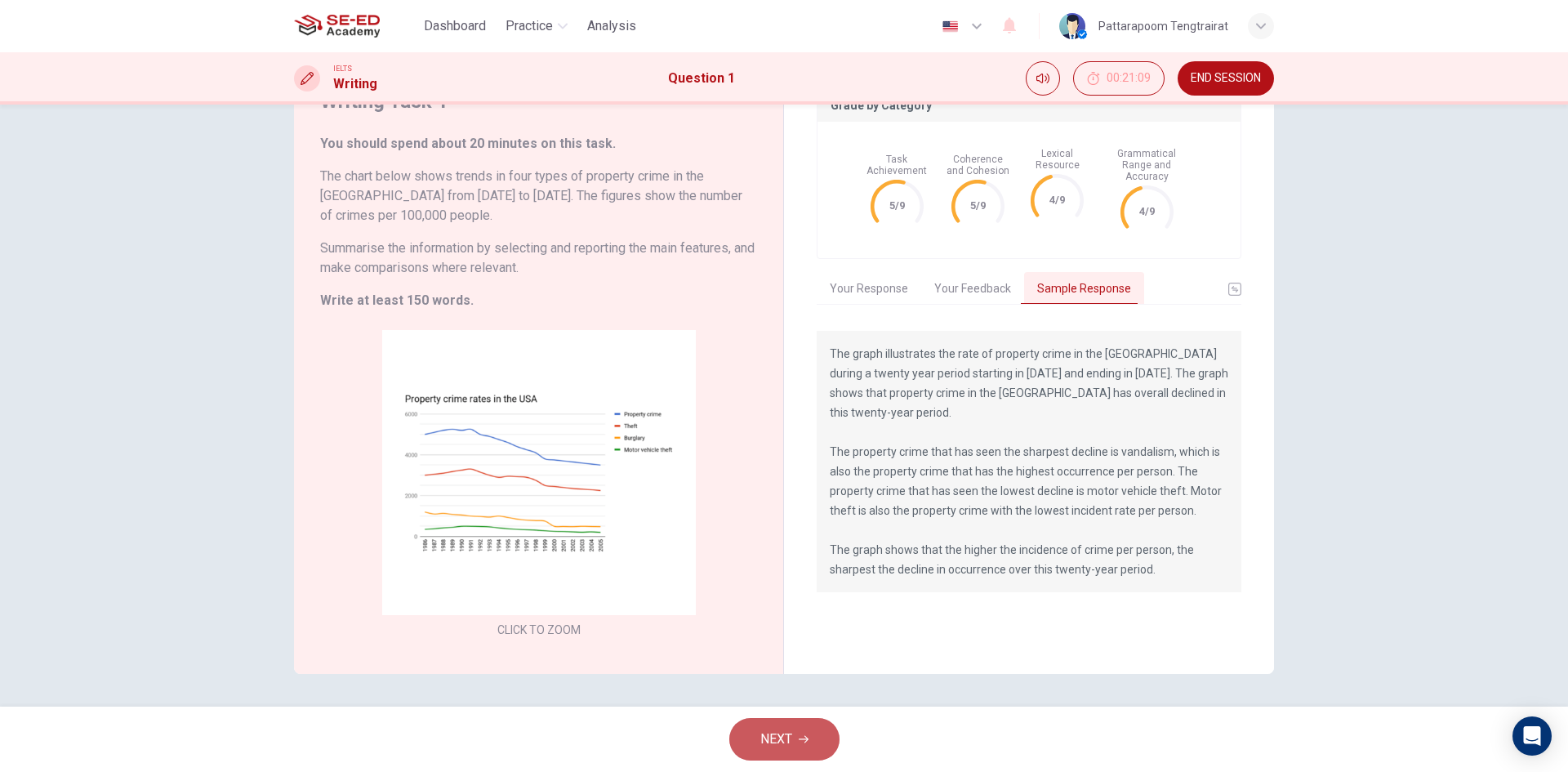
click at [789, 745] on span "NEXT" at bounding box center [776, 739] width 32 height 23
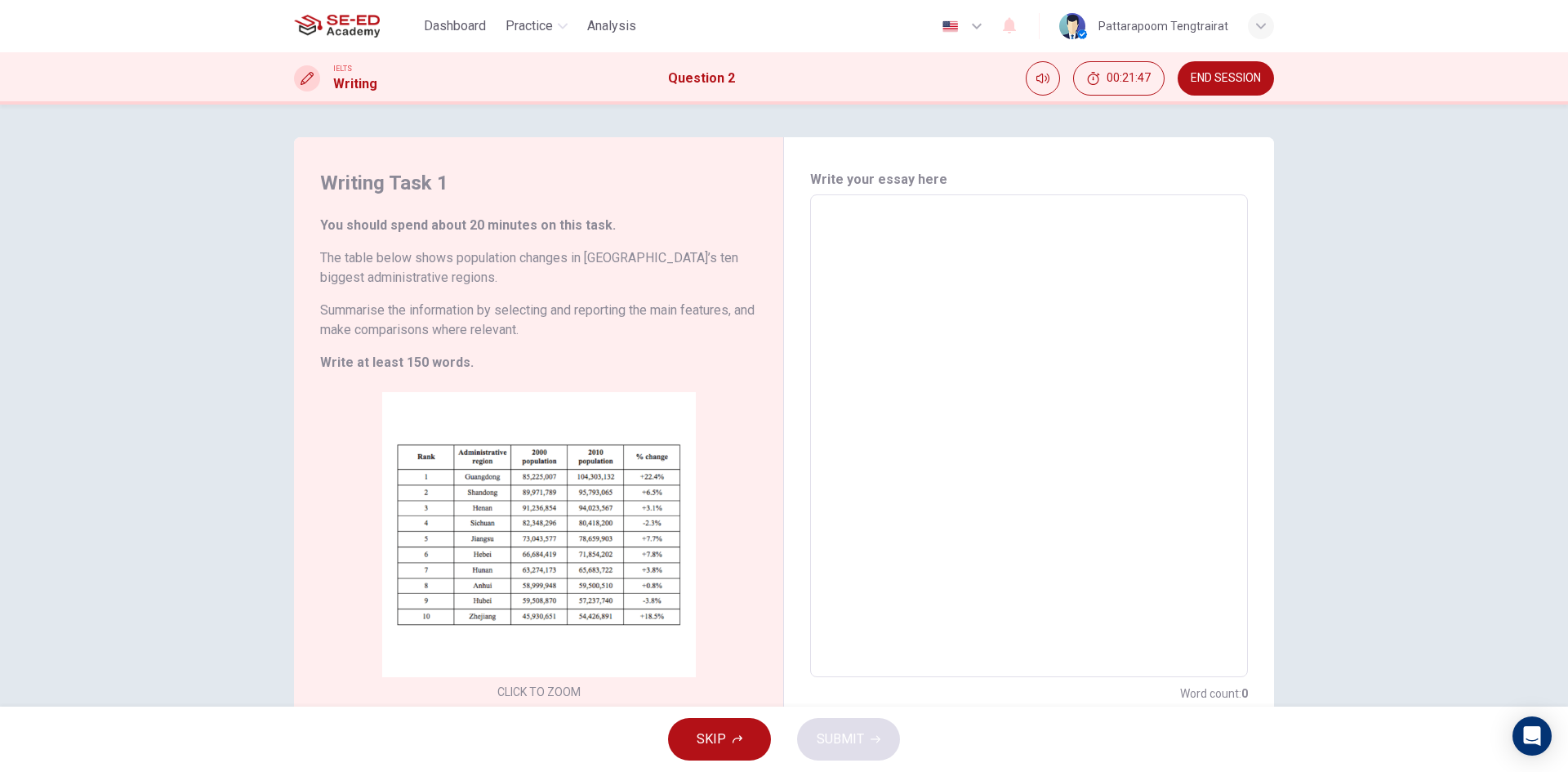
click at [876, 227] on textarea at bounding box center [1028, 436] width 415 height 456
click at [1245, 66] on button "END SESSION" at bounding box center [1225, 79] width 96 height 34
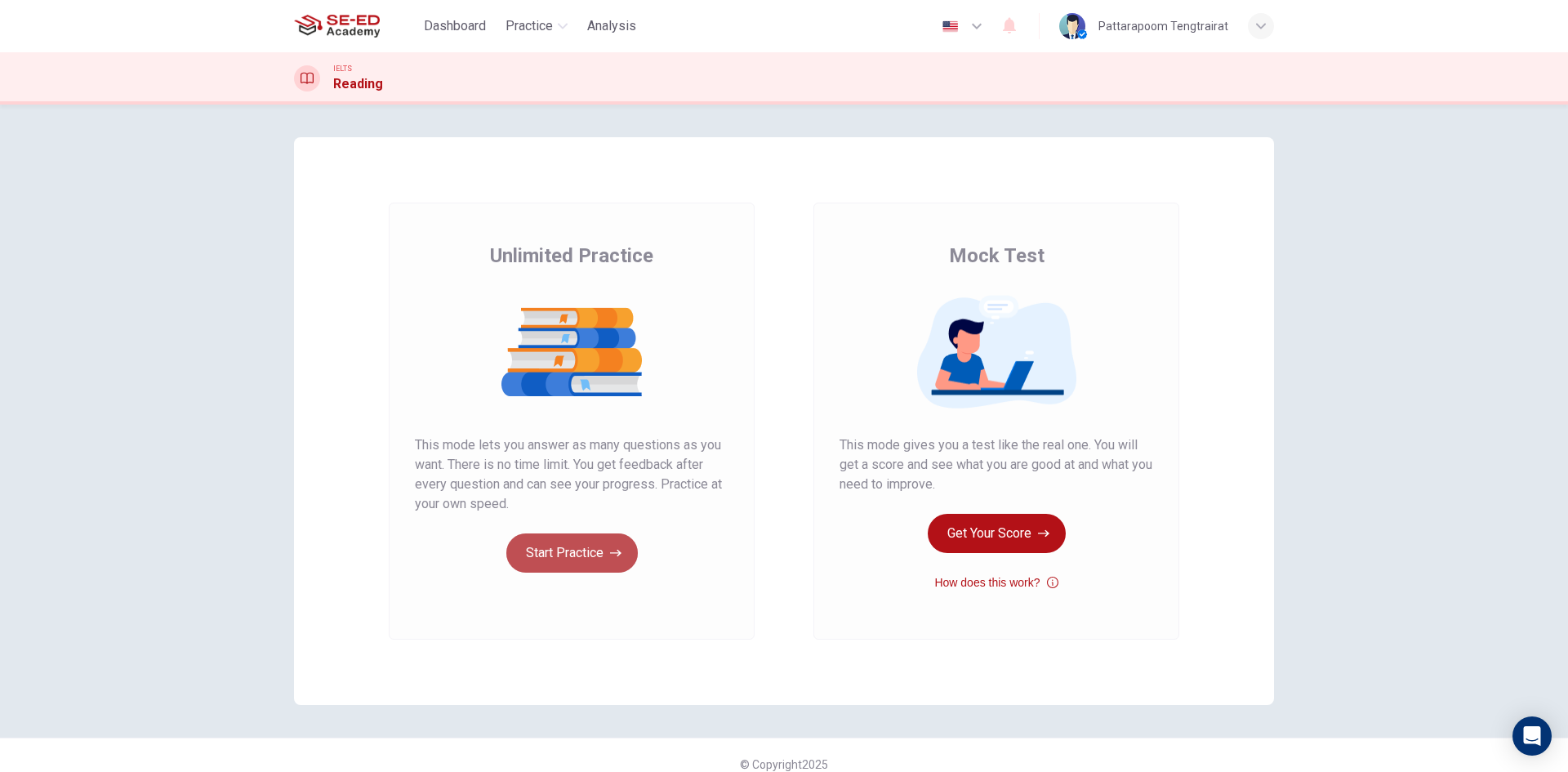
click at [591, 544] on button "Start Practice" at bounding box center [572, 553] width 131 height 39
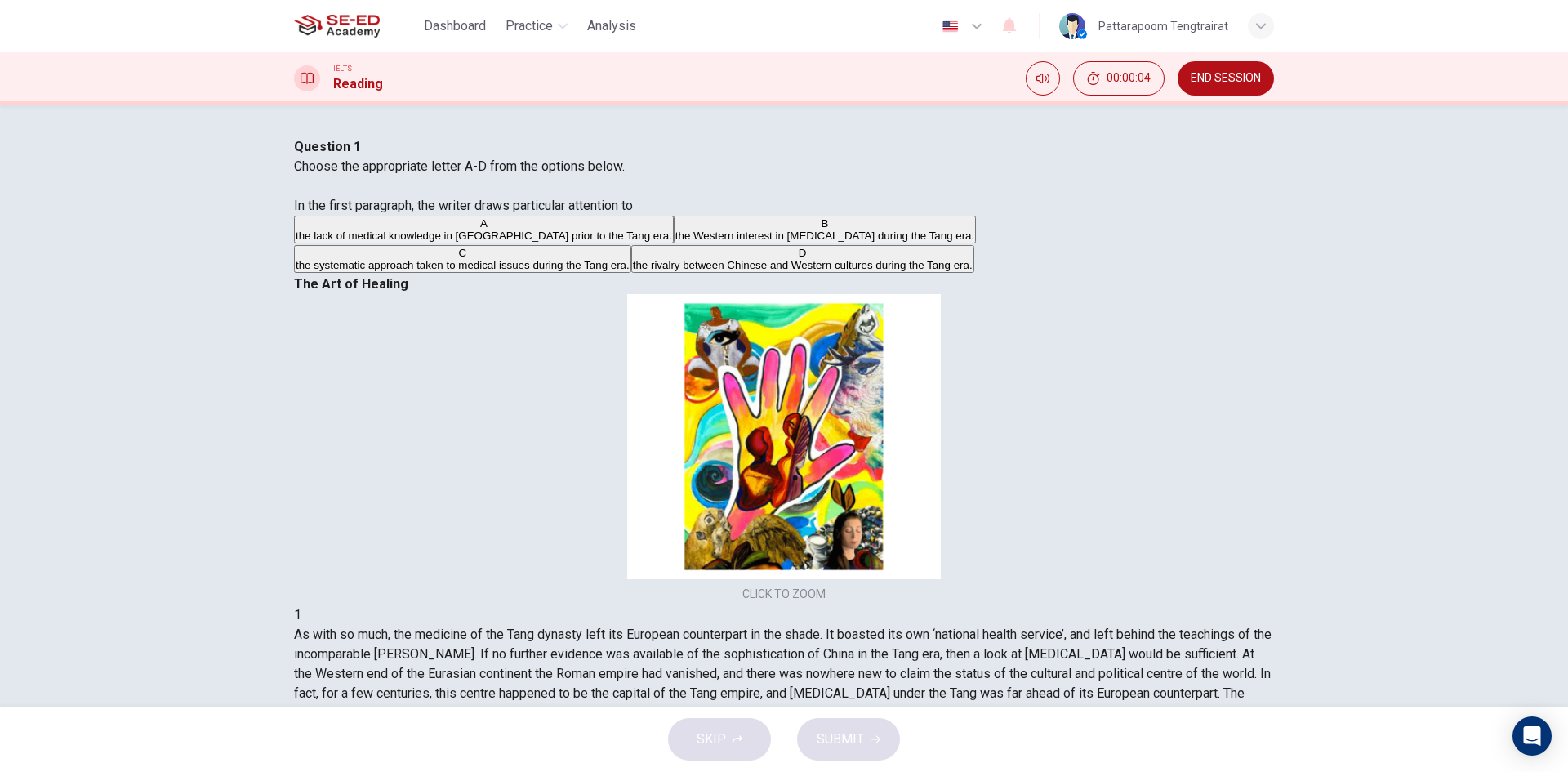
drag, startPoint x: 1267, startPoint y: 384, endPoint x: 1261, endPoint y: 395, distance: 12.5
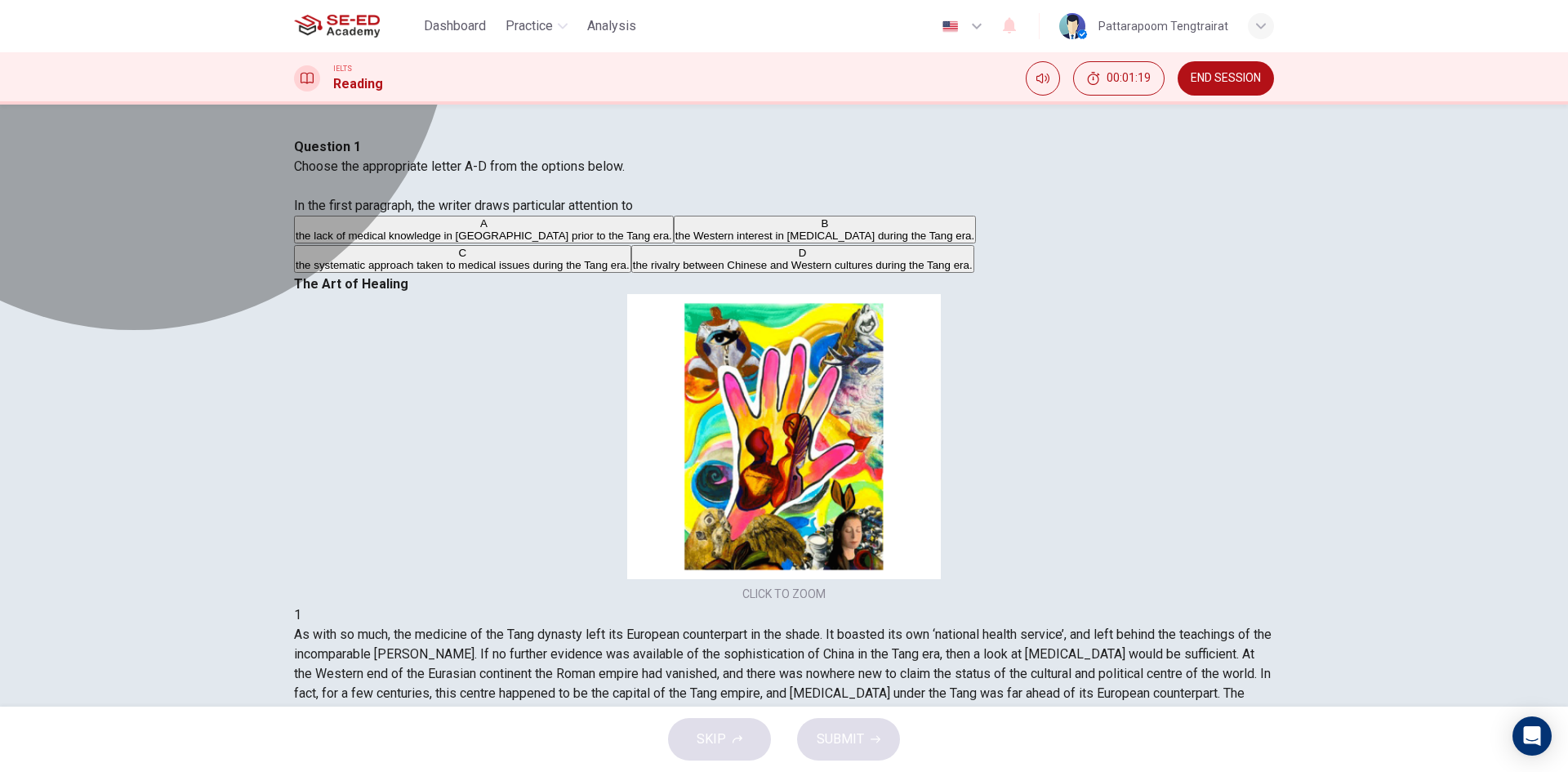
click at [451, 241] on span "the lack of medical knowledge in [GEOGRAPHIC_DATA] prior to the Tang era." at bounding box center [484, 235] width 376 height 12
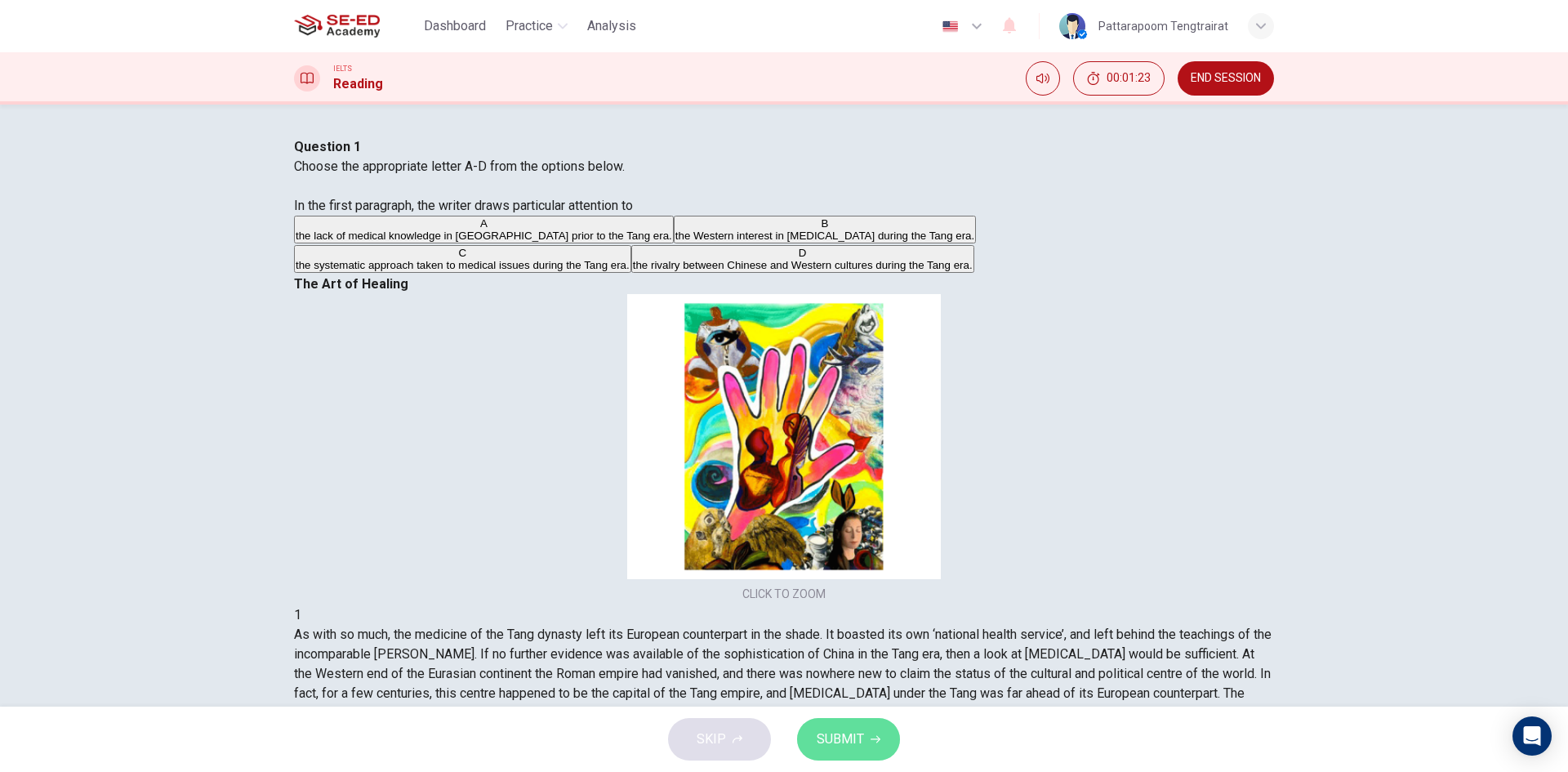
click at [830, 731] on span "SUBMIT" at bounding box center [840, 739] width 48 height 23
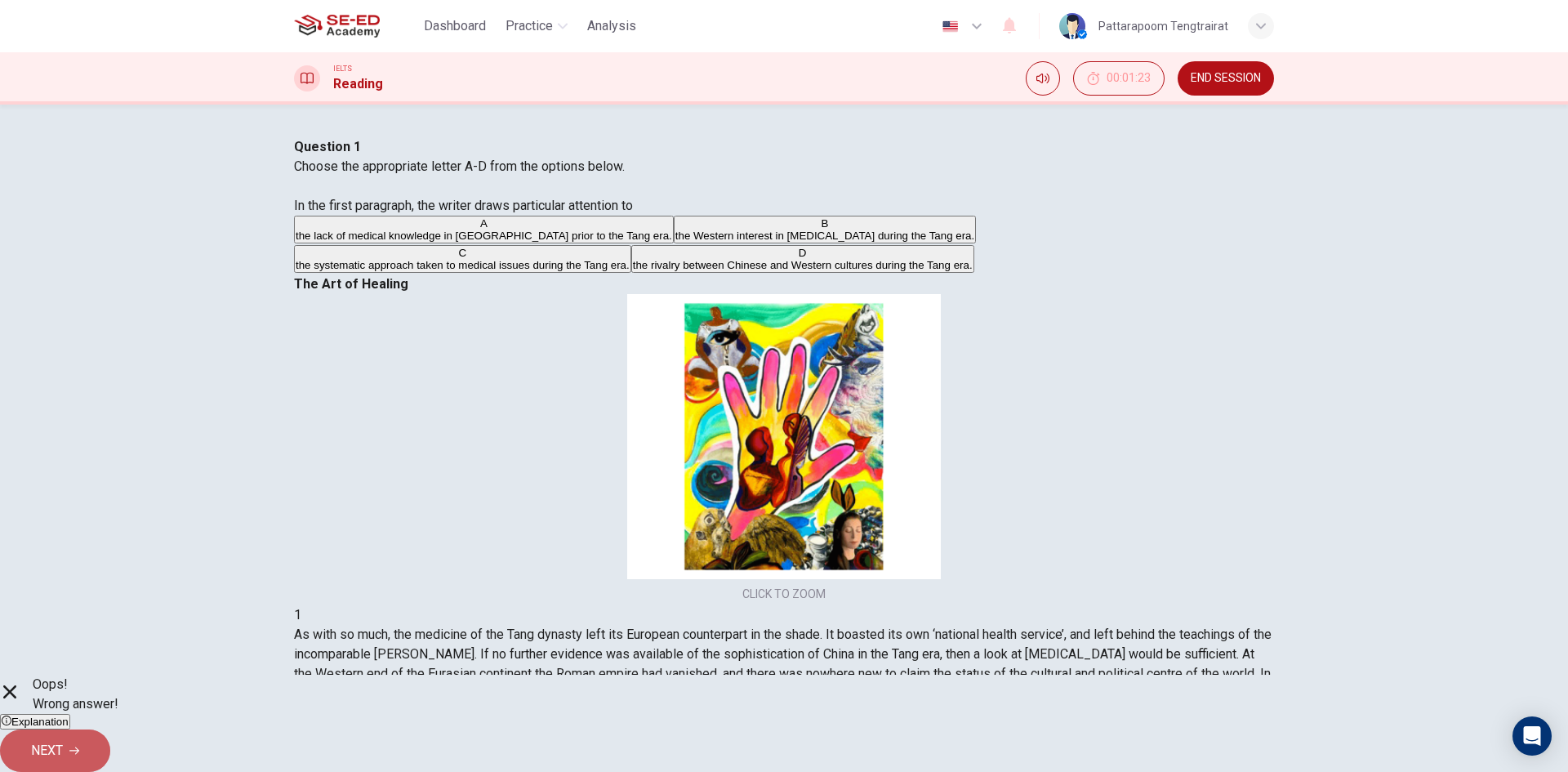
click at [110, 751] on button "NEXT" at bounding box center [55, 751] width 110 height 43
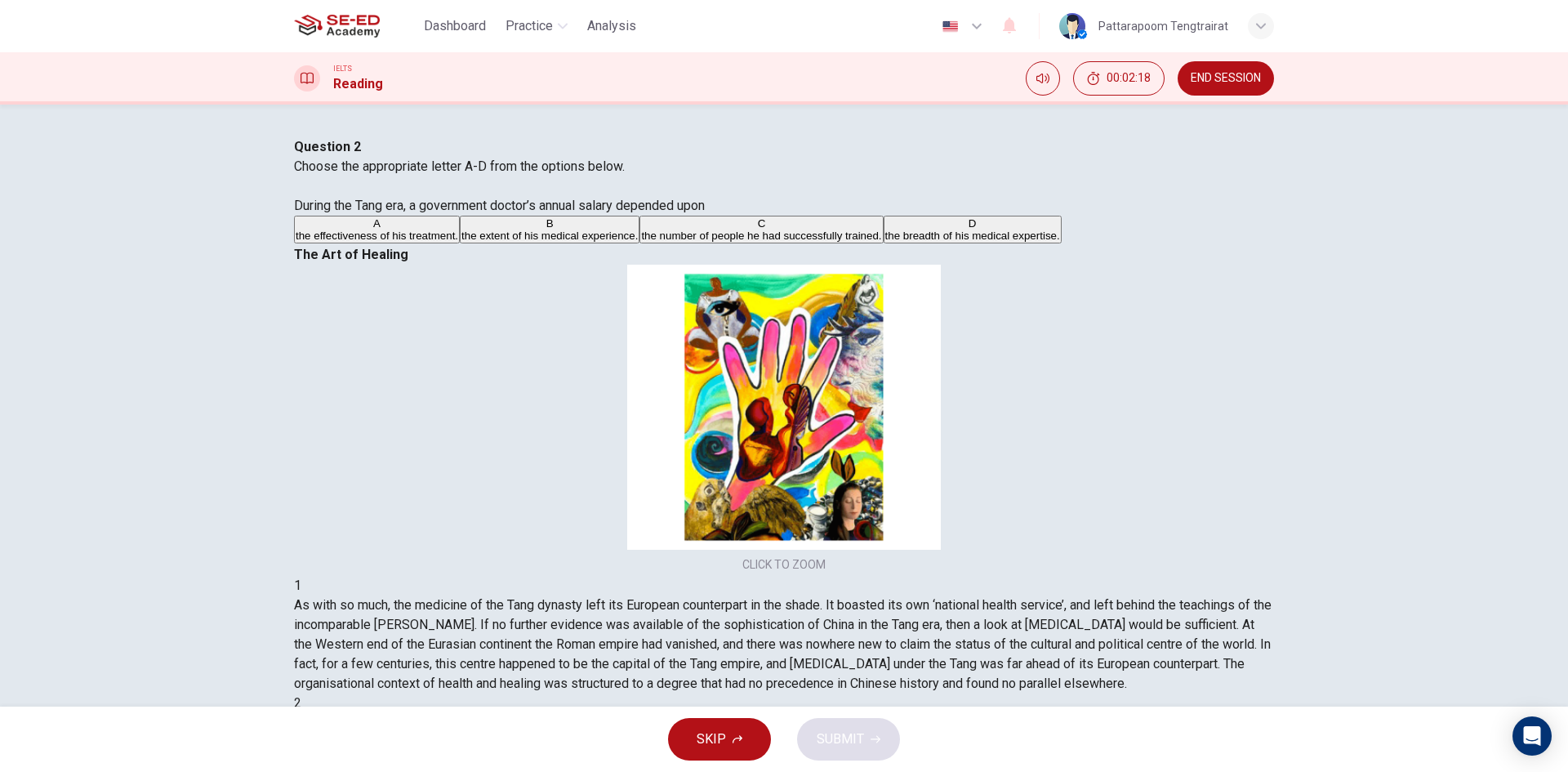
scroll to position [588, 0]
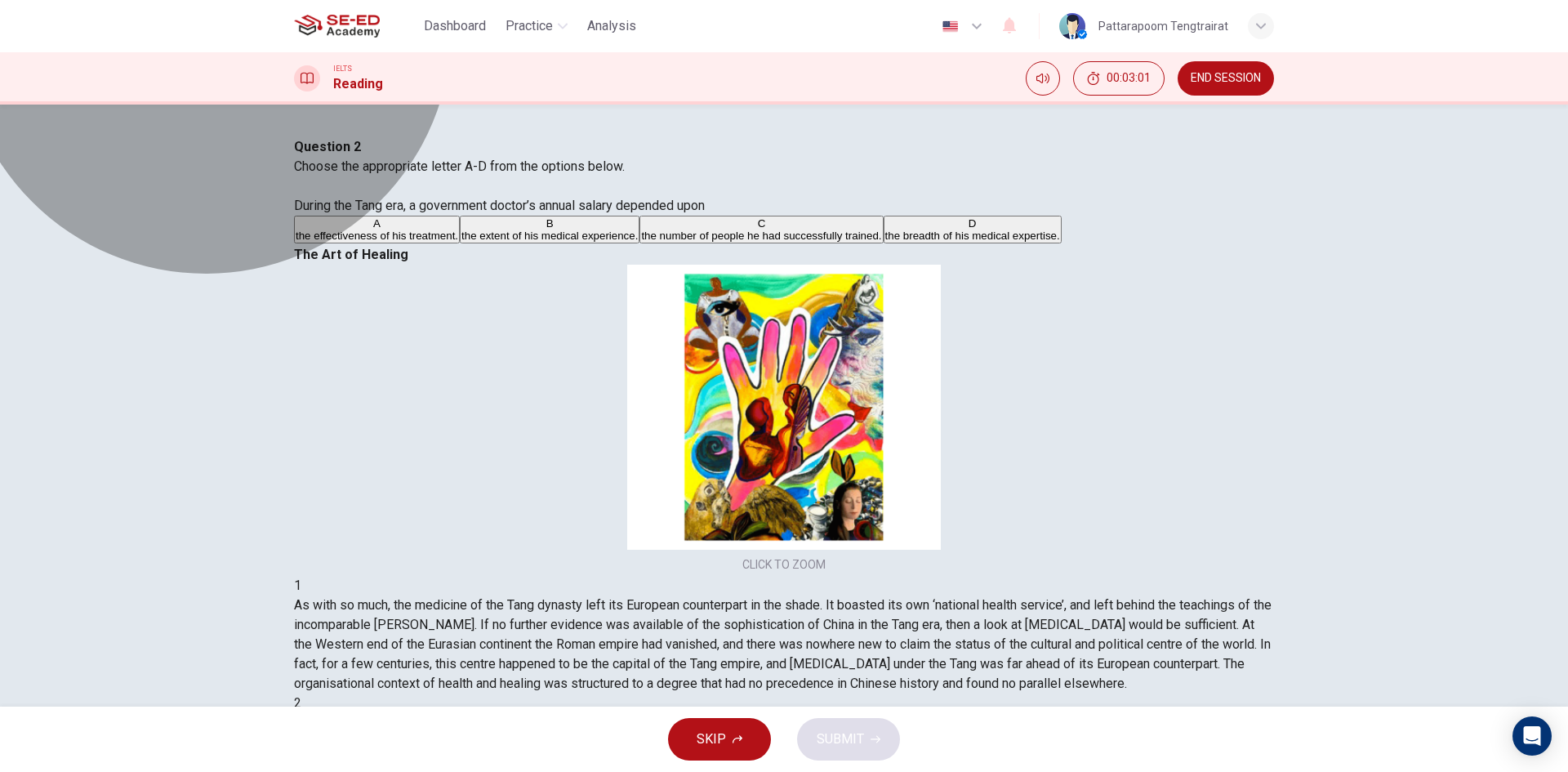
click at [641, 241] on span "the number of people he had successfully trained." at bounding box center [761, 235] width 240 height 12
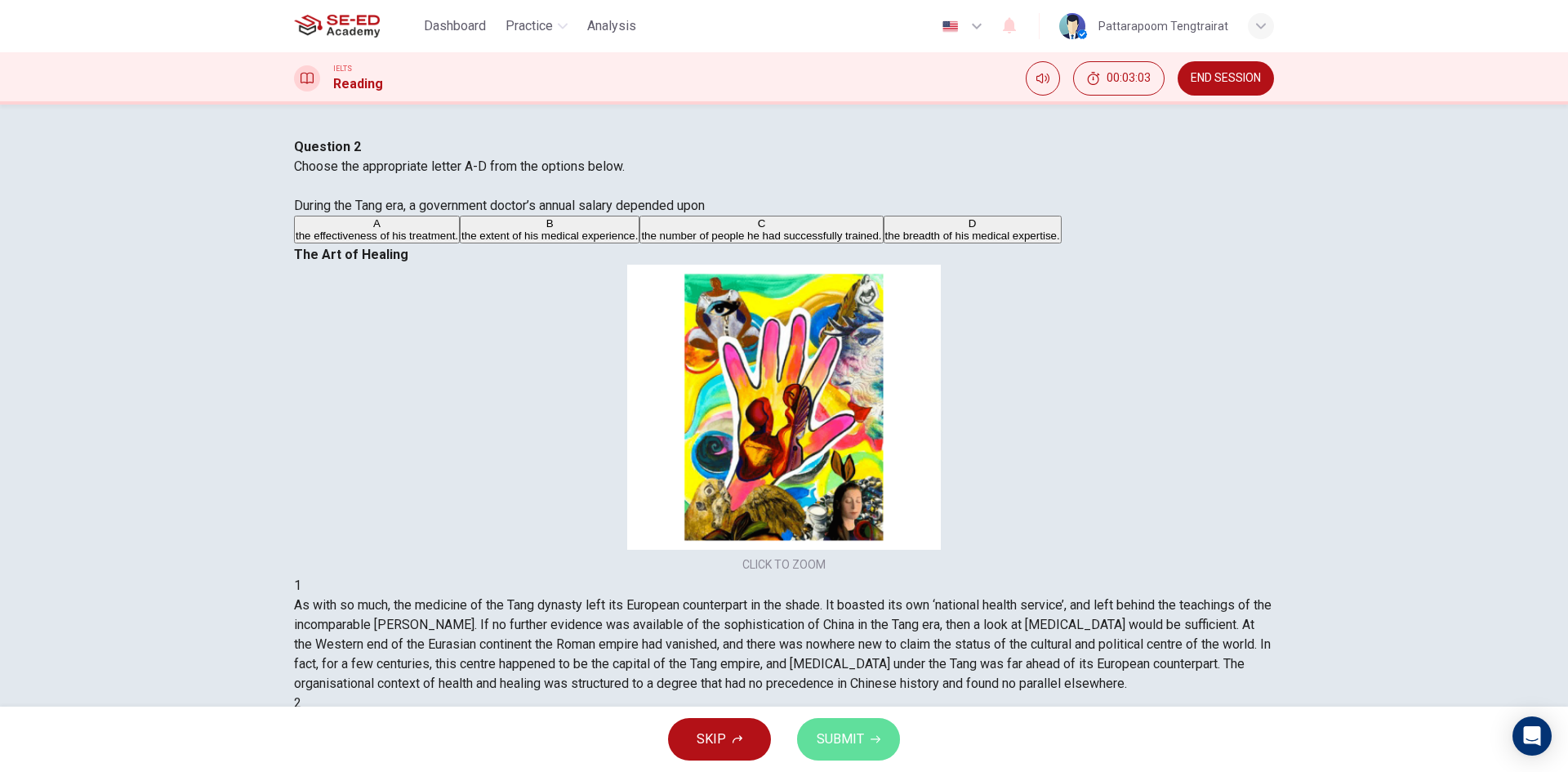
click at [832, 738] on span "SUBMIT" at bounding box center [840, 739] width 48 height 23
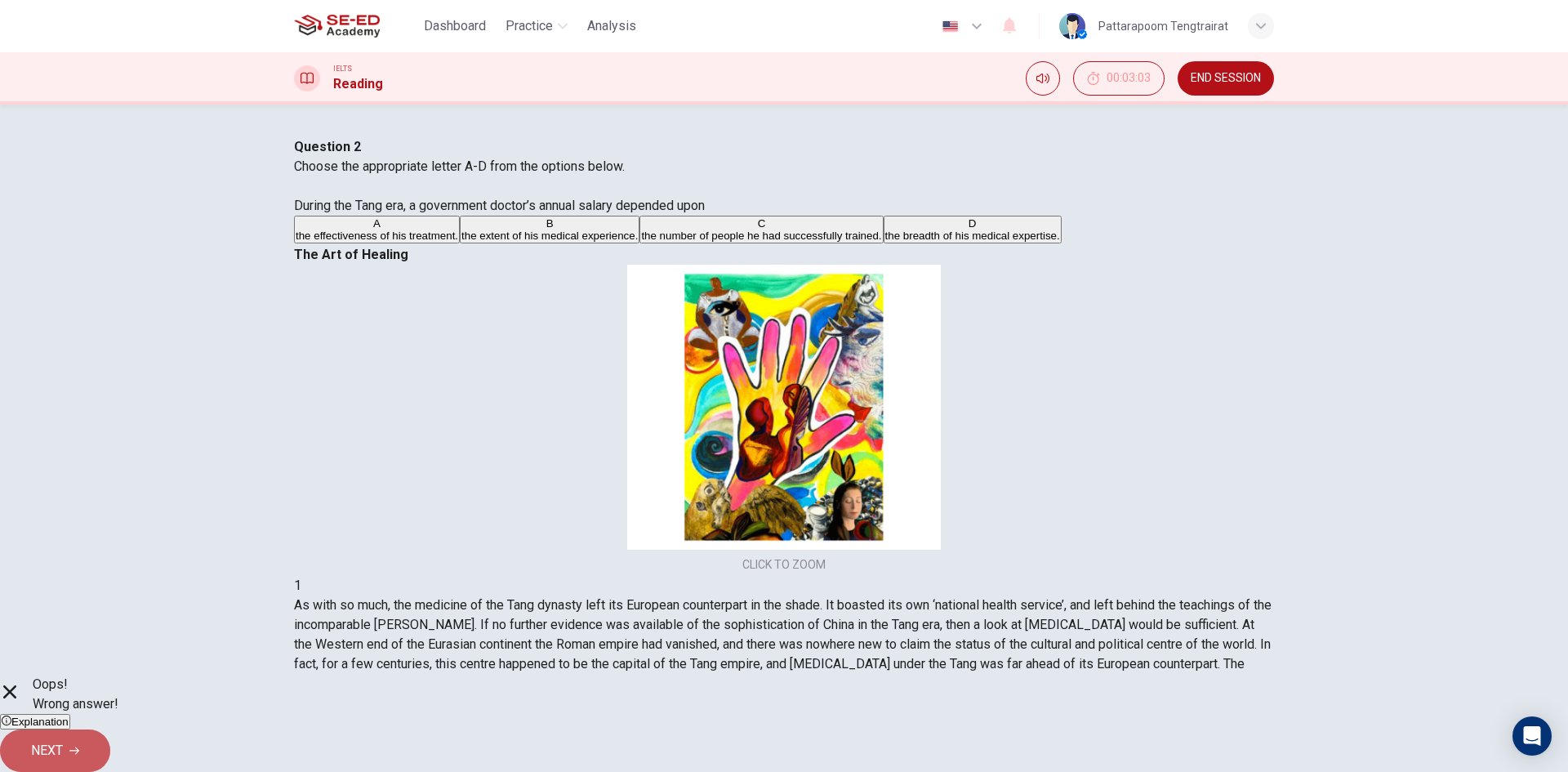
click at [63, 739] on span "NEXT" at bounding box center [47, 751] width 32 height 23
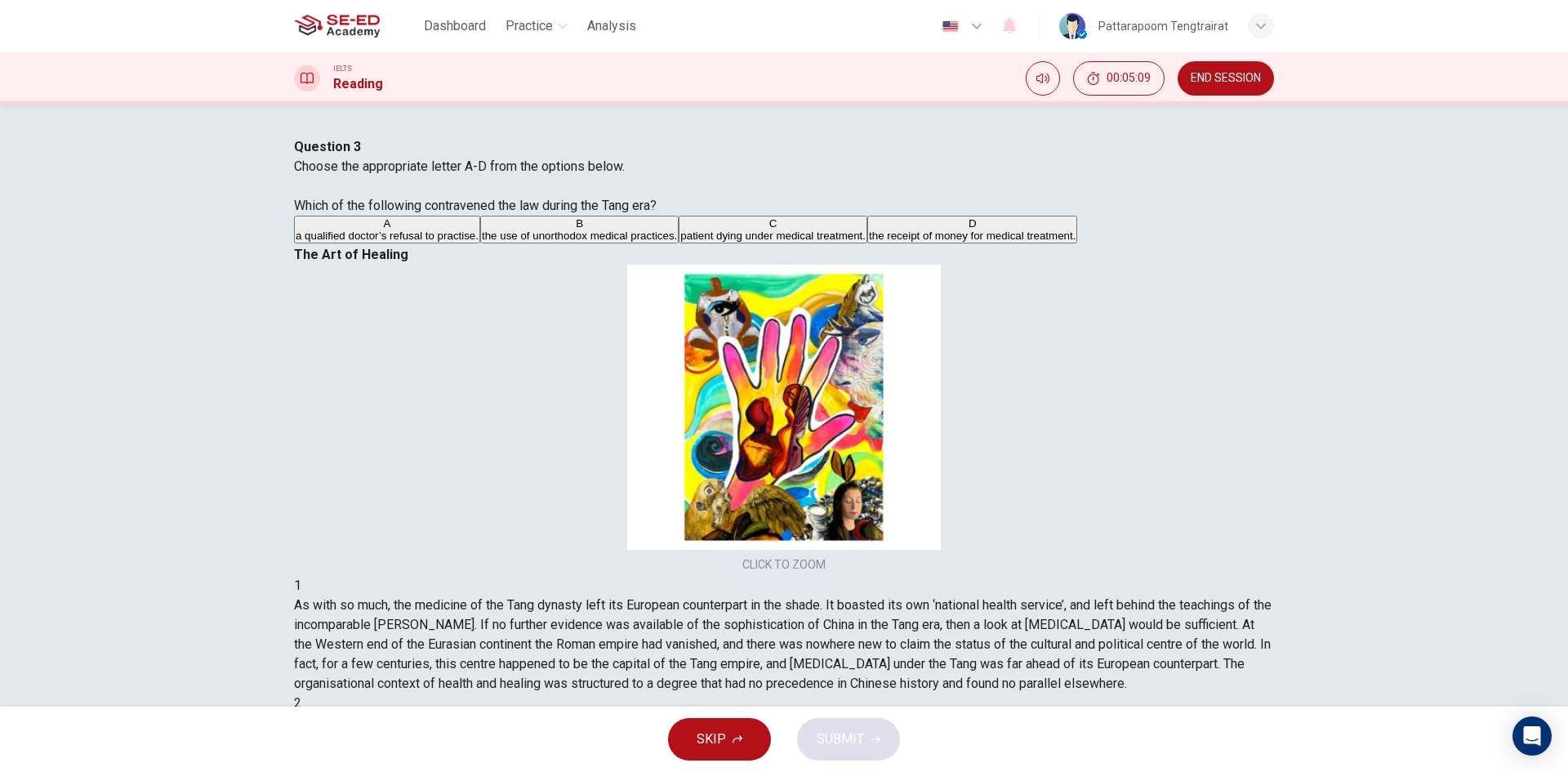
scroll to position [639, 0]
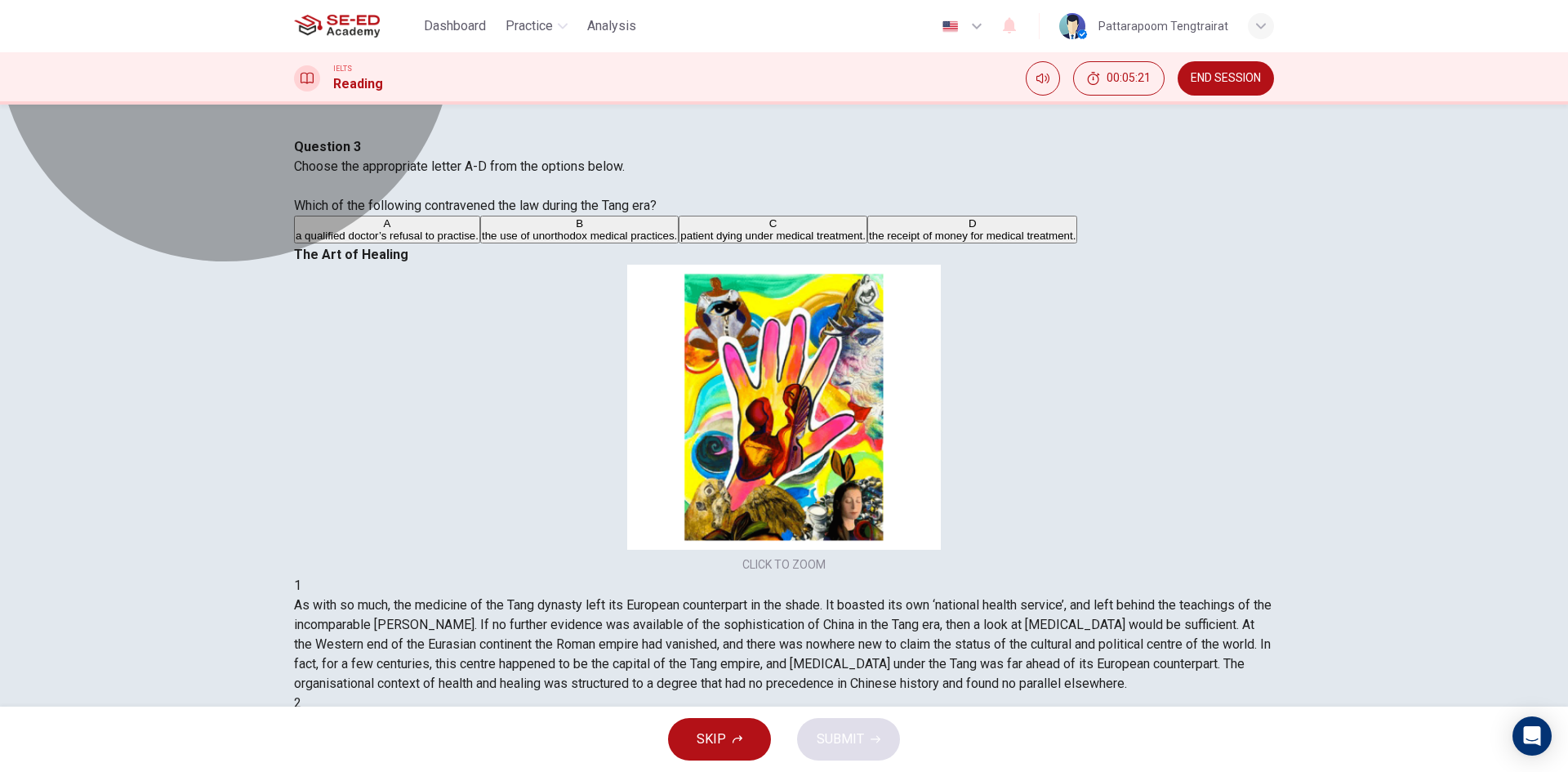
click at [542, 243] on button "B the use of unorthodox medical practices." at bounding box center [580, 230] width 199 height 28
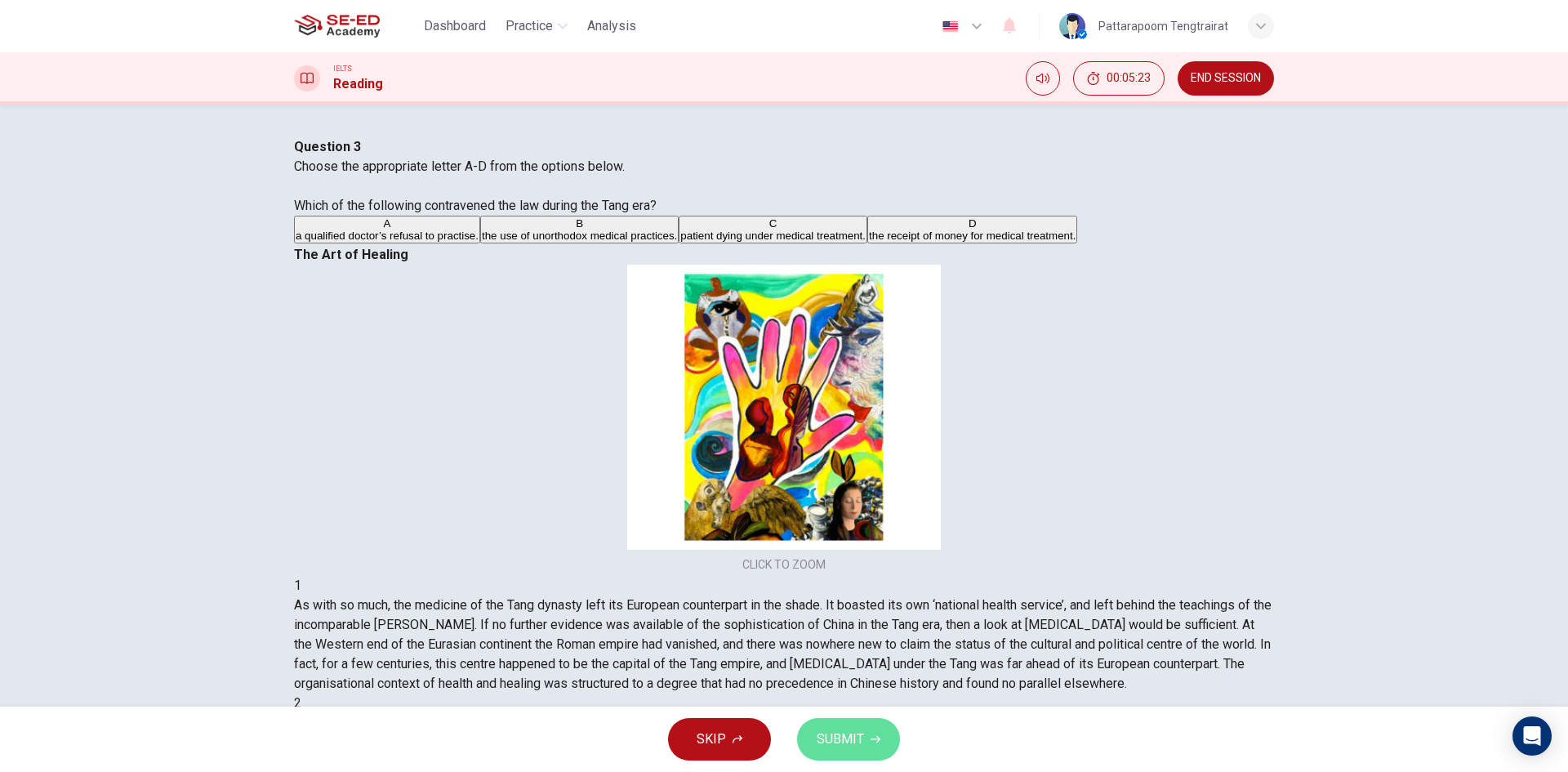
click at [848, 750] on span "SUBMIT" at bounding box center [840, 739] width 48 height 23
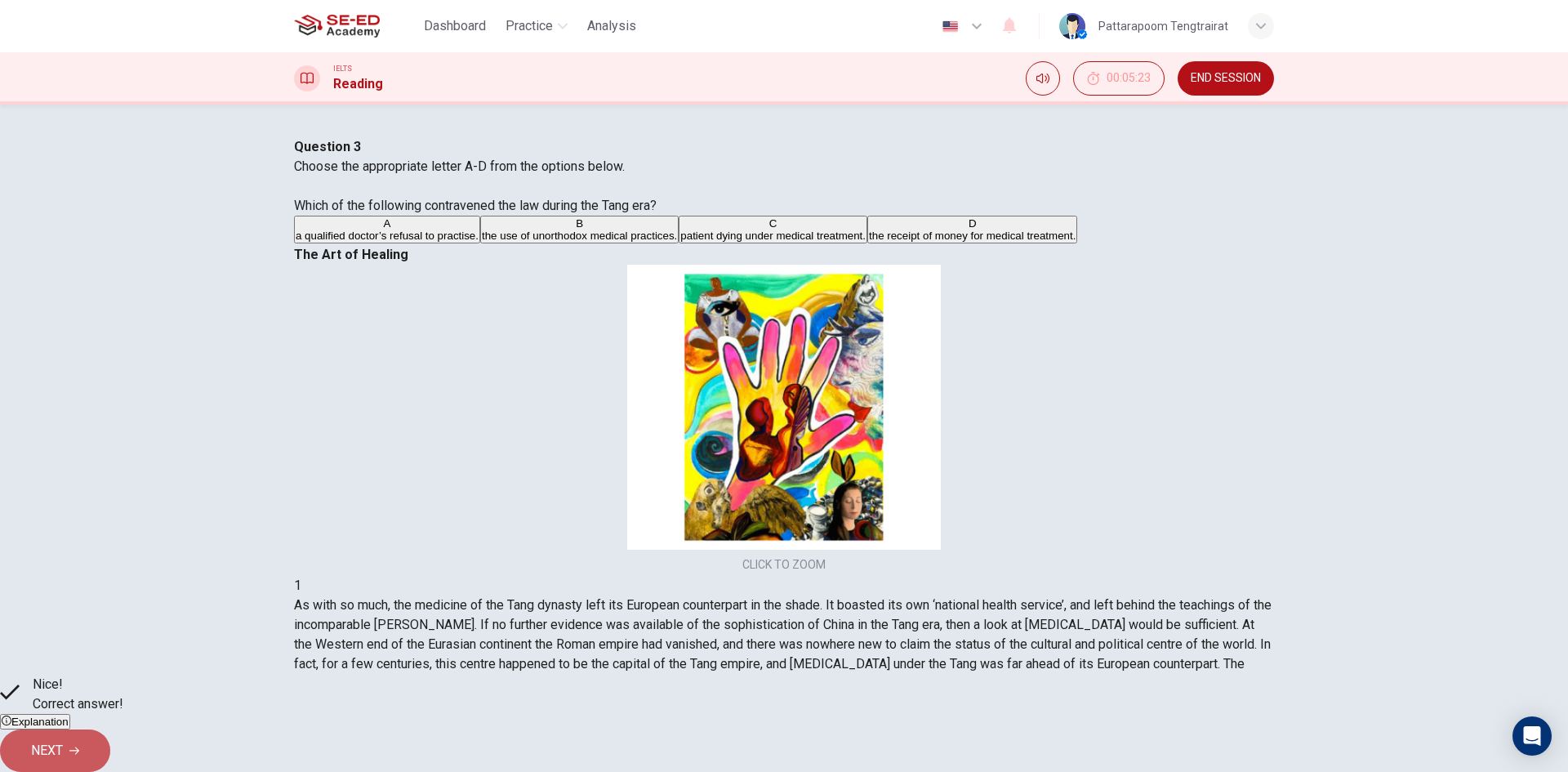
click at [110, 741] on button "NEXT" at bounding box center [55, 751] width 110 height 43
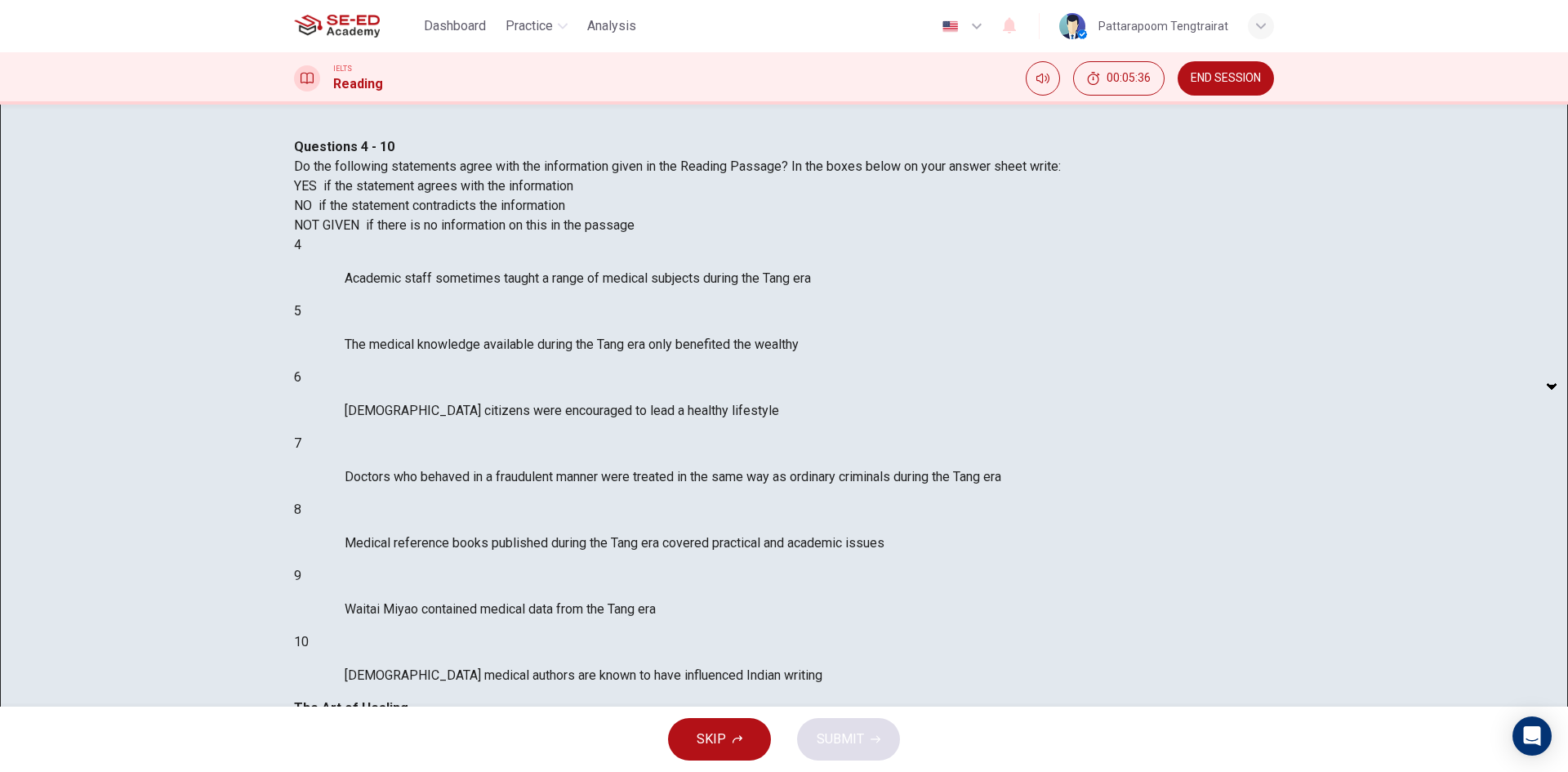
scroll to position [261, 0]
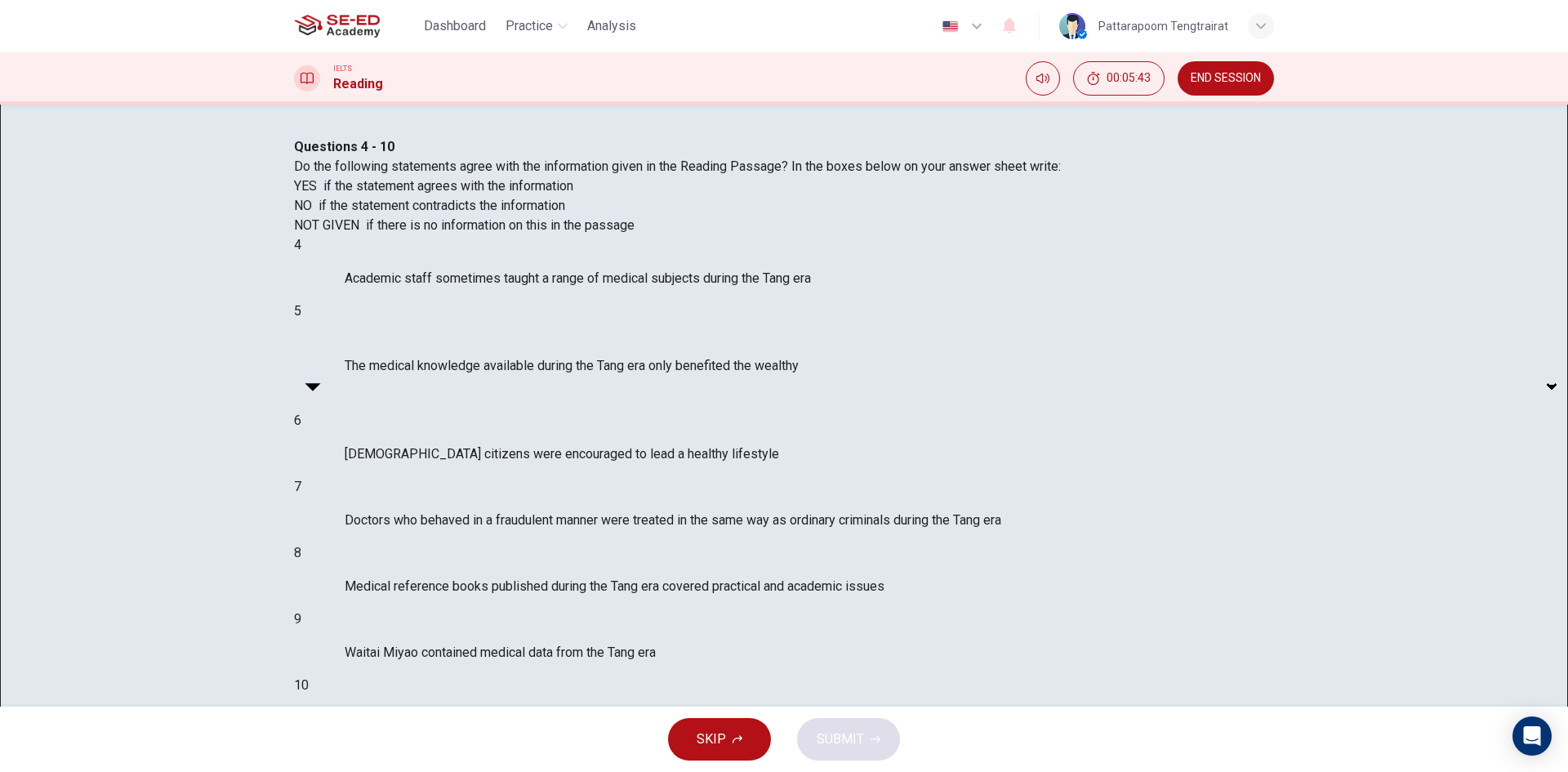
click at [436, 508] on body "This site uses cookies, as explained in our Privacy Policy . If you agree to th…" at bounding box center [784, 386] width 1568 height 772
type input "NO"
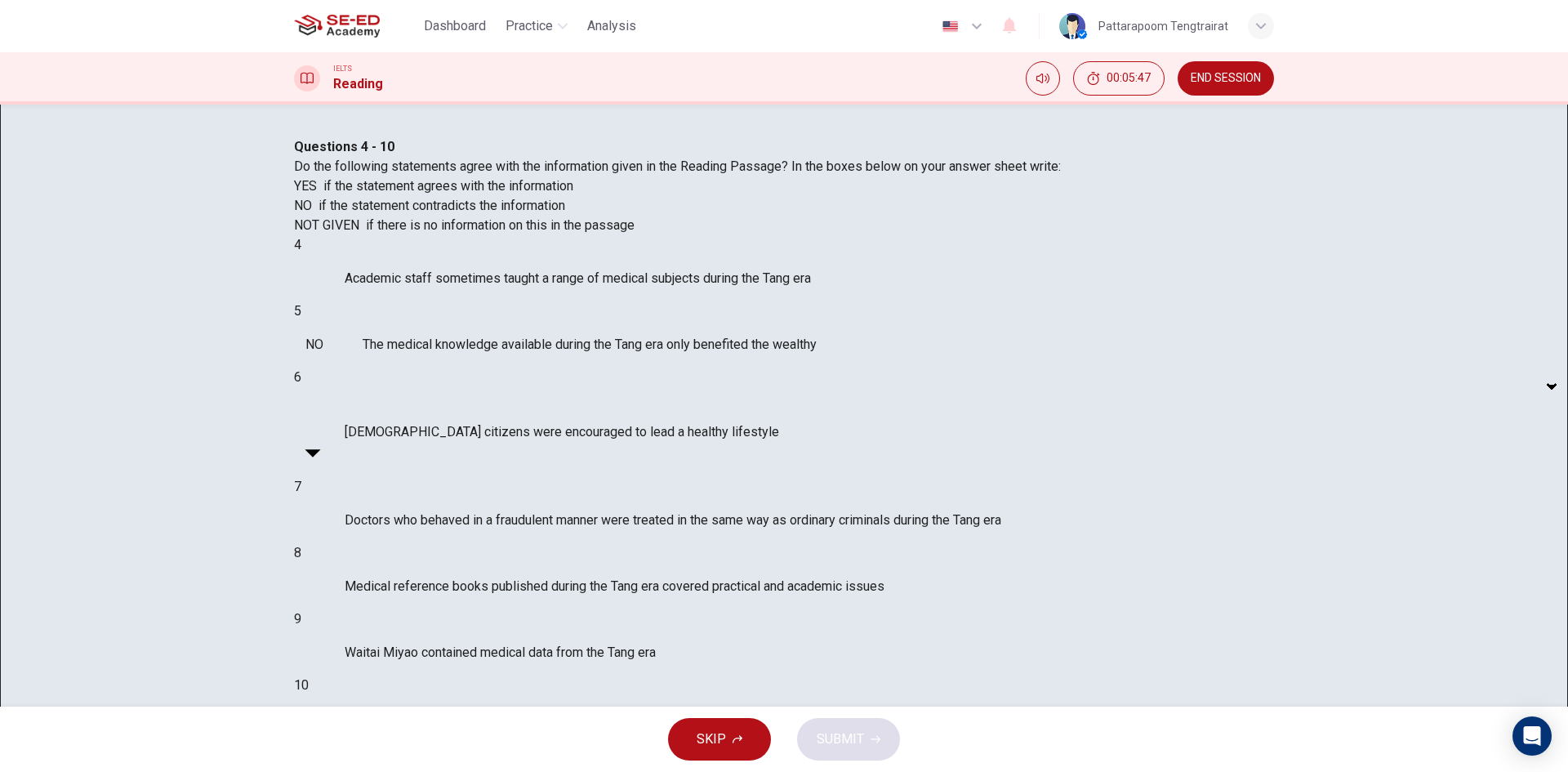
click at [435, 549] on body "This site uses cookies, as explained in our Privacy Policy . If you agree to th…" at bounding box center [784, 386] width 1568 height 772
type input "NOT GIVEN"
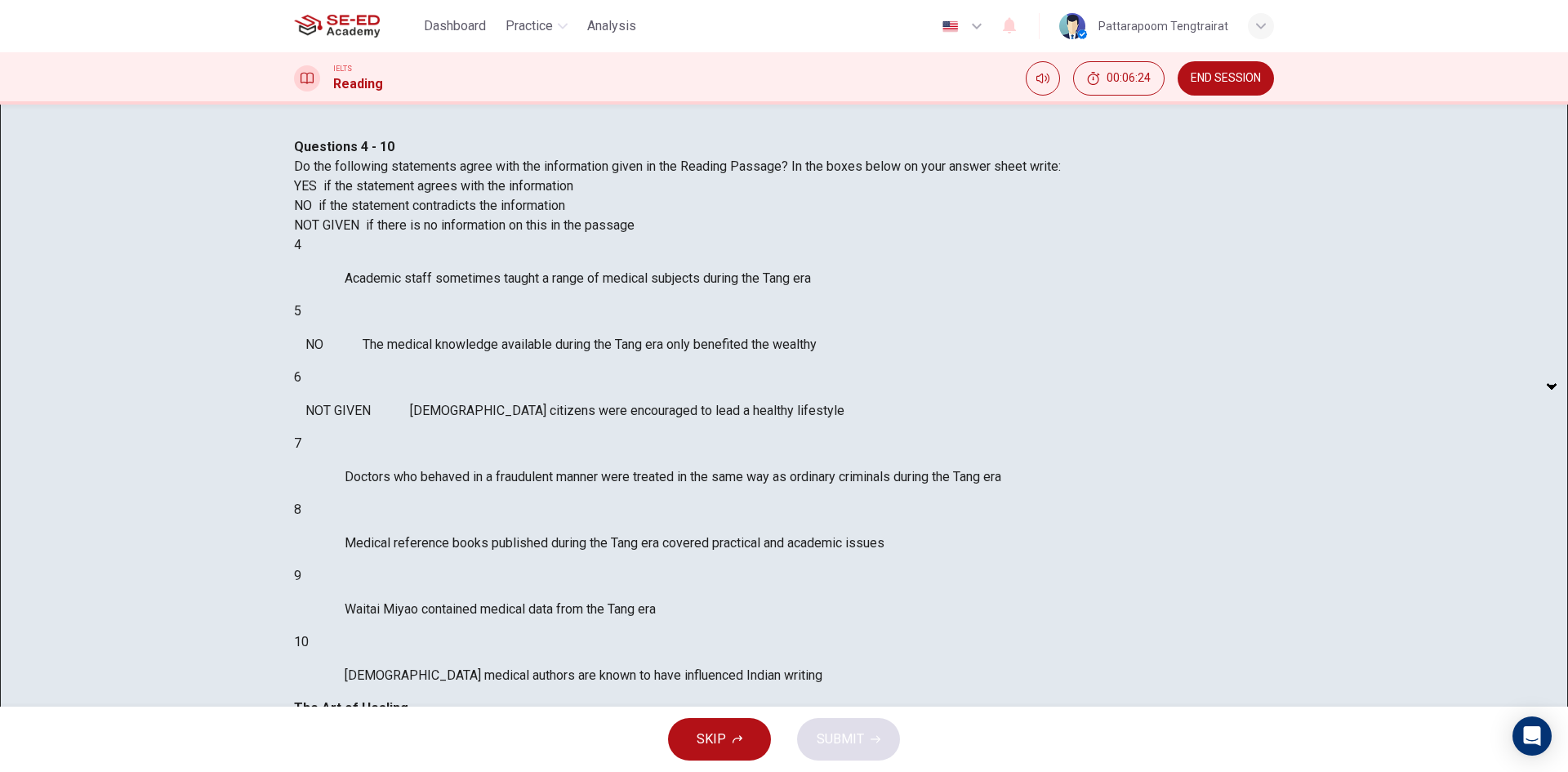
click at [439, 459] on body "This site uses cookies, as explained in our Privacy Policy . If you agree to th…" at bounding box center [784, 386] width 1568 height 772
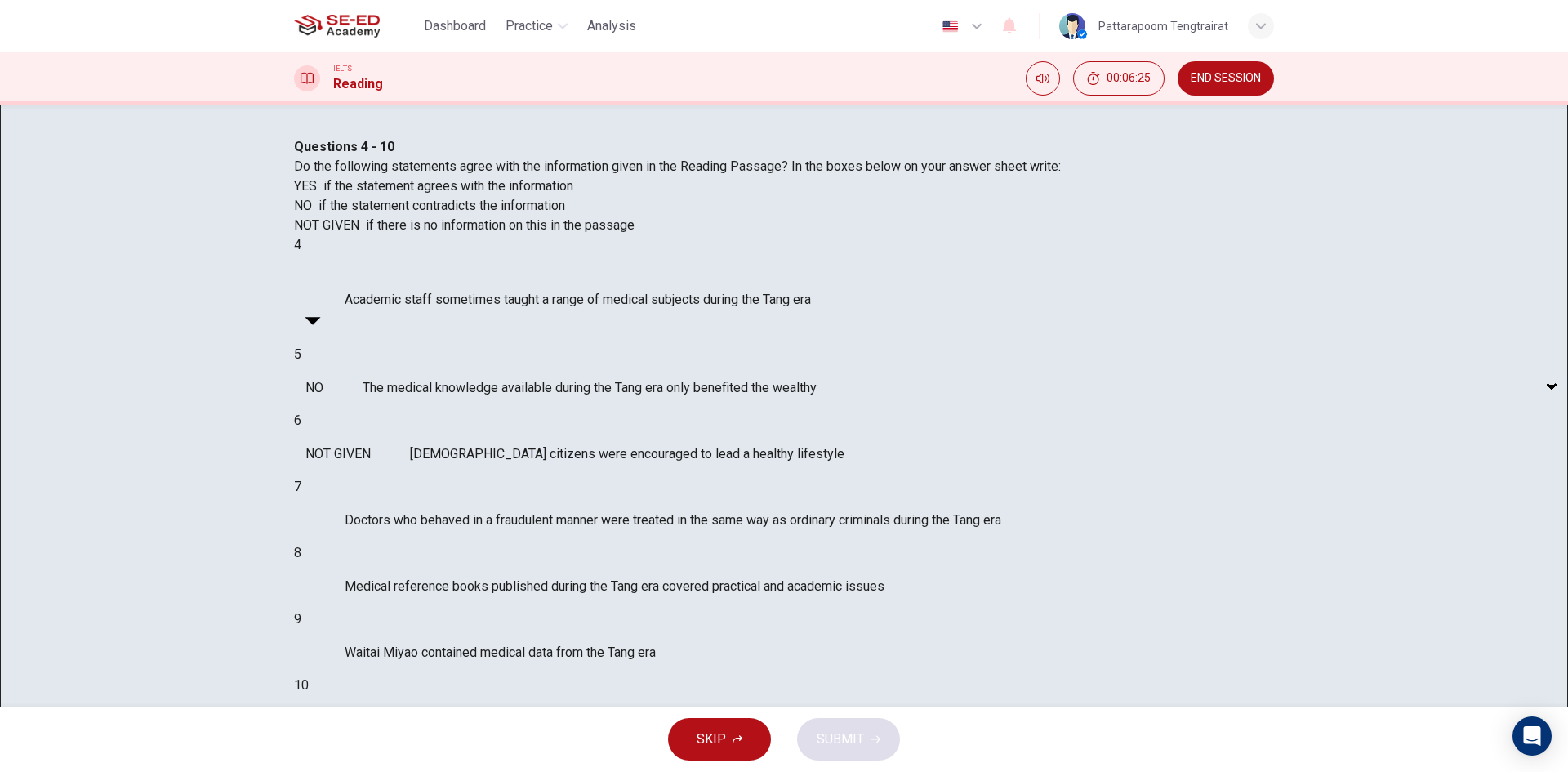
click at [403, 771] on li "YES" at bounding box center [784, 782] width 1568 height 20
type input "YES"
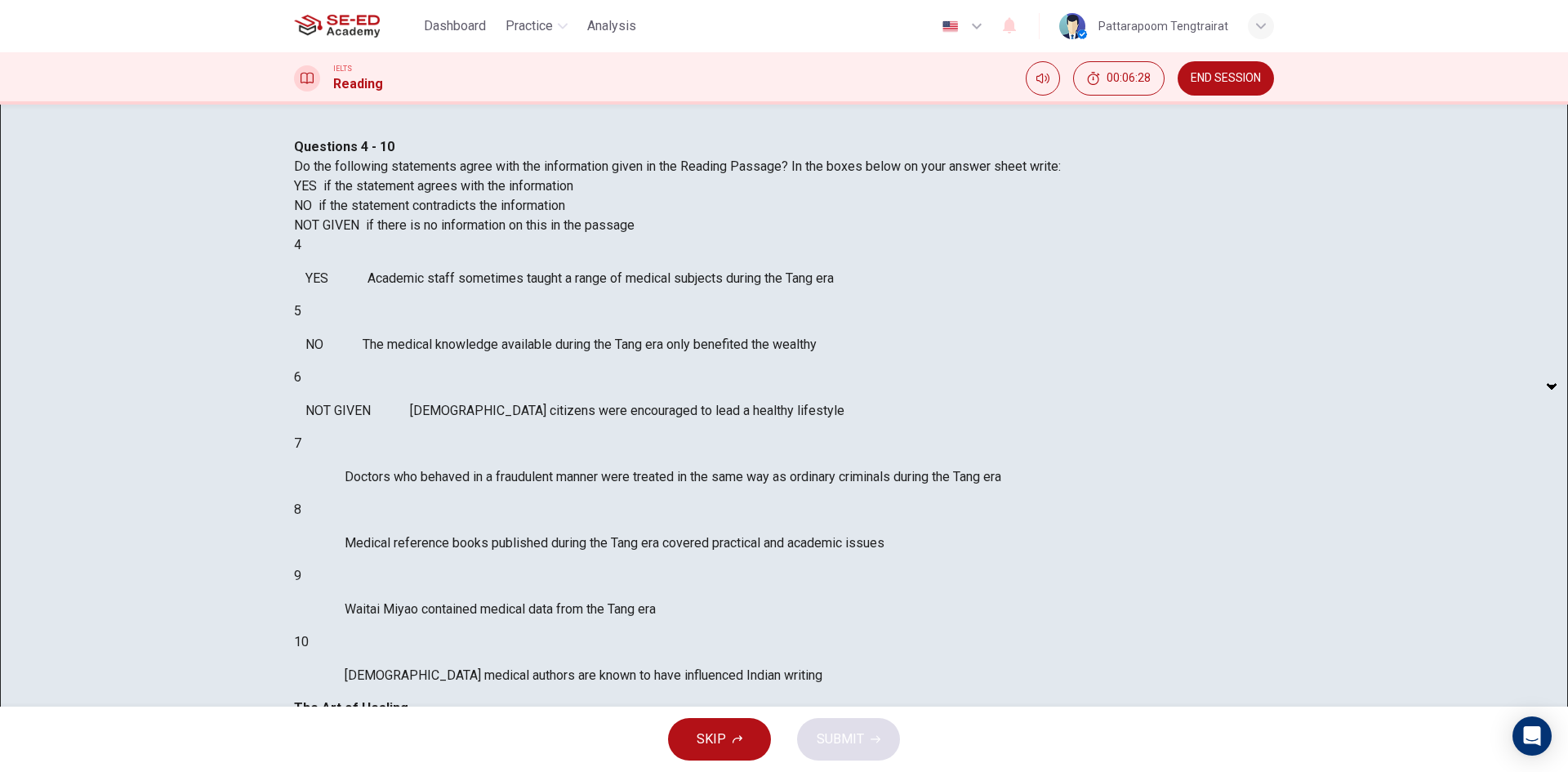
scroll to position [72, 0]
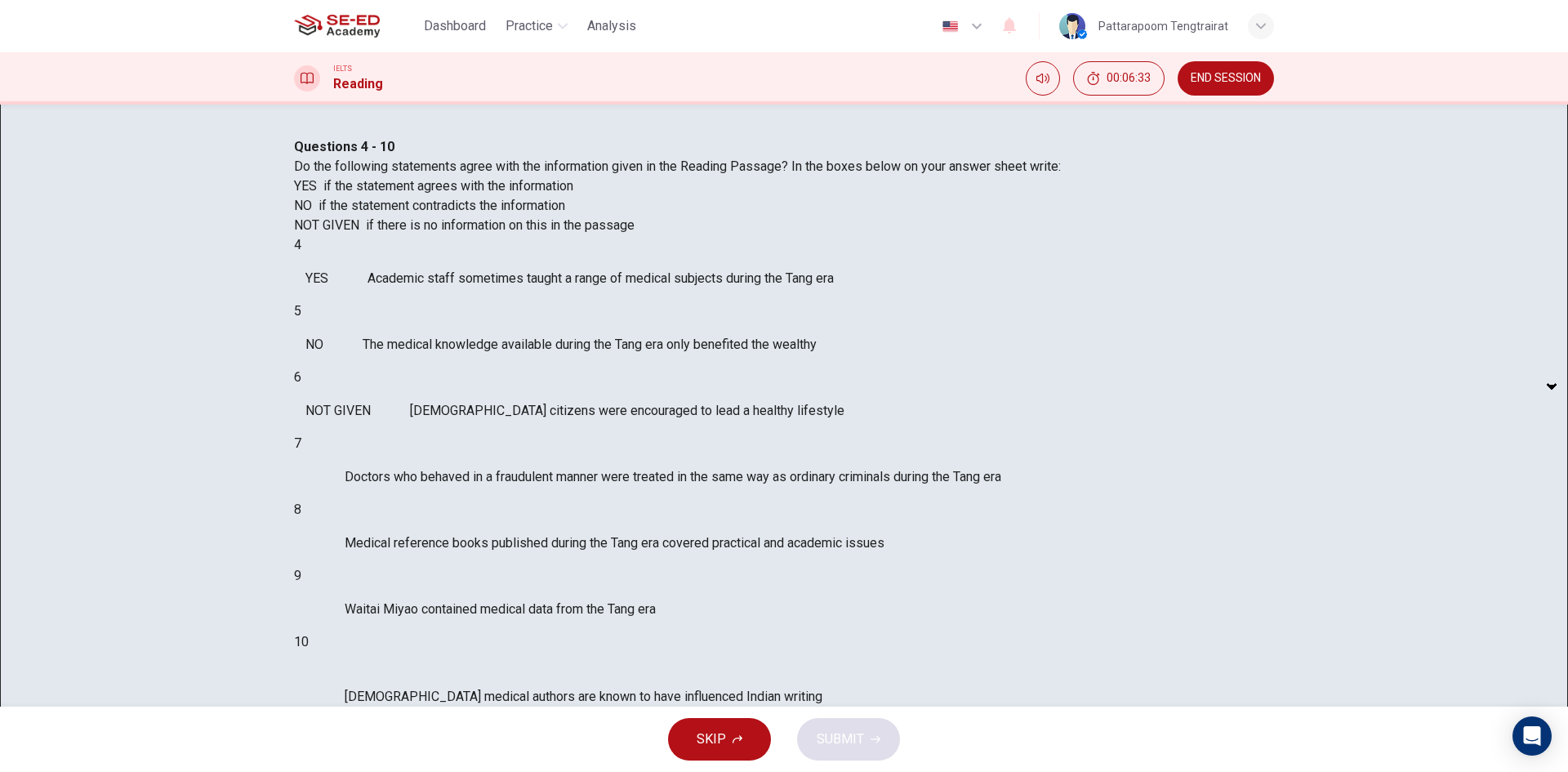
click at [408, 669] on body "This site uses cookies, as explained in our Privacy Policy . If you agree to th…" at bounding box center [784, 386] width 1568 height 772
type input "NO"
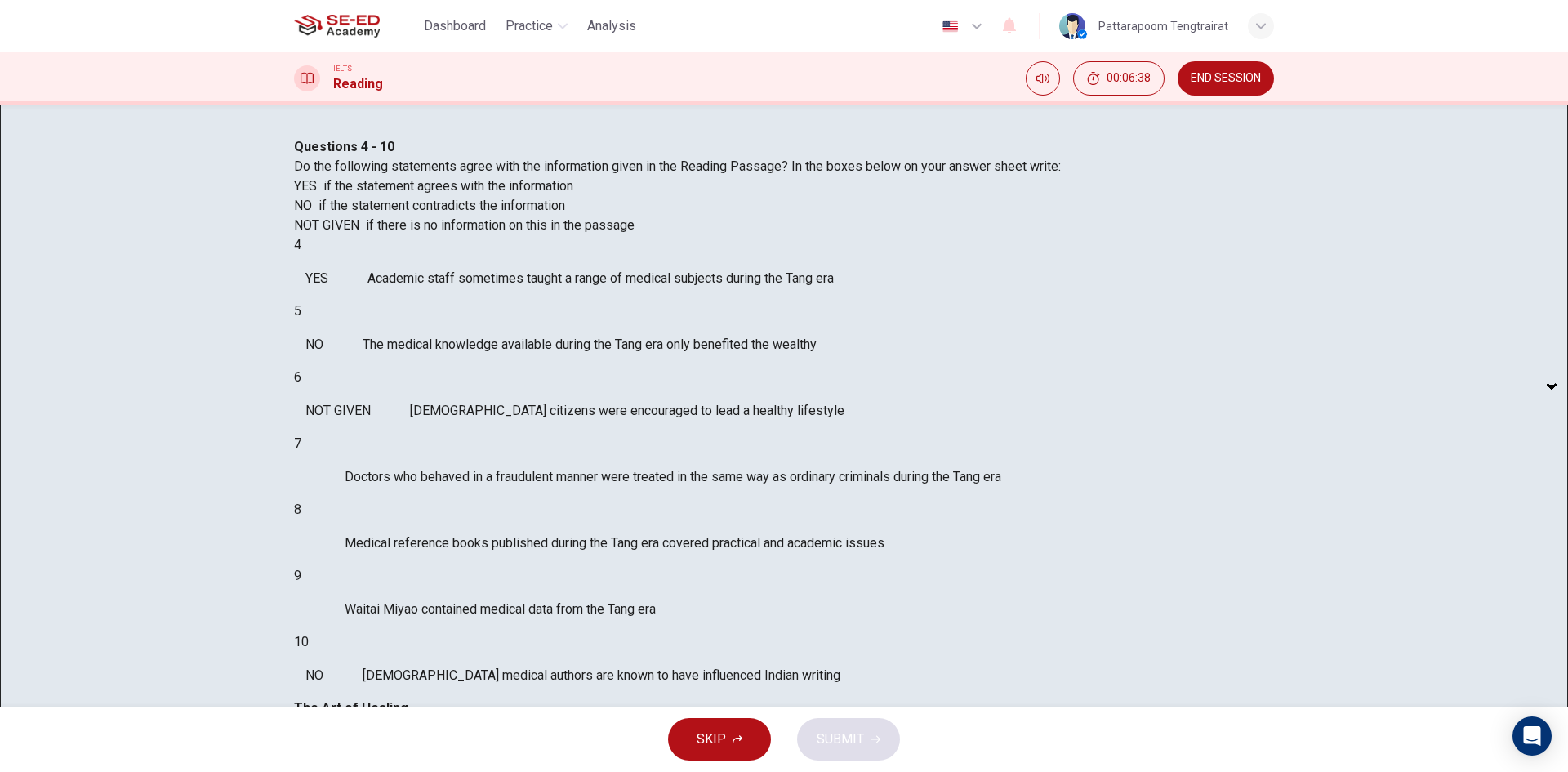
drag, startPoint x: 1266, startPoint y: 476, endPoint x: 1258, endPoint y: 529, distance: 53.6
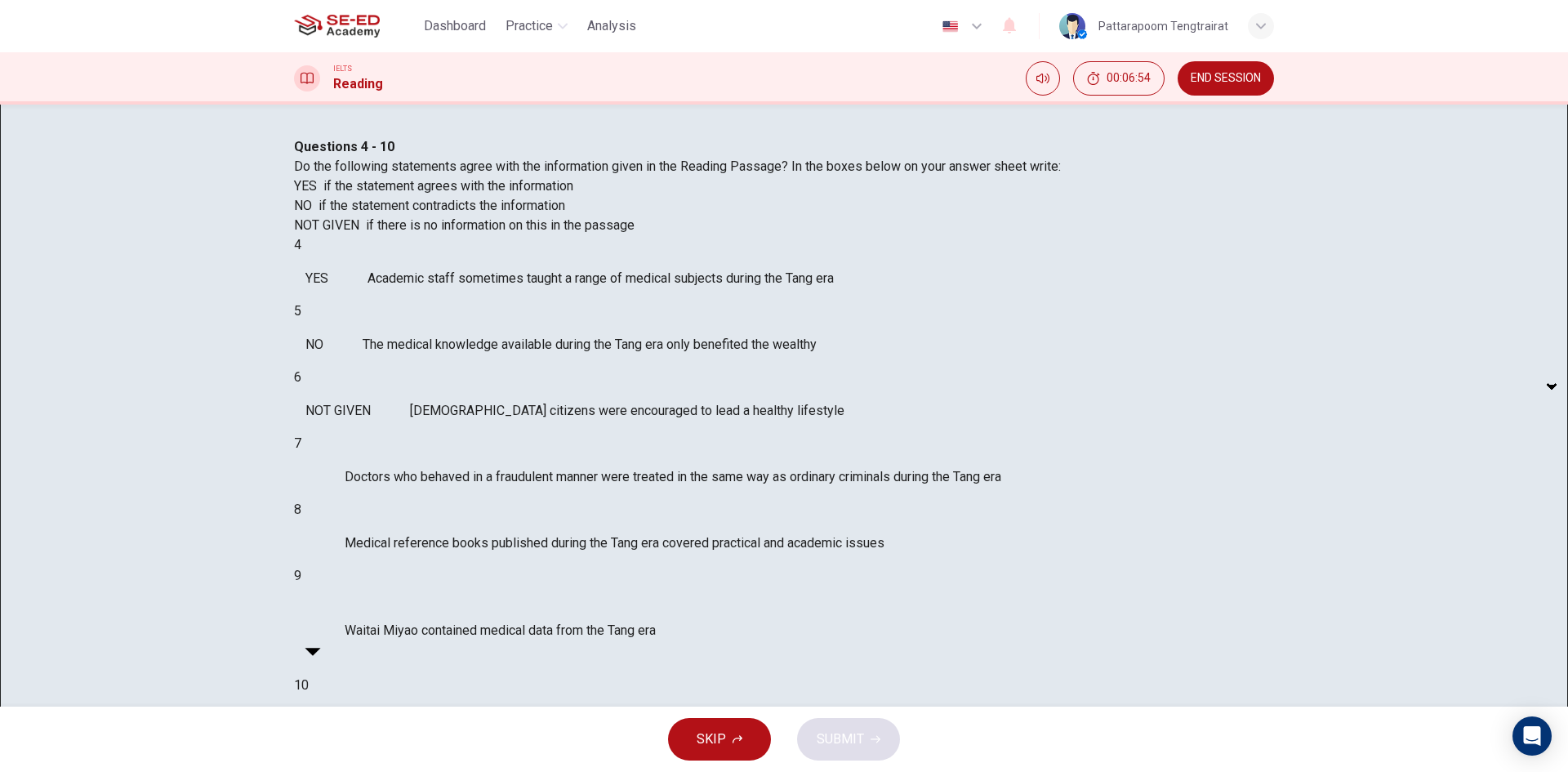
click at [434, 620] on body "This site uses cookies, as explained in our Privacy Policy . If you agree to th…" at bounding box center [784, 386] width 1568 height 772
type input "NO"
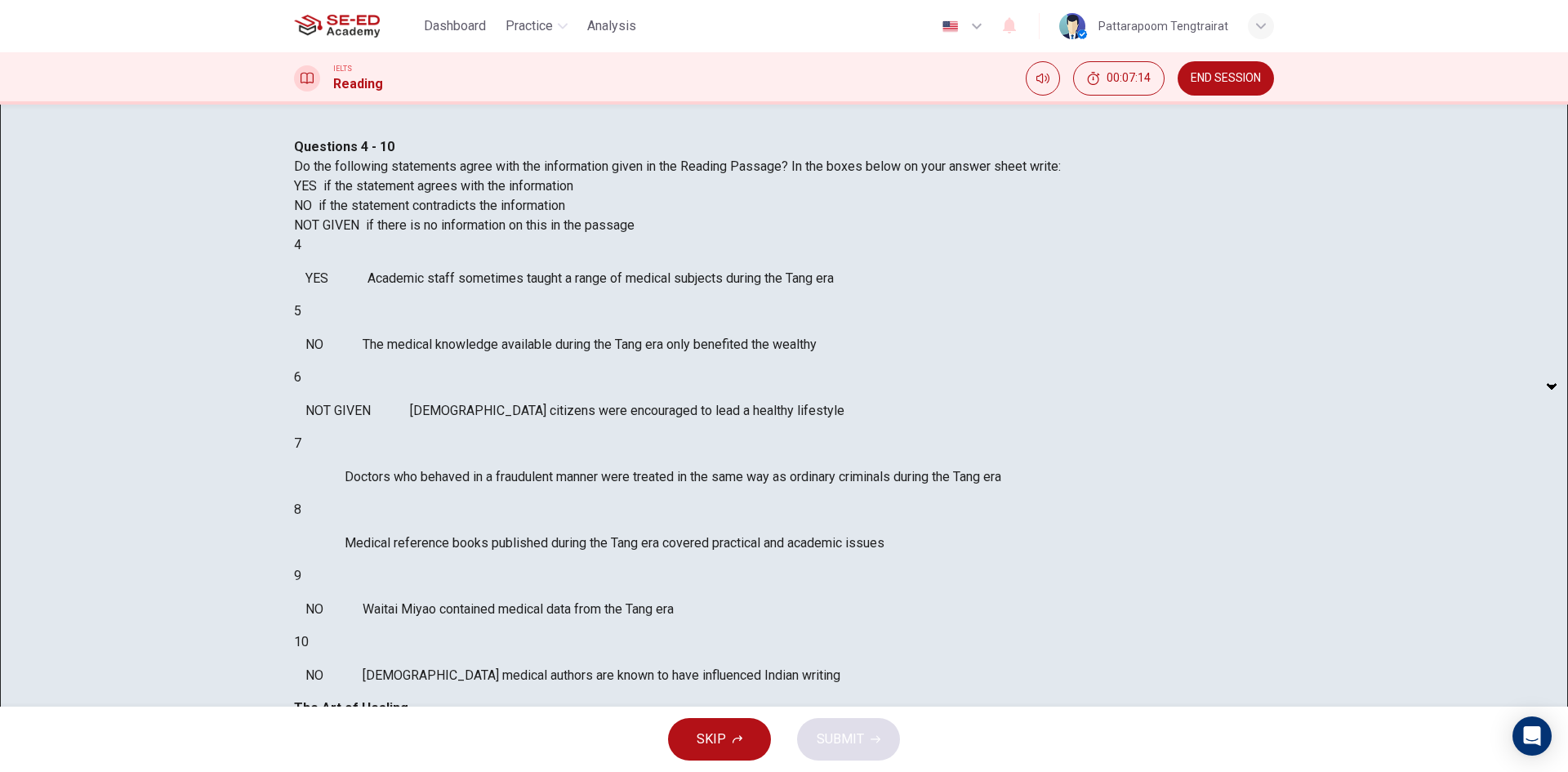
scroll to position [1482, 0]
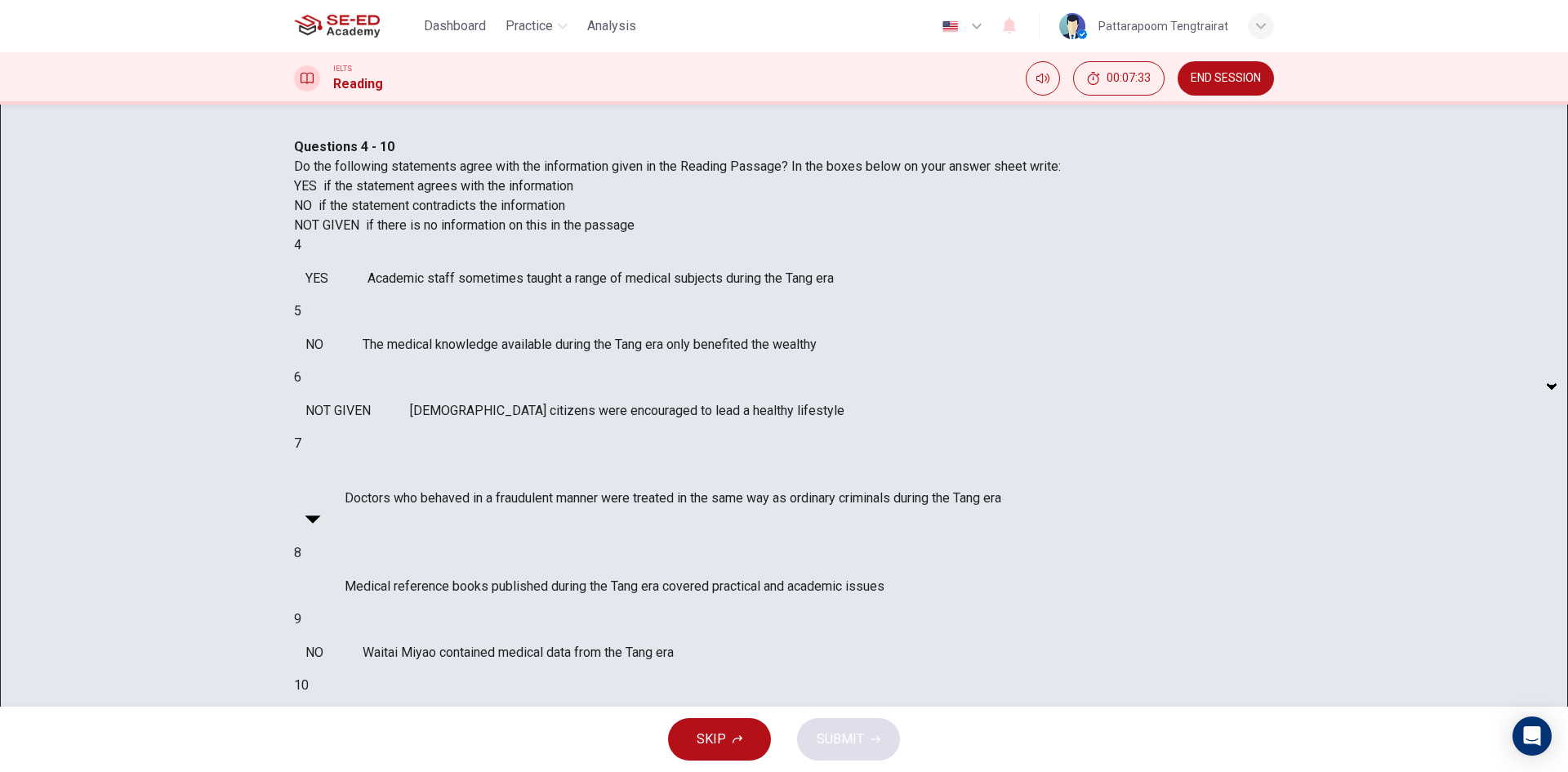
click at [435, 517] on body "This site uses cookies, as explained in our Privacy Policy . If you agree to th…" at bounding box center [784, 386] width 1568 height 772
type input "NOT GIVEN"
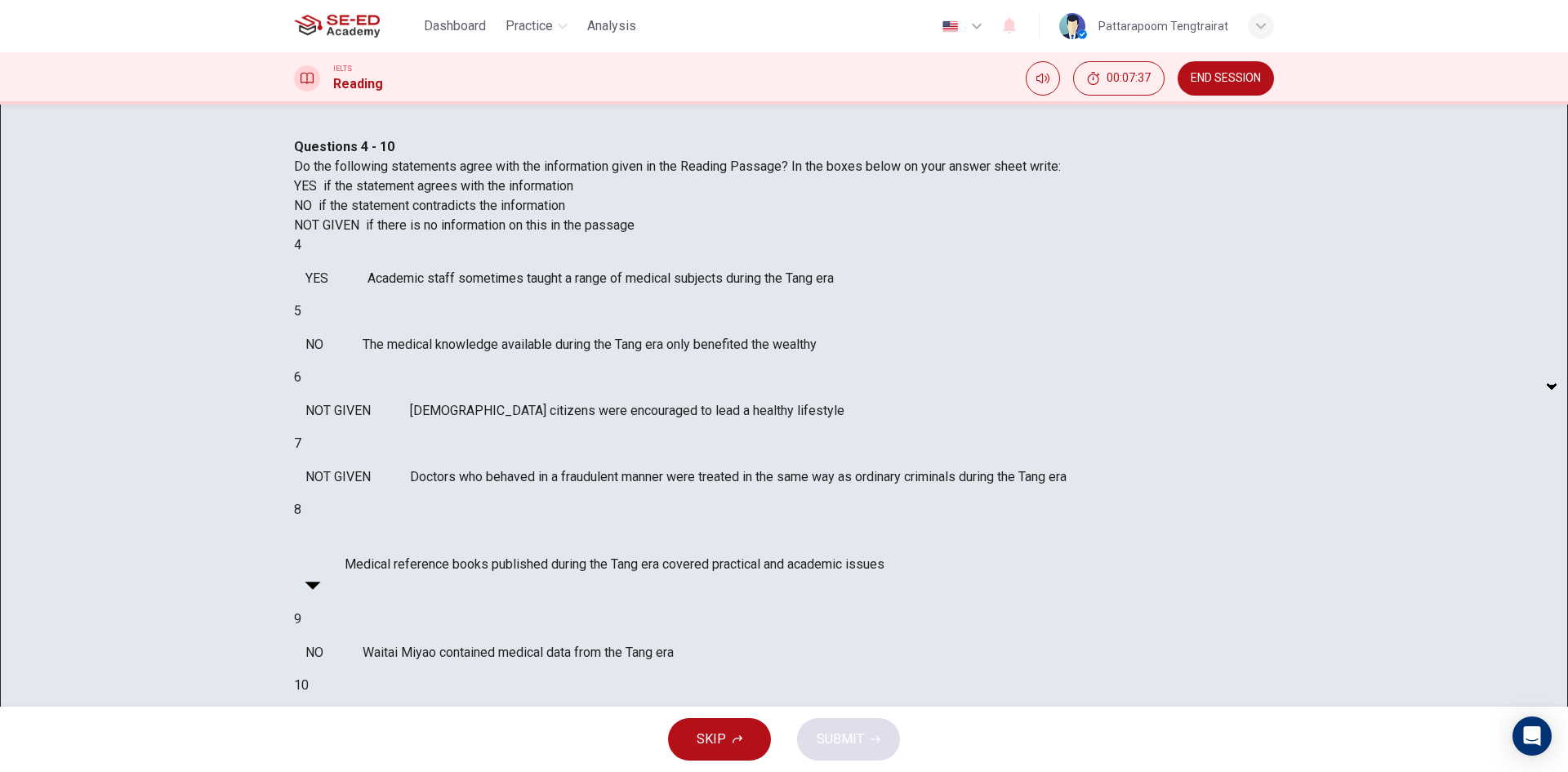
click at [439, 570] on body "This site uses cookies, as explained in our Privacy Policy . If you agree to th…" at bounding box center [784, 386] width 1568 height 772
type input "NO"
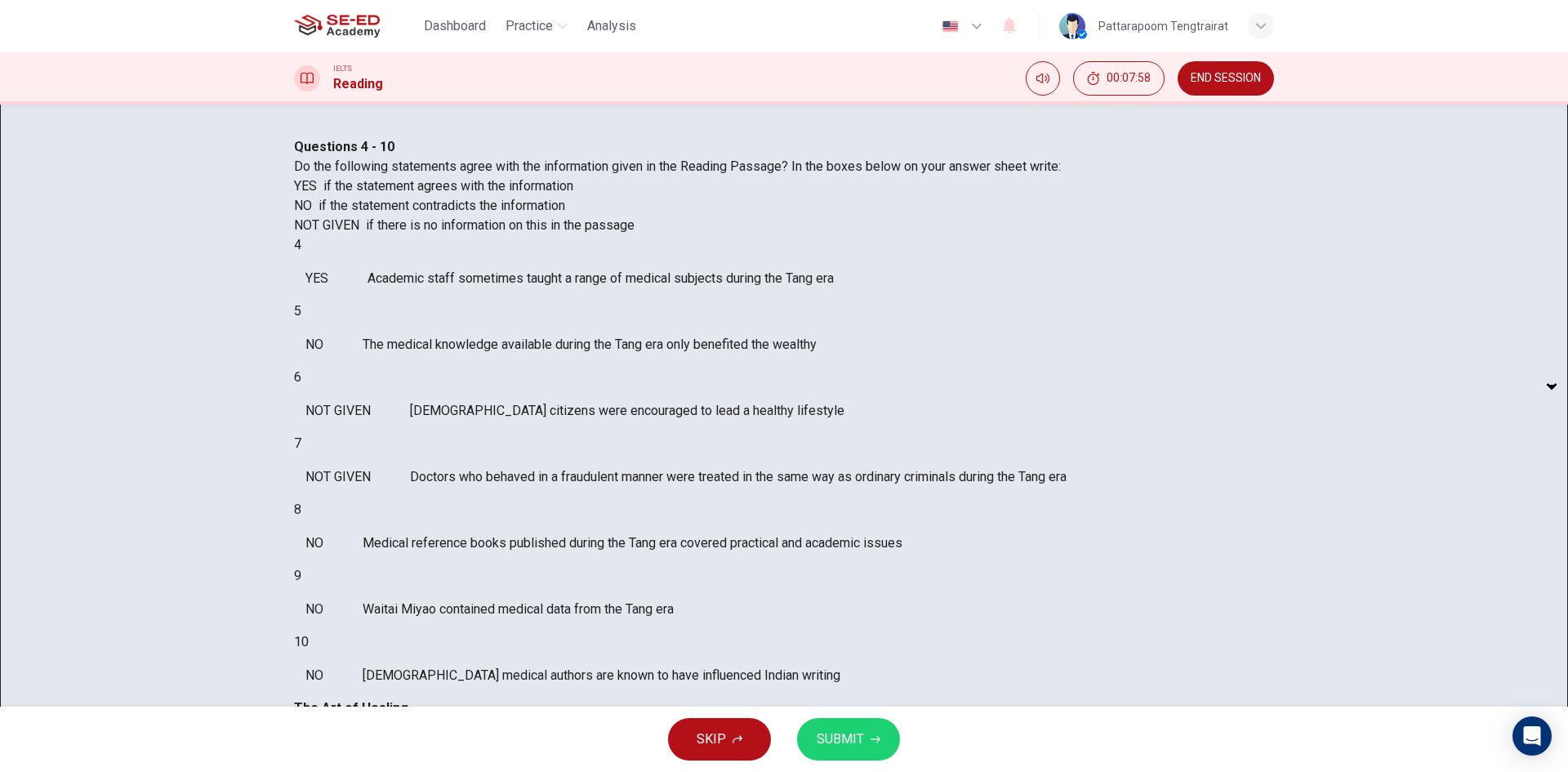
scroll to position [595, 0]
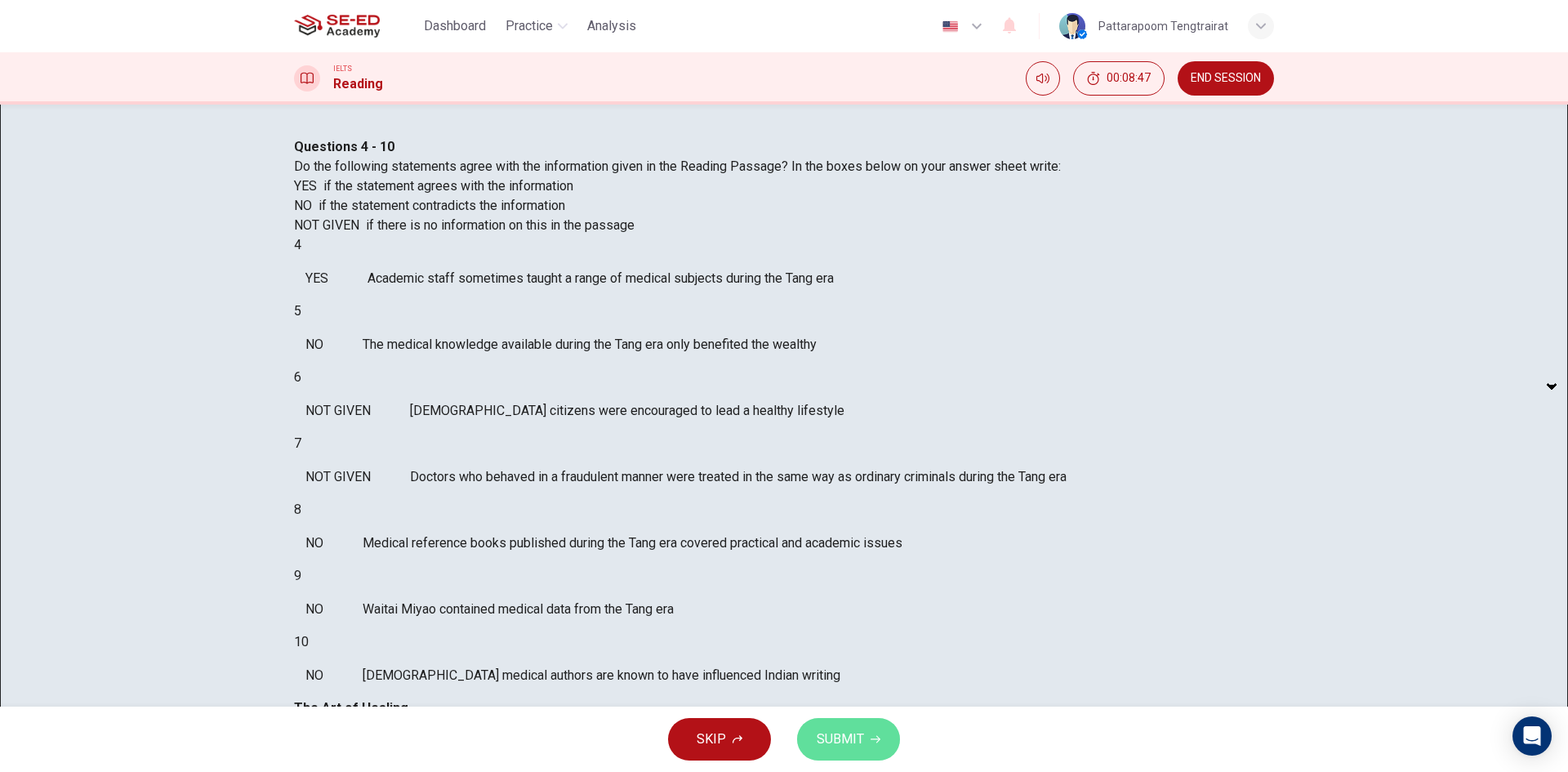
click at [812, 734] on button "SUBMIT" at bounding box center [848, 739] width 103 height 43
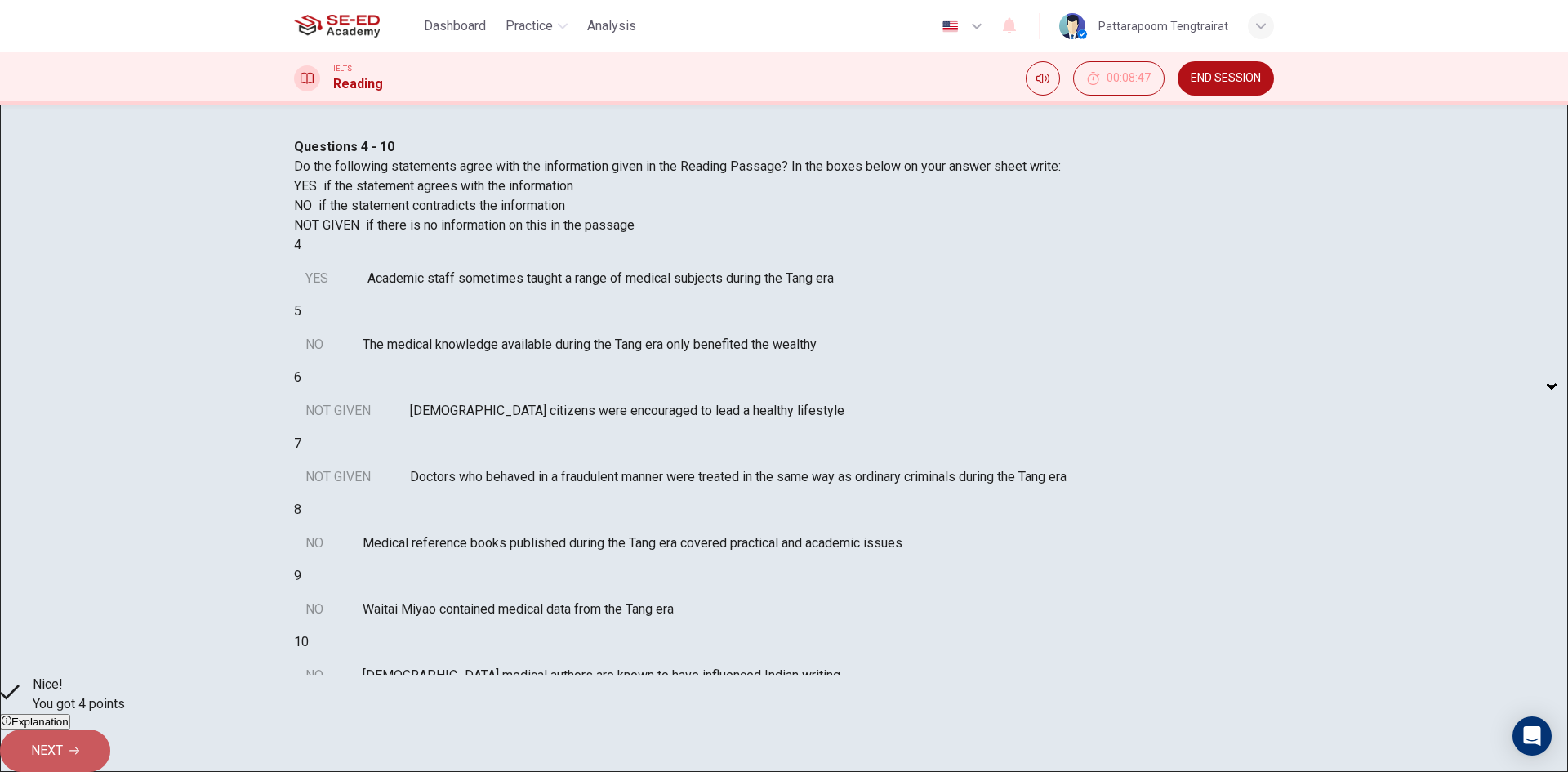
click at [110, 745] on button "NEXT" at bounding box center [55, 751] width 110 height 43
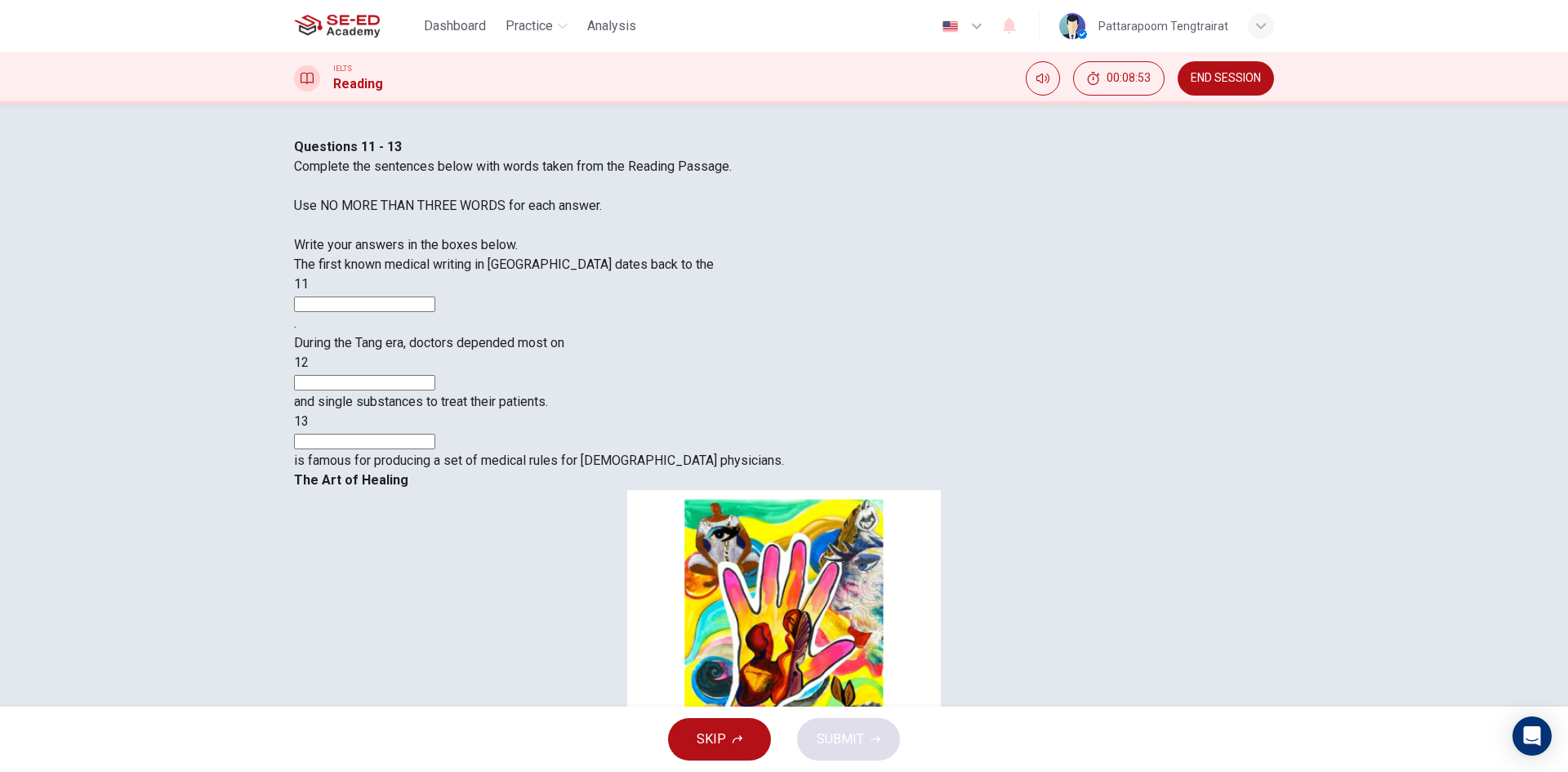
click at [1262, 705] on div "Questions 11 - 13 Complete the sentences below with words taken from the Readin…" at bounding box center [784, 405] width 1568 height 602
click at [435, 312] on input at bounding box center [365, 304] width 141 height 16
type input "Tang era"
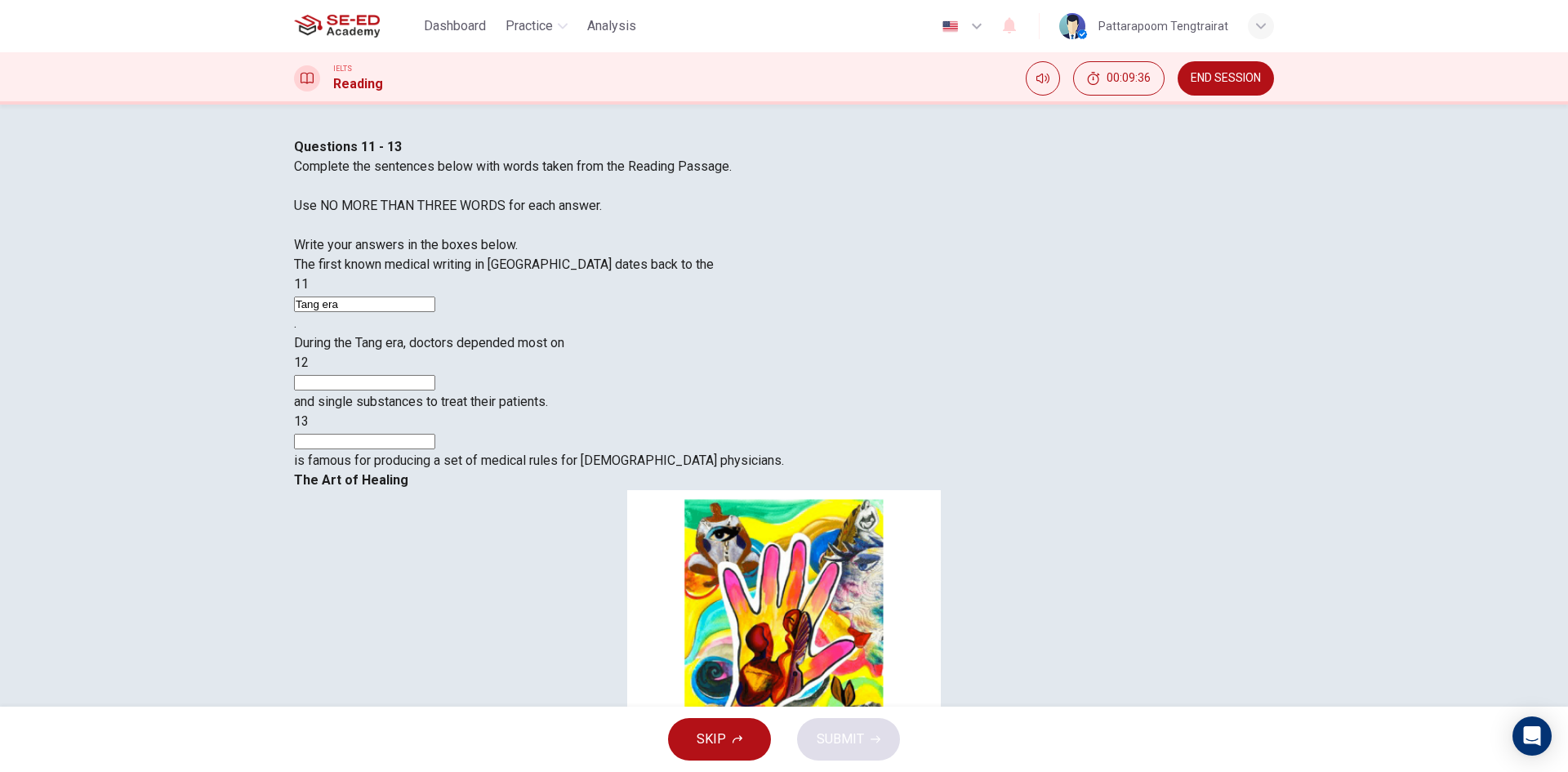
click at [435, 390] on input at bounding box center [365, 382] width 141 height 16
type input "madicine"
drag, startPoint x: 1252, startPoint y: 212, endPoint x: 1261, endPoint y: 214, distance: 9.2
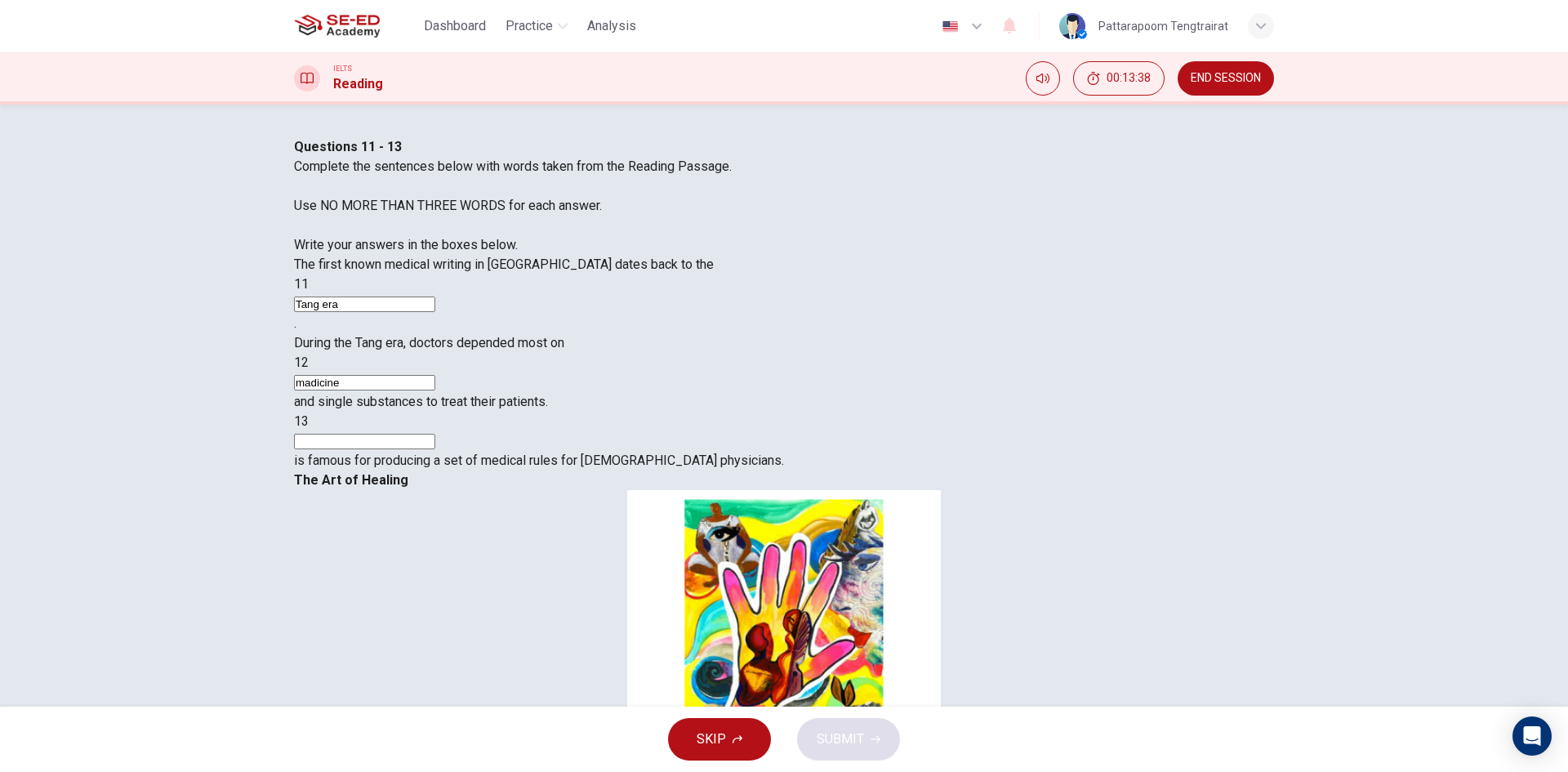
scroll to position [1157, 0]
click at [435, 449] on input at bounding box center [365, 441] width 141 height 16
type input "Sun Simiao"
click at [876, 746] on button "SUBMIT" at bounding box center [848, 739] width 103 height 43
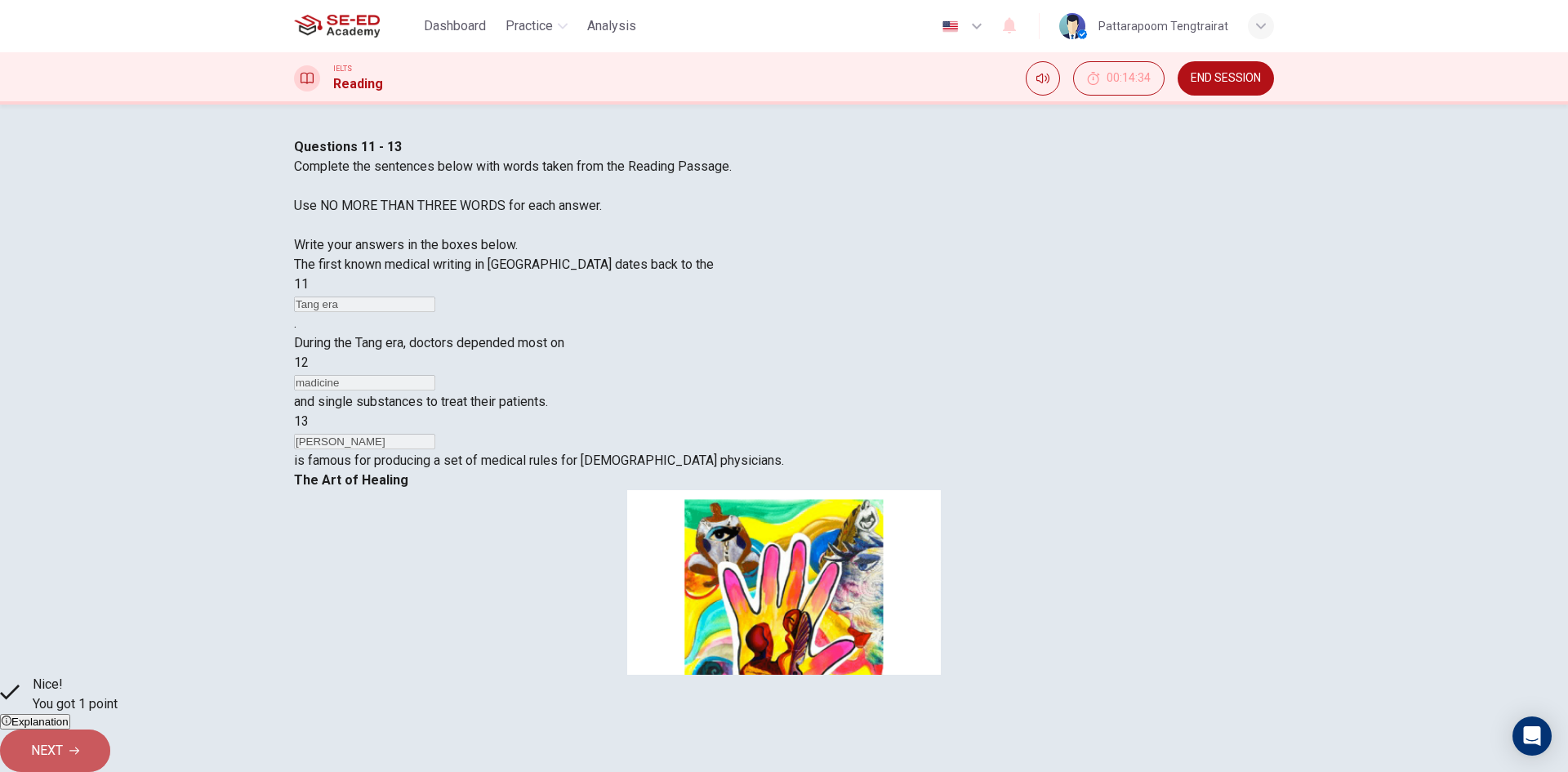
click at [110, 741] on button "NEXT" at bounding box center [55, 751] width 110 height 43
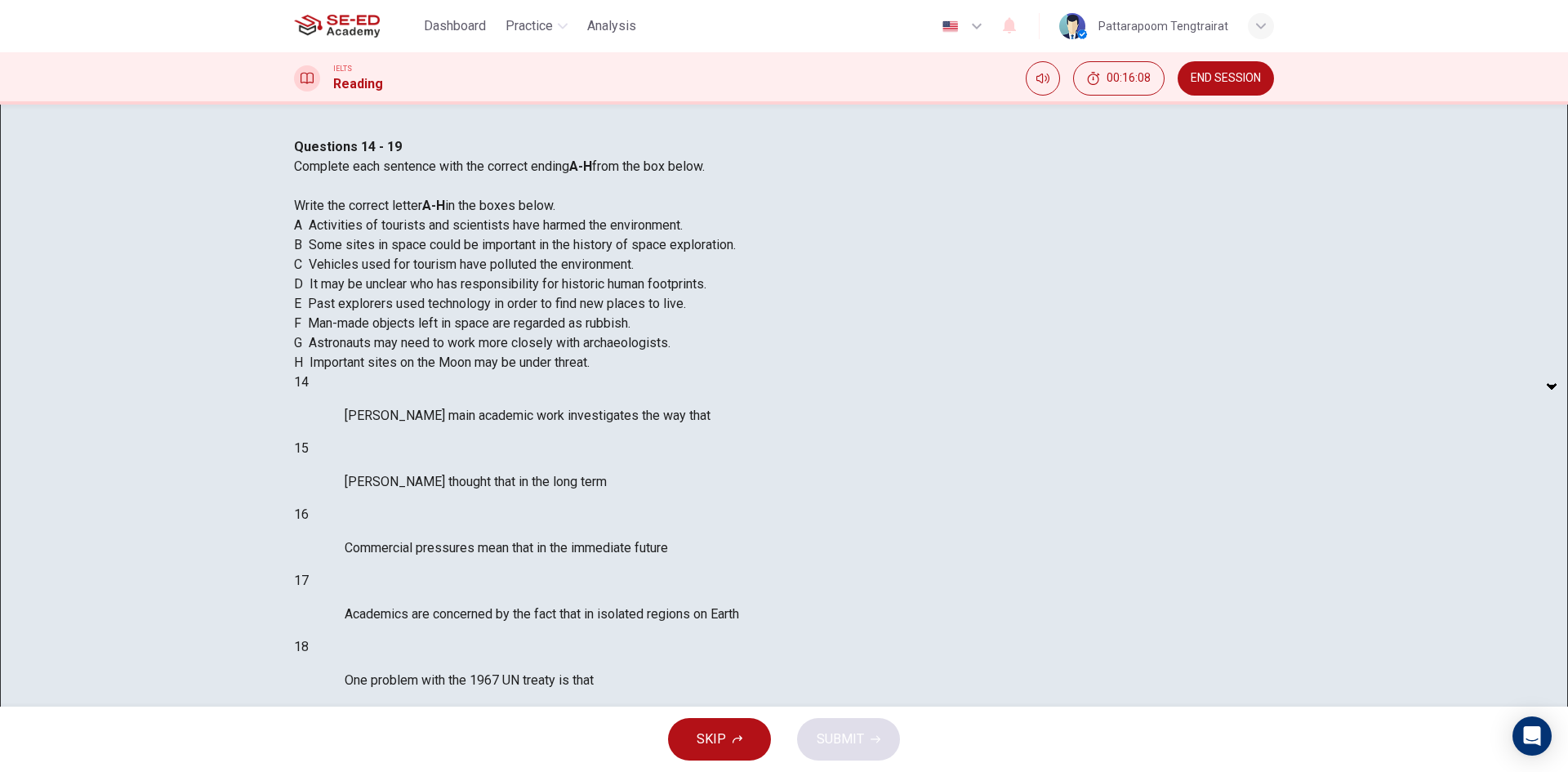
scroll to position [217, 0]
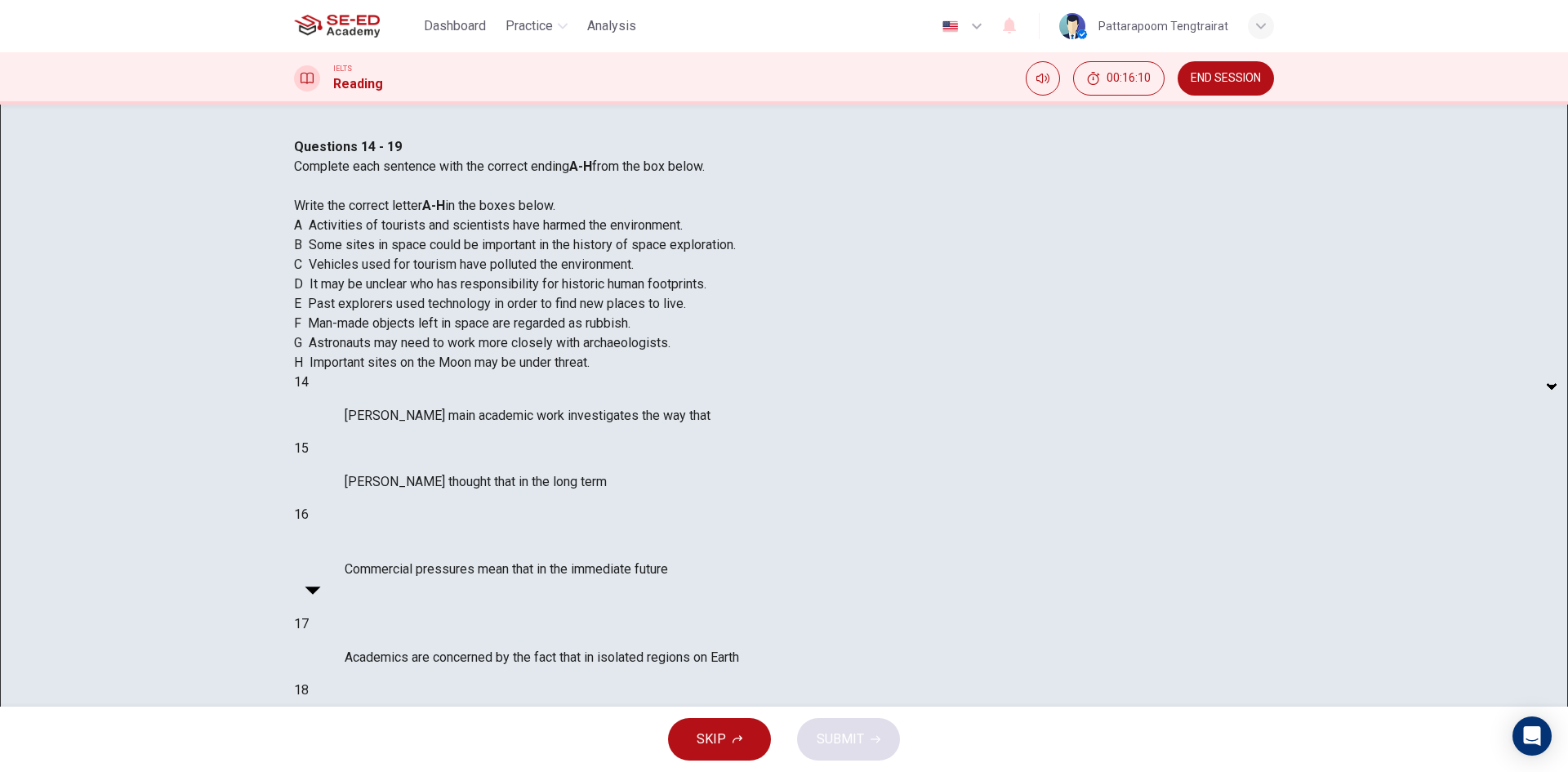
click at [435, 558] on body "This site uses cookies, as explained in our Privacy Policy . If you agree to th…" at bounding box center [784, 386] width 1568 height 772
click at [414, 771] on li "A" at bounding box center [784, 782] width 1568 height 20
type input "A"
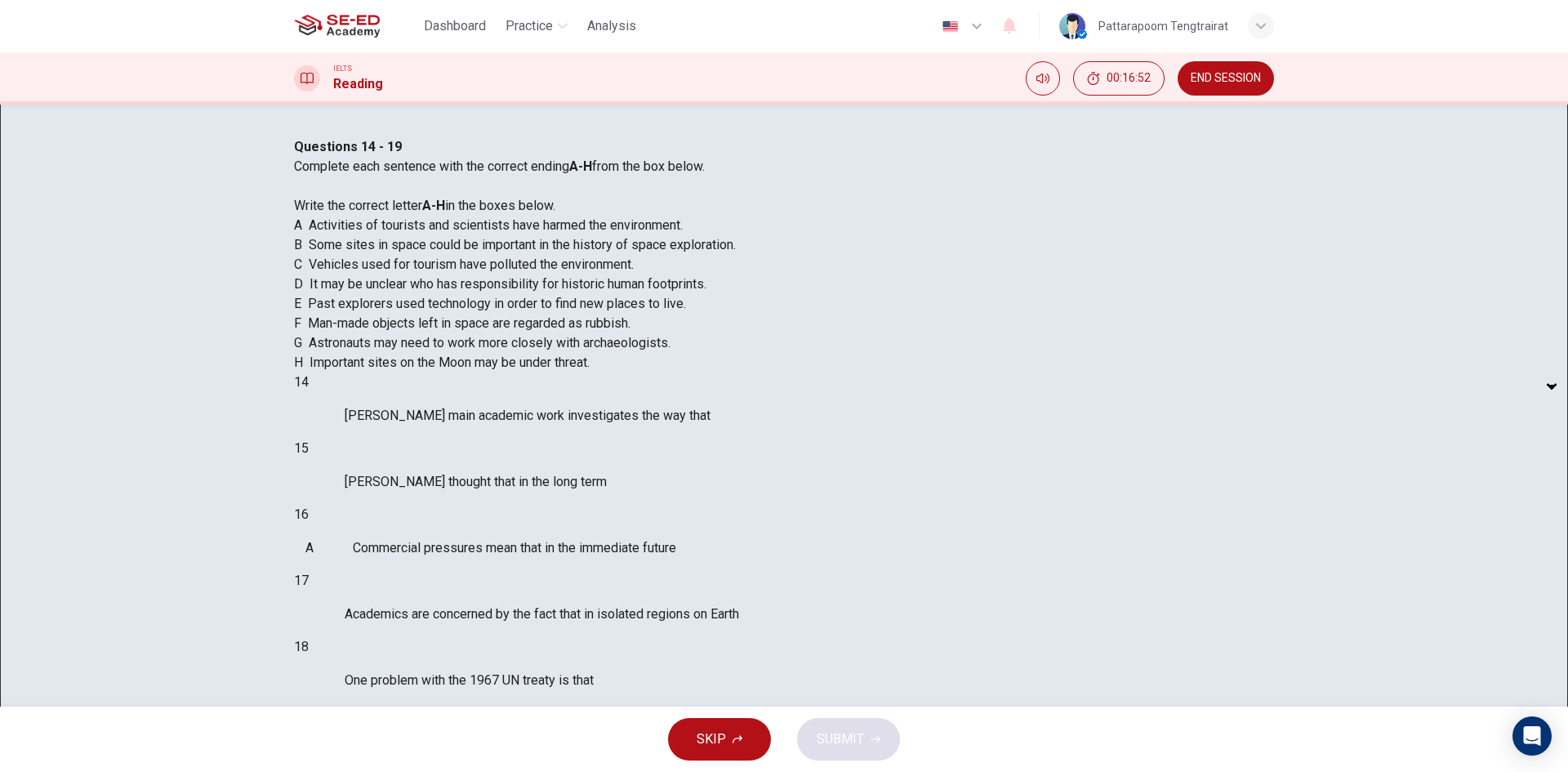
scroll to position [816, 0]
click at [431, 614] on body "This site uses cookies, as explained in our Privacy Policy . If you agree to th…" at bounding box center [784, 386] width 1568 height 772
type input "F"
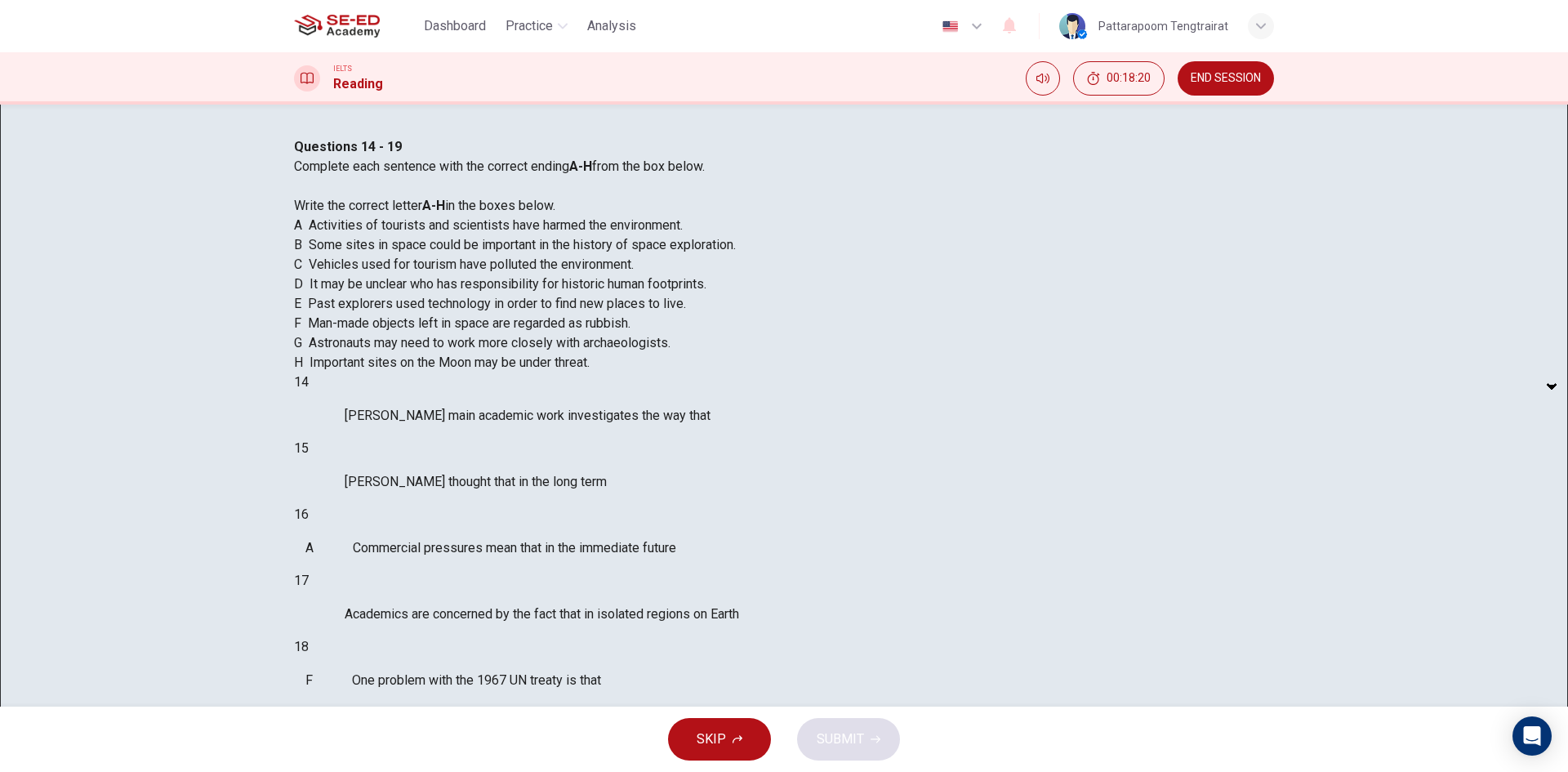
click at [436, 568] on body "This site uses cookies, as explained in our Privacy Policy . If you agree to th…" at bounding box center [784, 386] width 1568 height 772
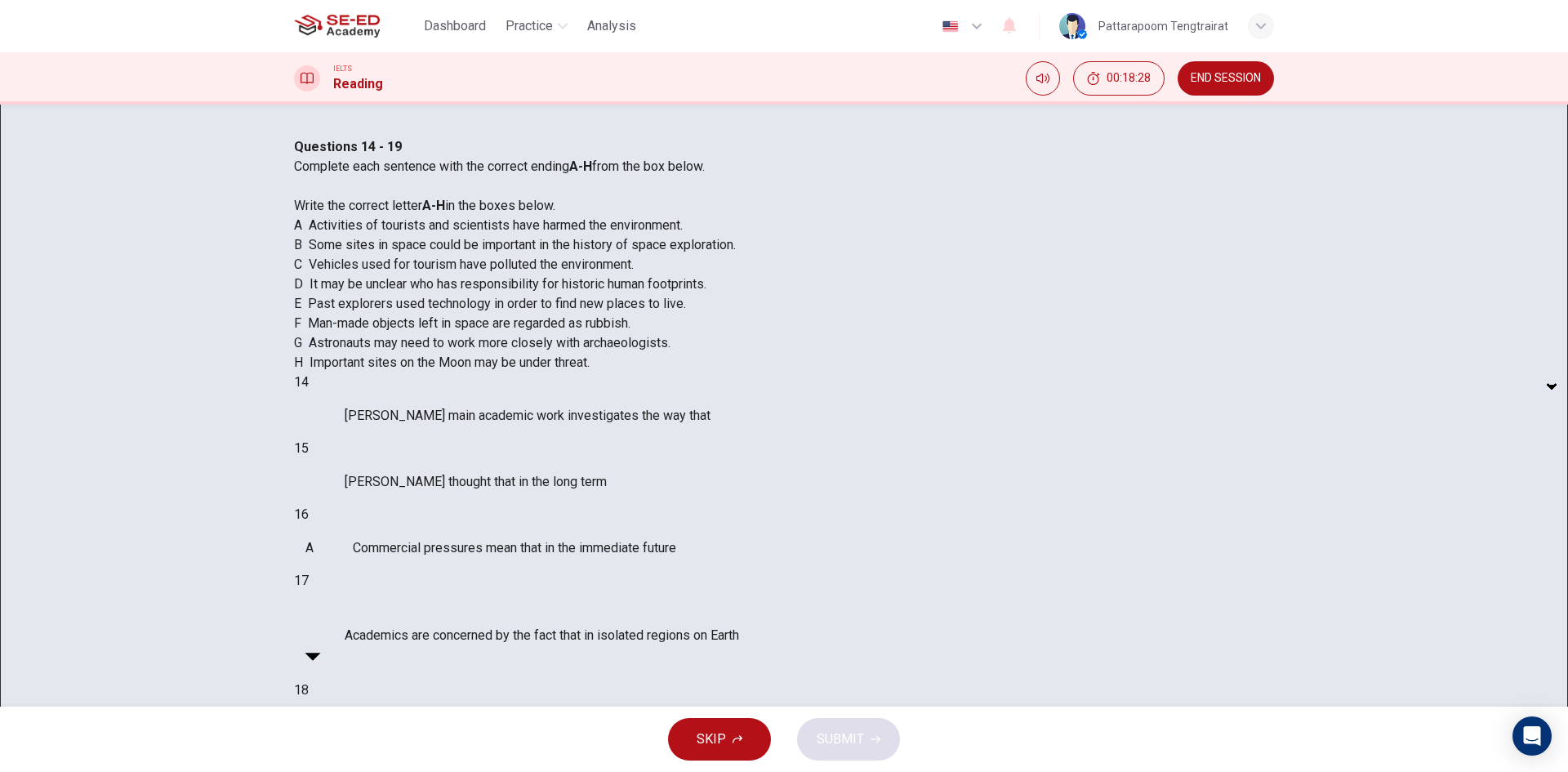
click at [776, 771] on div at bounding box center [784, 772] width 1568 height 0
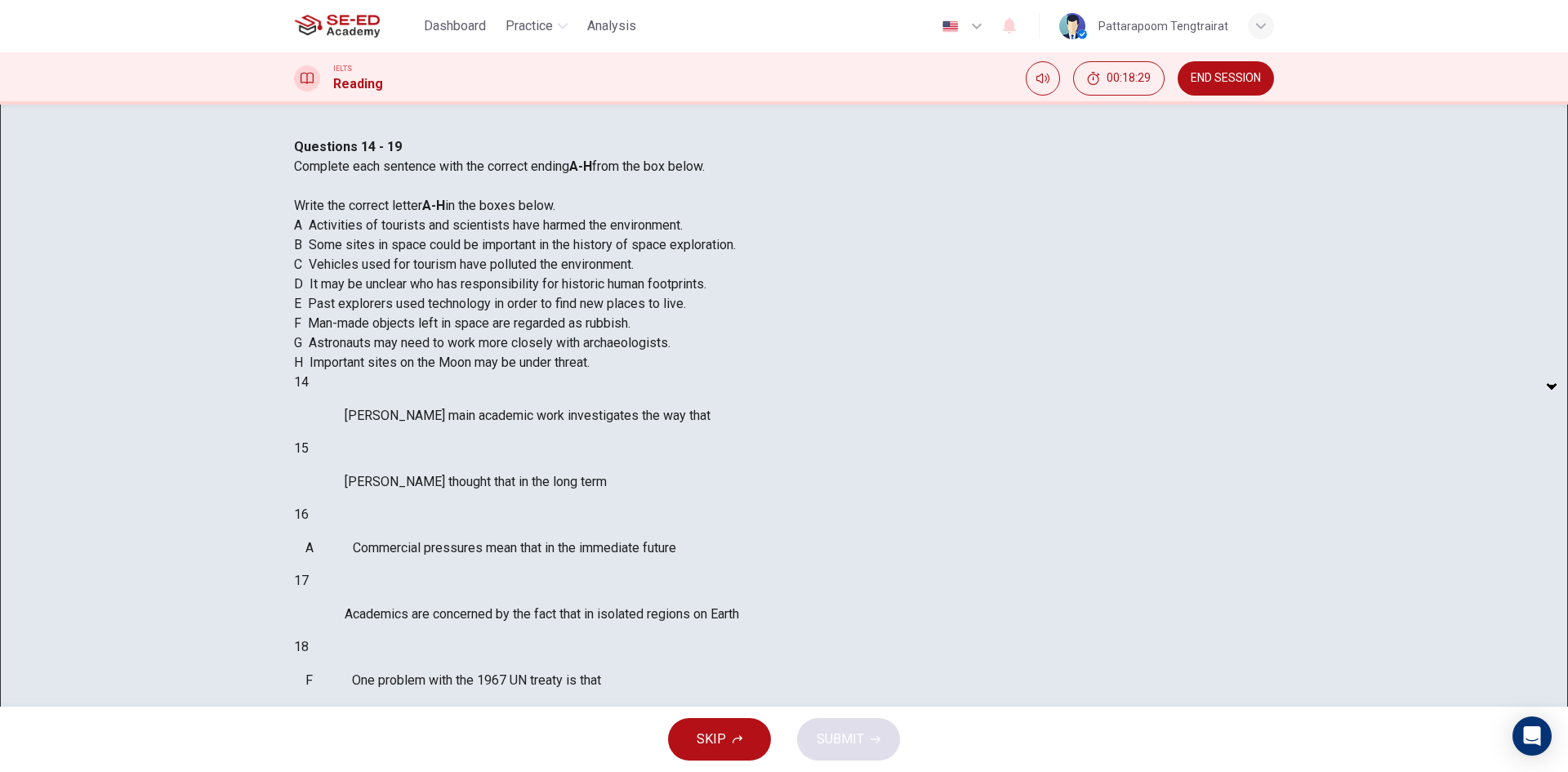
scroll to position [217, 0]
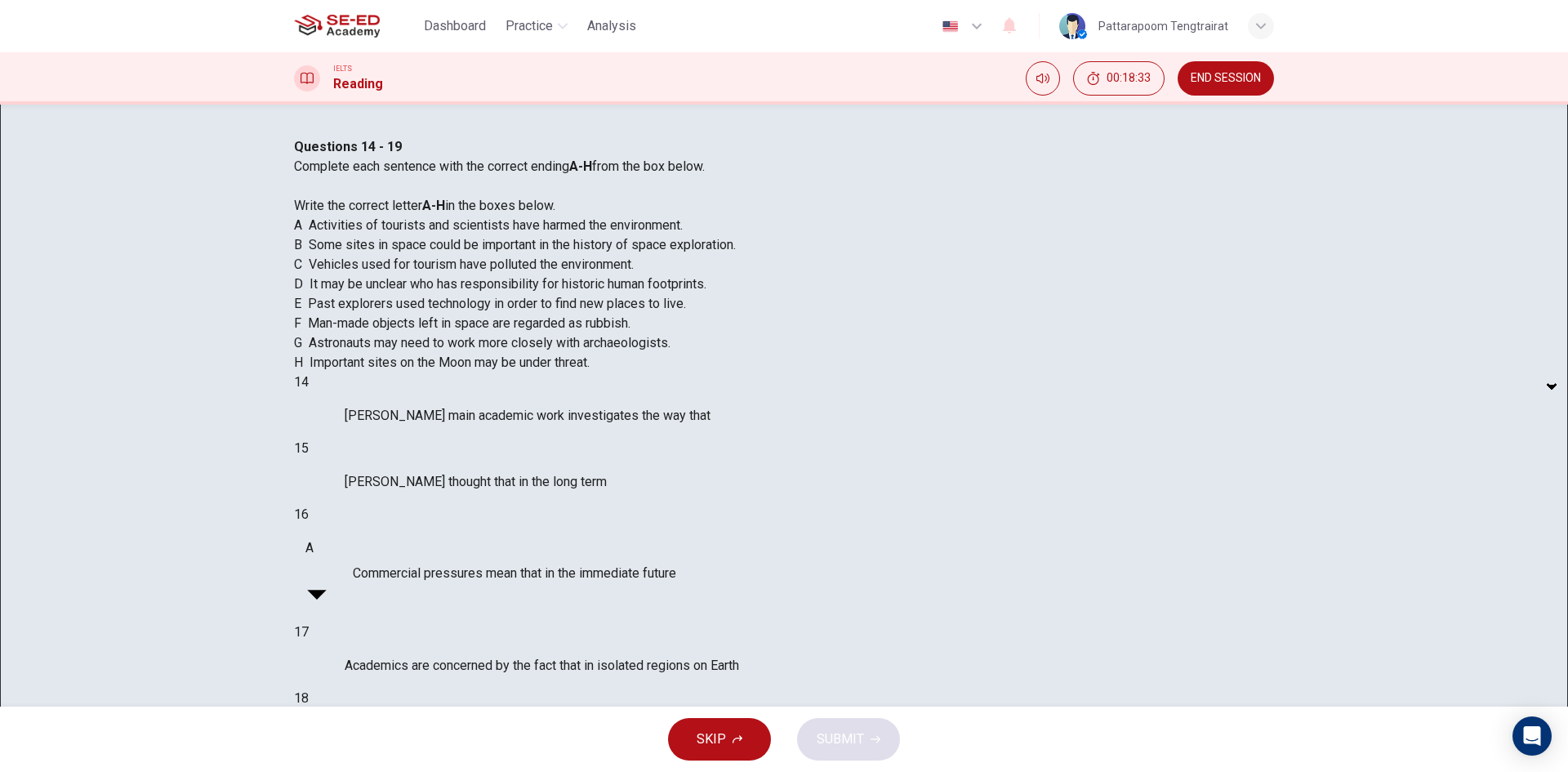
click at [431, 554] on body "This site uses cookies, as explained in our Privacy Policy . If you agree to th…" at bounding box center [784, 386] width 1568 height 772
click at [439, 564] on body "This site uses cookies, as explained in our Privacy Policy . If you agree to th…" at bounding box center [784, 386] width 1568 height 772
type input "C"
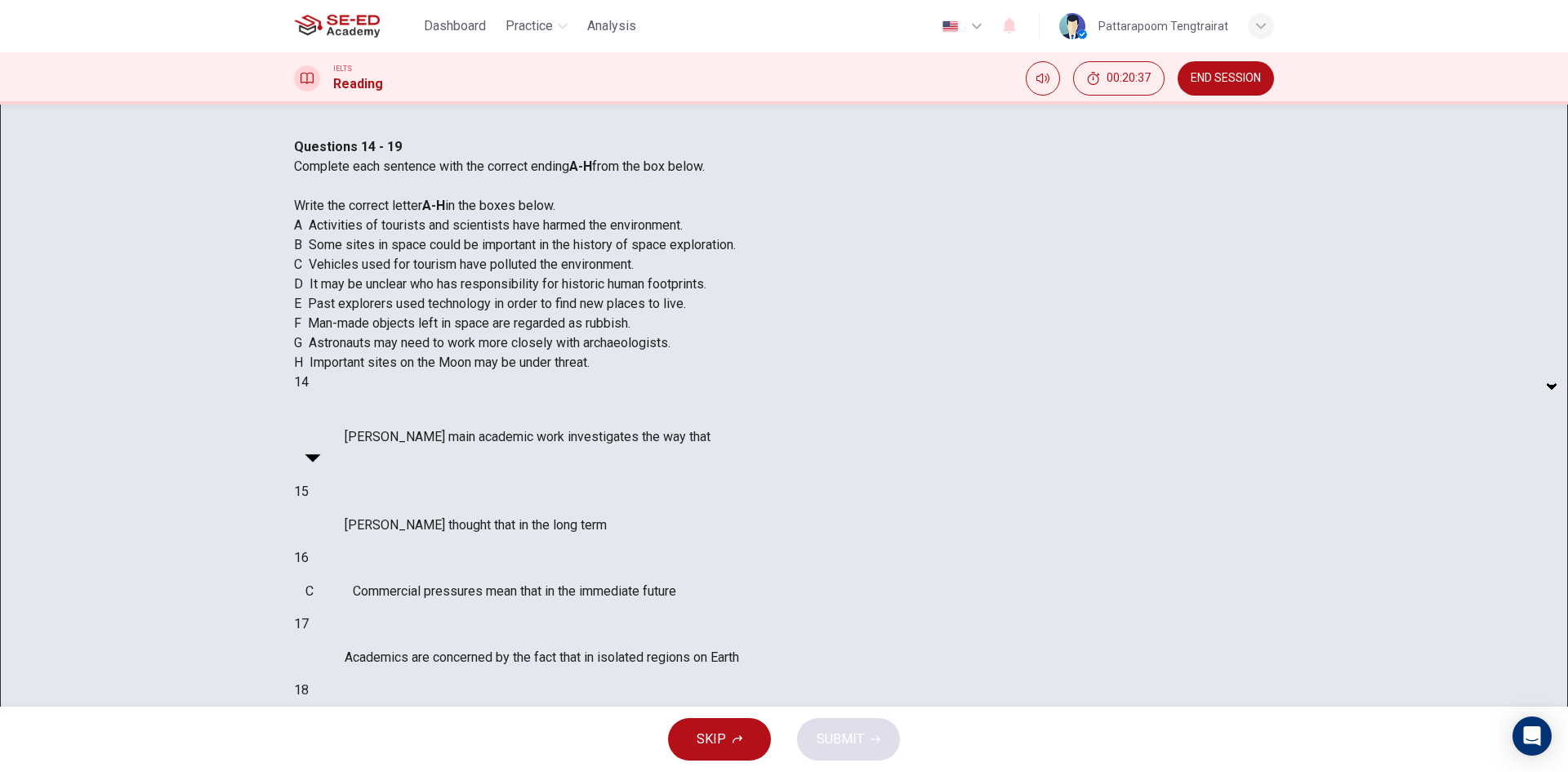
click at [433, 457] on body "This site uses cookies, as explained in our Privacy Policy . If you agree to th…" at bounding box center [784, 386] width 1568 height 772
type input "B"
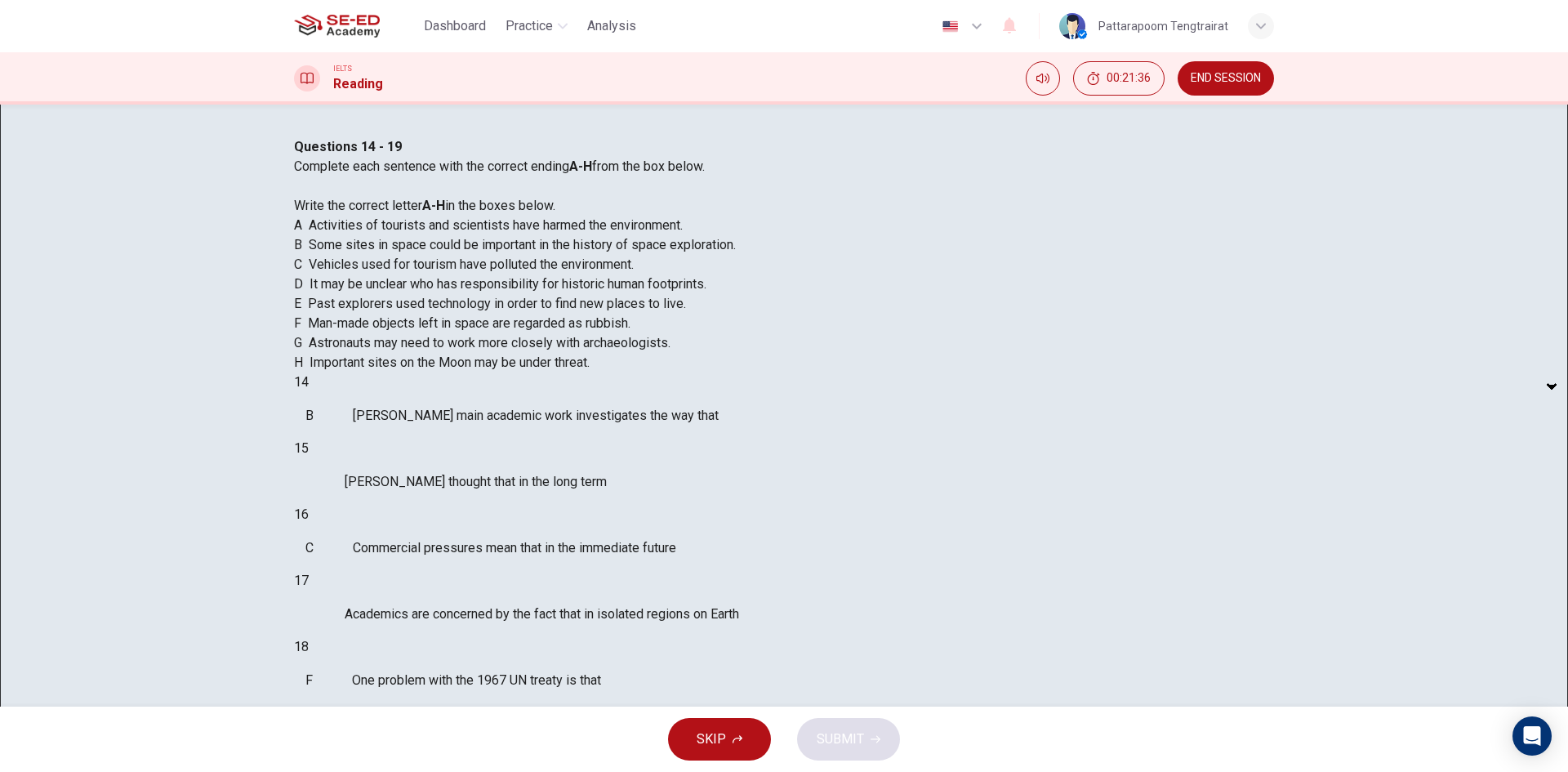
scroll to position [362, 0]
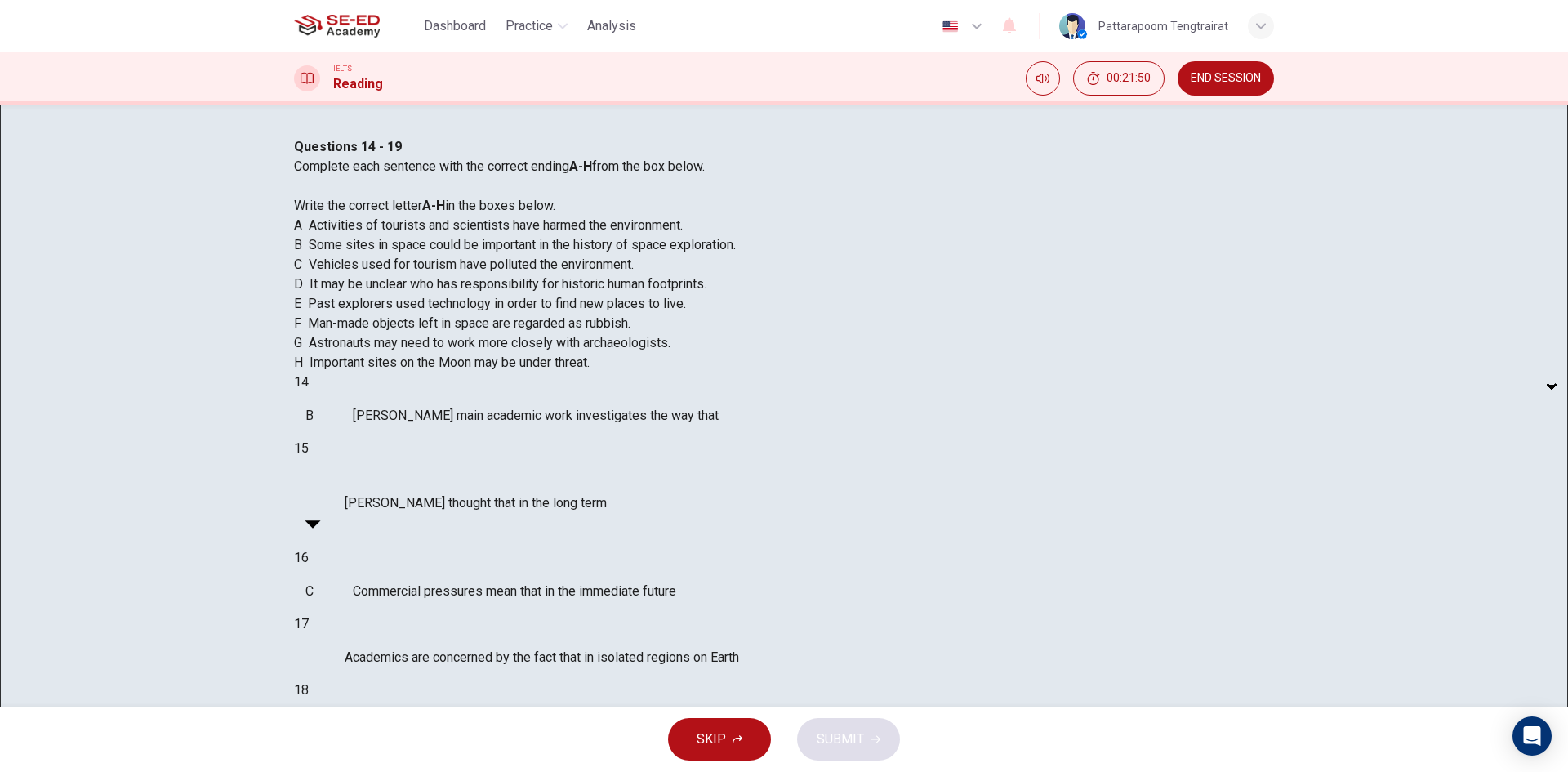
click at [433, 476] on body "This site uses cookies, as explained in our Privacy Policy . If you agree to th…" at bounding box center [784, 386] width 1568 height 772
type input "G"
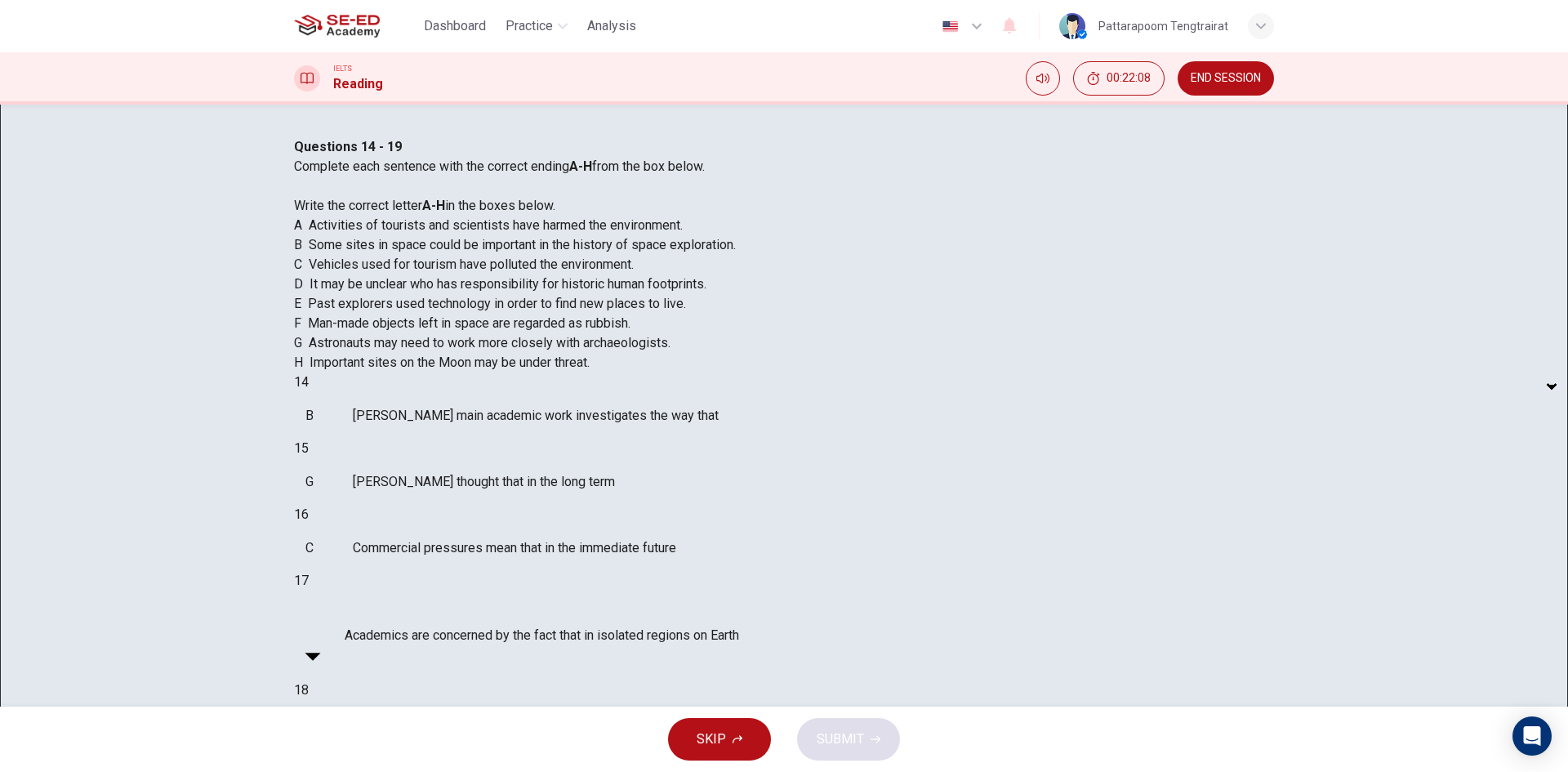
click at [439, 566] on body "This site uses cookies, as explained in our Privacy Policy . If you agree to th…" at bounding box center [784, 386] width 1568 height 772
type input "D"
